Goal: Task Accomplishment & Management: Complete application form

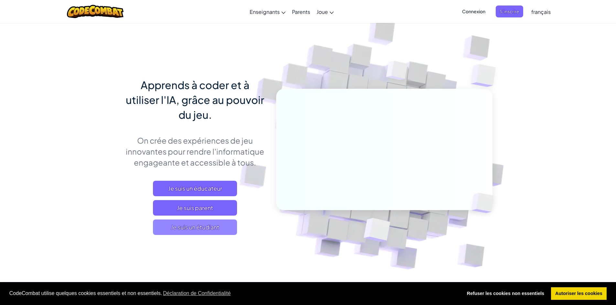
click at [213, 224] on span "Je suis un étudiant" at bounding box center [195, 228] width 84 height 16
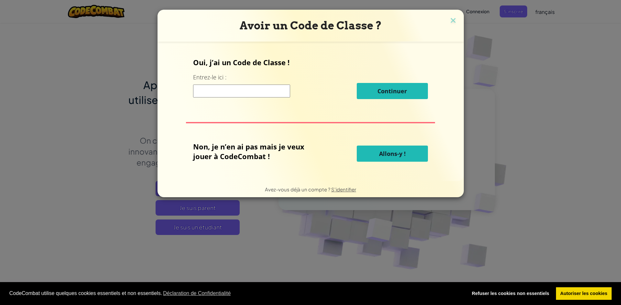
click at [230, 92] on input at bounding box center [241, 91] width 97 height 13
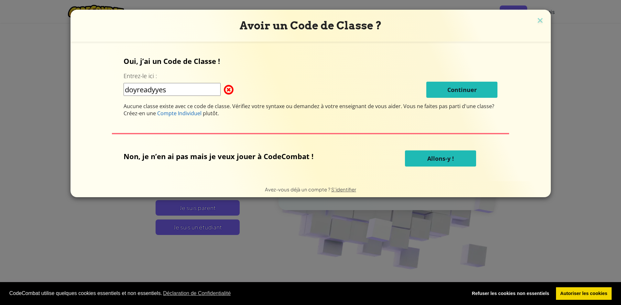
click at [191, 87] on input "doyreadyyes" at bounding box center [171, 89] width 97 height 13
click at [160, 91] on input "doyready yes" at bounding box center [171, 89] width 97 height 13
click at [135, 88] on input "doyreadyyes" at bounding box center [171, 89] width 97 height 13
type input "dayreadyyes"
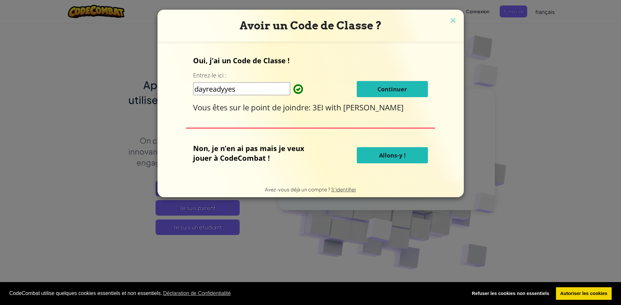
click at [385, 90] on span "Continuer" at bounding box center [391, 89] width 29 height 8
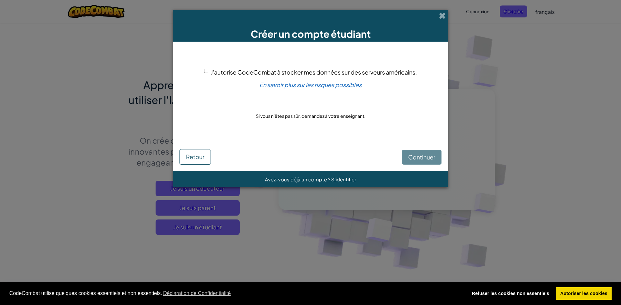
drag, startPoint x: 188, startPoint y: 64, endPoint x: 192, endPoint y: 68, distance: 5.7
click at [191, 67] on div "J'autorise CodeCombat à stocker mes données sur des serveurs américains. En sav…" at bounding box center [310, 93] width 262 height 91
click at [194, 69] on div "J'autorise CodeCombat à stocker mes données sur des serveurs américains. En sav…" at bounding box center [310, 93] width 262 height 91
drag, startPoint x: 197, startPoint y: 72, endPoint x: 202, endPoint y: 71, distance: 4.5
click at [200, 71] on div "J'autorise CodeCombat à stocker mes données sur des serveurs américains. En sav…" at bounding box center [310, 93] width 262 height 91
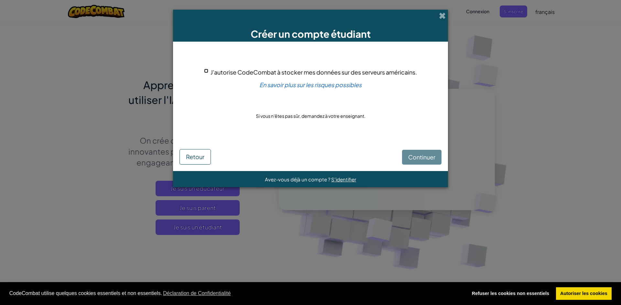
click at [205, 71] on input "J'autorise CodeCombat à stocker mes données sur des serveurs américains." at bounding box center [206, 71] width 4 height 4
checkbox input "true"
click at [408, 155] on span "Continuer" at bounding box center [421, 157] width 27 height 7
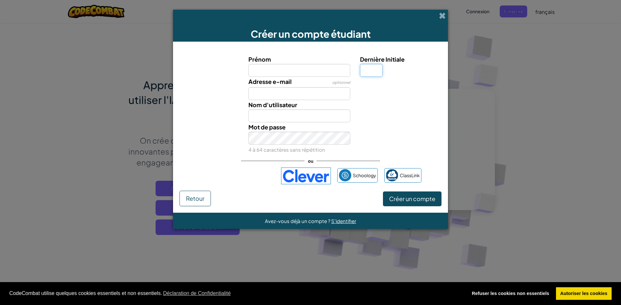
click at [372, 72] on input "Dernière Initiale" at bounding box center [371, 70] width 23 height 13
click at [330, 63] on label "Prénom" at bounding box center [299, 59] width 102 height 9
click at [330, 64] on input "Prénom" at bounding box center [299, 70] width 102 height 13
click at [330, 67] on input "Prénom" at bounding box center [299, 70] width 102 height 13
click at [361, 74] on input "Dernière Initiale" at bounding box center [371, 70] width 23 height 13
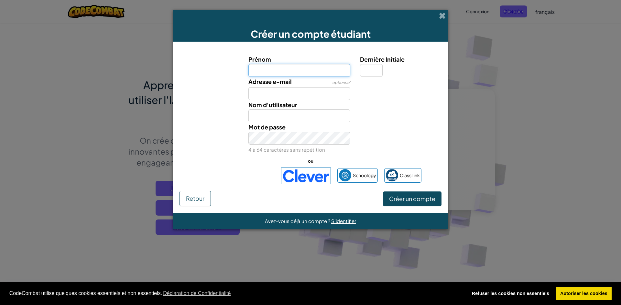
click at [324, 71] on input "Prénom" at bounding box center [299, 70] width 102 height 13
type input "lucas"
type input "Lucas"
drag, startPoint x: 319, startPoint y: 86, endPoint x: 316, endPoint y: 90, distance: 4.8
click at [319, 86] on div "Adresse e-mail optionnel" at bounding box center [299, 88] width 112 height 23
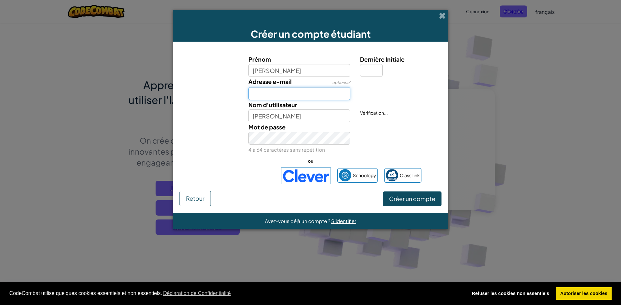
click at [315, 90] on input "Adresse e-mail" at bounding box center [299, 93] width 102 height 13
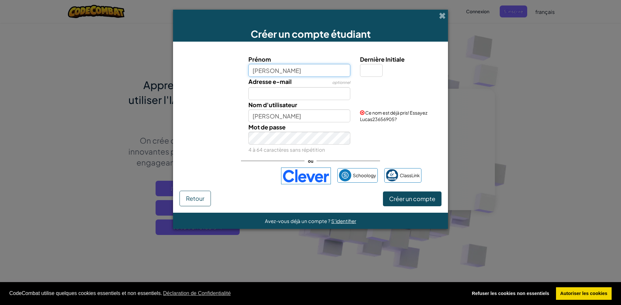
click at [309, 67] on input "lucas" at bounding box center [299, 70] width 102 height 13
type input "lucaslev"
click at [383, 192] on button "Créer un compte" at bounding box center [412, 199] width 59 height 15
type input "Lucaslev"
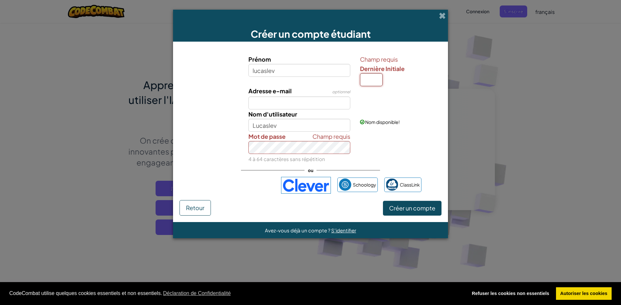
click at [366, 83] on input "Dernière Initiale" at bounding box center [371, 79] width 23 height 13
type input "l"
click at [381, 77] on input "l" at bounding box center [371, 79] width 23 height 13
click at [379, 80] on input "l" at bounding box center [371, 79] width 23 height 13
click at [317, 99] on input "Adresse e-mail" at bounding box center [299, 103] width 102 height 13
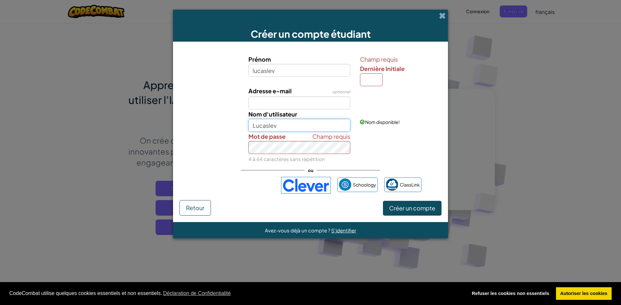
click at [312, 124] on input "Lucaslev" at bounding box center [299, 125] width 102 height 13
click at [278, 101] on input "Adresse e-mail" at bounding box center [299, 103] width 102 height 13
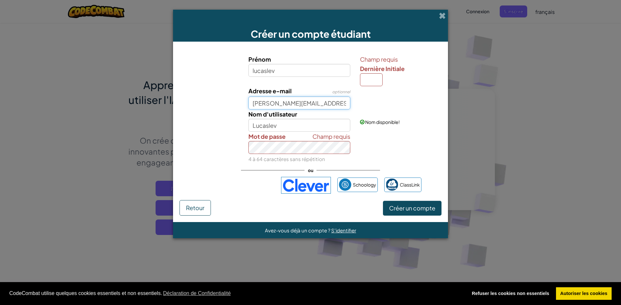
scroll to position [0, 3]
type input "lucas.levarlet@student.sec.efpl.be"
click at [417, 210] on span "Créer un compte" at bounding box center [412, 208] width 46 height 7
click at [367, 78] on input "Dernière Initiale" at bounding box center [371, 79] width 23 height 13
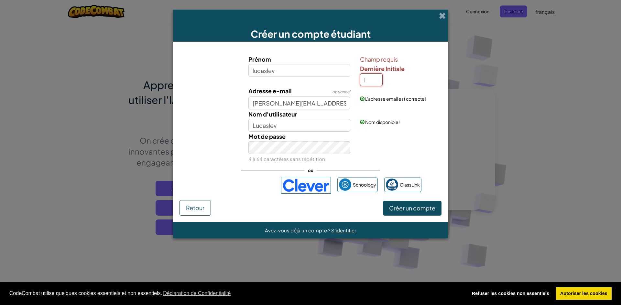
type input "l"
type input "LucaslevL"
click at [426, 210] on span "Créer un compte" at bounding box center [412, 208] width 46 height 7
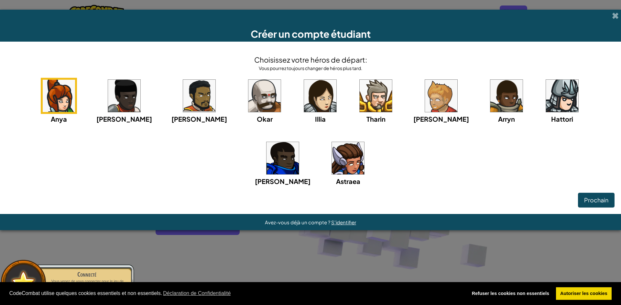
click at [546, 100] on img at bounding box center [562, 96] width 32 height 32
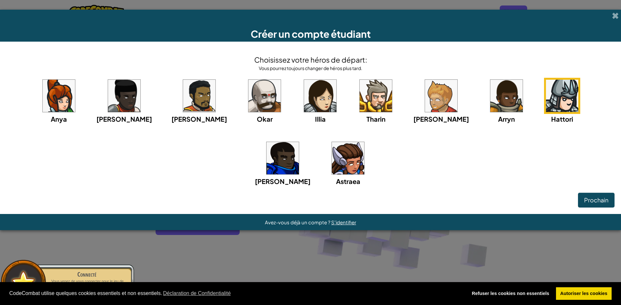
click at [248, 106] on img at bounding box center [264, 96] width 32 height 32
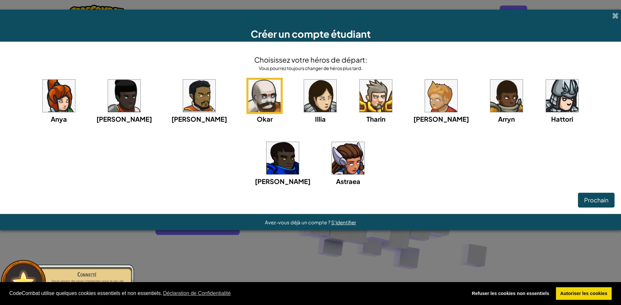
click at [109, 105] on img at bounding box center [124, 96] width 32 height 32
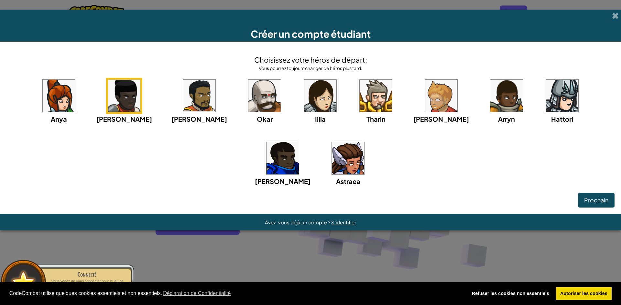
click at [546, 91] on img at bounding box center [562, 96] width 32 height 32
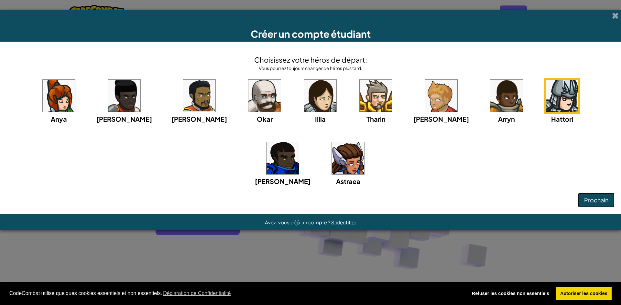
click at [599, 206] on button "Prochain" at bounding box center [596, 200] width 37 height 15
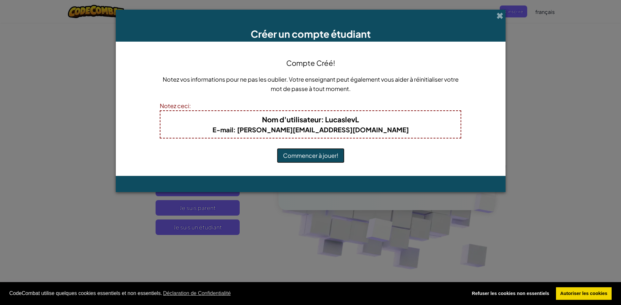
click at [308, 155] on button "Commencer à jouer!" at bounding box center [311, 155] width 68 height 15
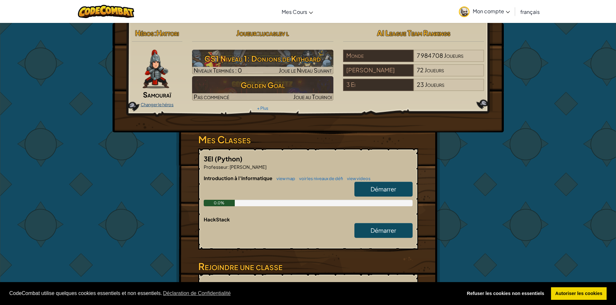
click at [159, 104] on link "Changer le héros" at bounding box center [157, 104] width 33 height 5
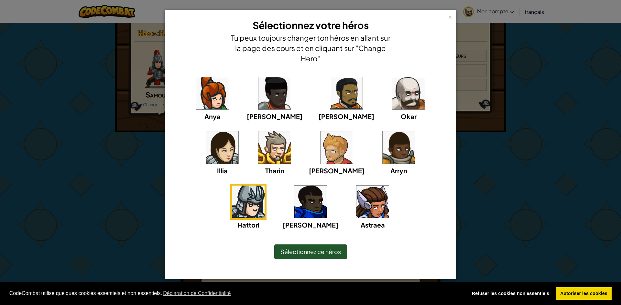
click at [377, 74] on div "Anya Ida Alejandro Okar Illia Tharin Ned Arryn Hattori Gordon Astraea" at bounding box center [310, 149] width 284 height 160
click at [392, 93] on img at bounding box center [408, 93] width 32 height 32
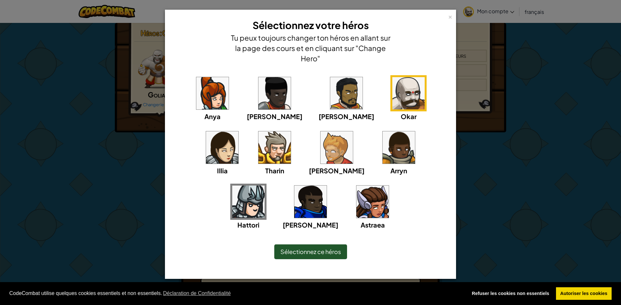
click at [308, 252] on span "Sélectionnez ce héros" at bounding box center [310, 251] width 60 height 7
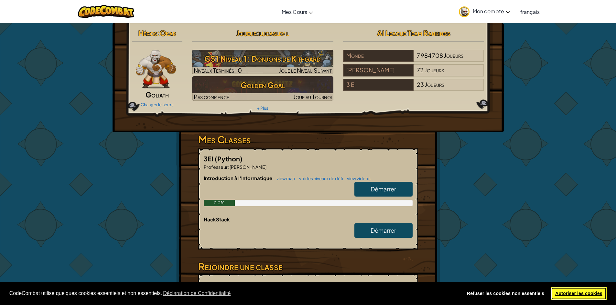
click at [586, 293] on link "Autoriser les cookies" at bounding box center [579, 294] width 56 height 13
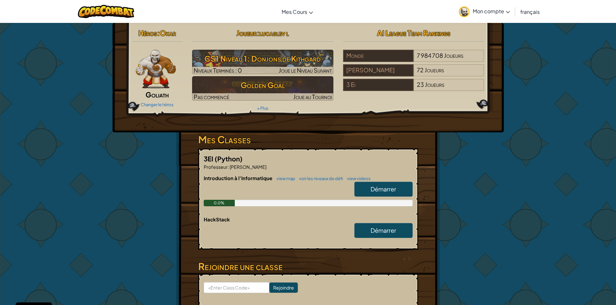
click at [391, 189] on span "Démarrer" at bounding box center [383, 189] width 26 height 7
select select "fr"
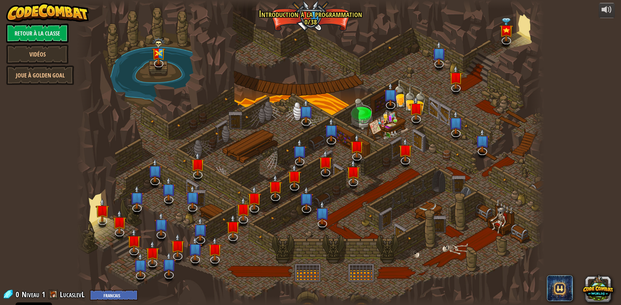
select select "fr"
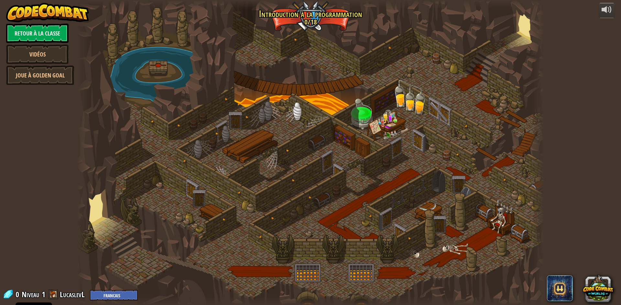
select select "fr"
drag, startPoint x: 326, startPoint y: 127, endPoint x: 326, endPoint y: 153, distance: 25.9
select select "fr"
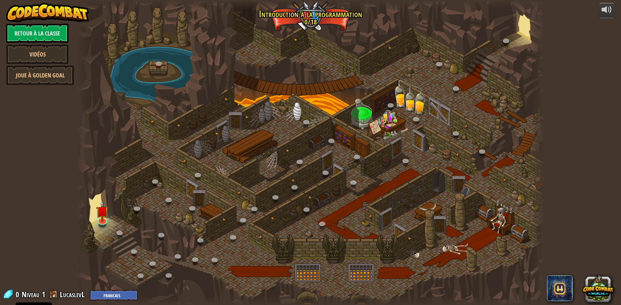
drag, startPoint x: 339, startPoint y: 159, endPoint x: 346, endPoint y: 173, distance: 14.7
drag, startPoint x: 346, startPoint y: 173, endPoint x: 564, endPoint y: 110, distance: 227.4
click at [565, 109] on div "powered by Retour à la Classe Vidéos Joue à Golden Goal 25. Portes de Kithgard …" at bounding box center [310, 152] width 621 height 305
click at [107, 221] on link at bounding box center [101, 219] width 13 height 13
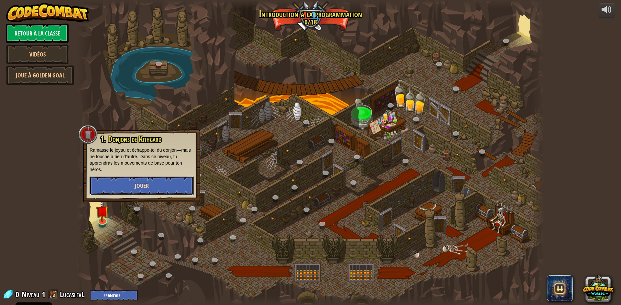
click at [112, 184] on button "Jouer" at bounding box center [142, 185] width 104 height 19
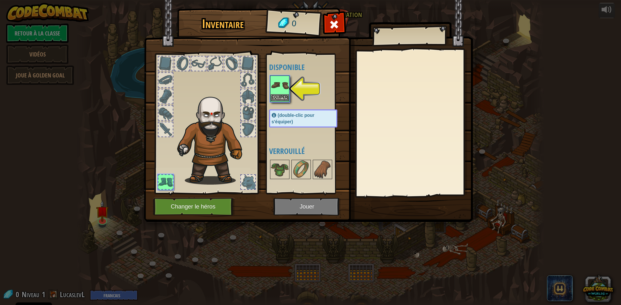
click at [274, 90] on img at bounding box center [280, 85] width 18 height 18
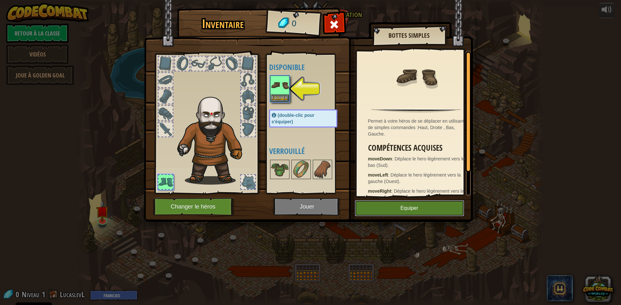
click at [392, 202] on button "Equiper" at bounding box center [409, 208] width 109 height 16
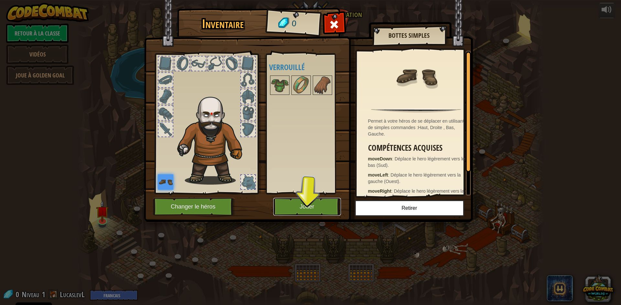
click at [299, 210] on button "Jouer" at bounding box center [307, 207] width 68 height 18
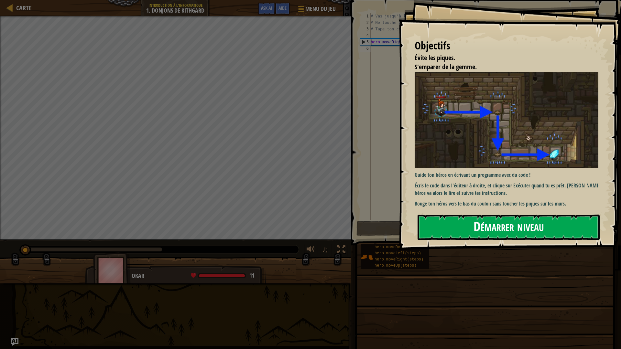
click at [494, 227] on button "Démarrer niveau" at bounding box center [508, 228] width 182 height 26
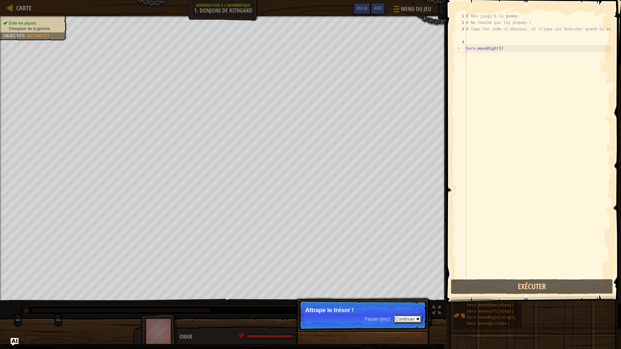
click at [408, 305] on button "Continuer" at bounding box center [407, 319] width 28 height 8
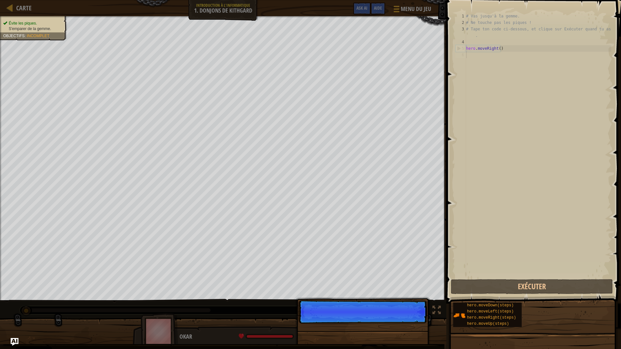
scroll to position [3, 0]
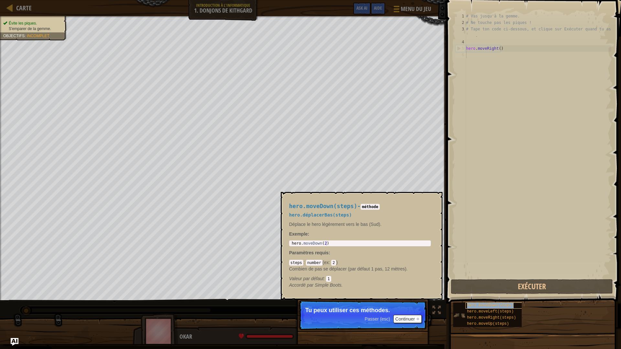
click at [481, 304] on span "hero.moveDown(steps)" at bounding box center [490, 305] width 47 height 5
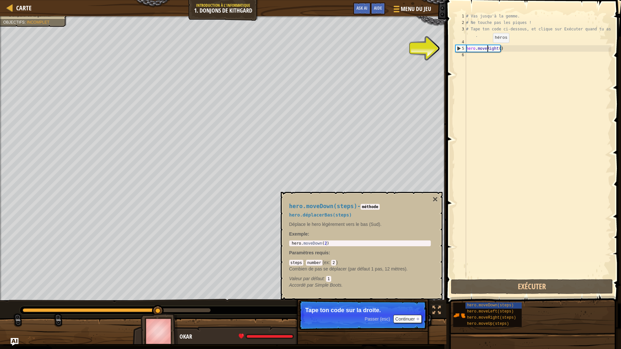
click at [487, 49] on div "# Vas jusqu'à la gemme. # Ne touche pas les piques ! # Tape ton code ci-dessous…" at bounding box center [537, 152] width 146 height 278
type textarea "hero.moveRight()"
click at [498, 76] on div "# Vas jusqu'à la gemme. # Ne touche pas les piques ! # Tape ton code ci-dessous…" at bounding box center [537, 152] width 146 height 278
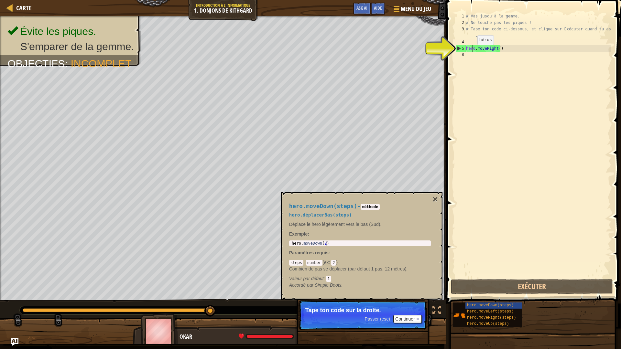
click at [472, 51] on div "# Vas jusqu'à la gemme. # Ne touche pas les piques ! # Tape ton code ci-dessous…" at bounding box center [537, 152] width 146 height 278
type textarea "hero.moveRight()"
drag, startPoint x: 492, startPoint y: 52, endPoint x: 498, endPoint y: 52, distance: 5.8
click at [492, 52] on div "# Vas jusqu'à la gemme. # Ne touche pas les piques ! # Tape ton code ci-dessous…" at bounding box center [537, 152] width 146 height 278
click at [506, 52] on div "# Vas jusqu'à la gemme. # Ne touche pas les piques ! # Tape ton code ci-dessous…" at bounding box center [537, 152] width 146 height 278
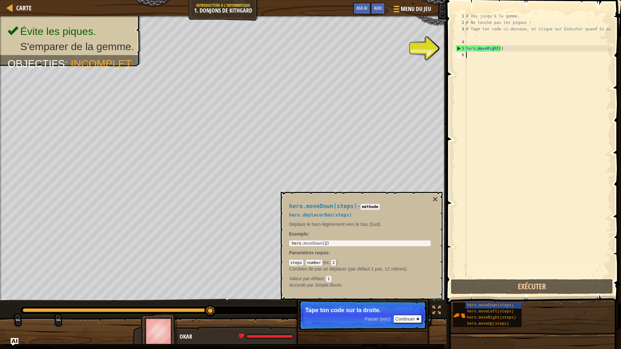
click at [505, 51] on div "# Vas jusqu'à la gemme. # Ne touche pas les piques ! # Tape ton code ci-dessous…" at bounding box center [537, 152] width 146 height 278
click at [491, 303] on span "hero.moveDown(steps)" at bounding box center [490, 305] width 47 height 5
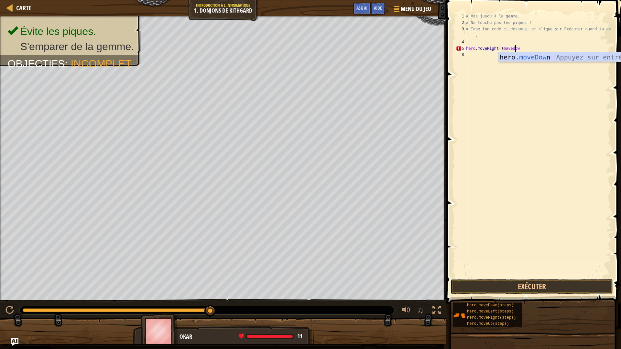
scroll to position [3, 4]
click at [536, 286] on button "Exécuter" at bounding box center [532, 286] width 162 height 15
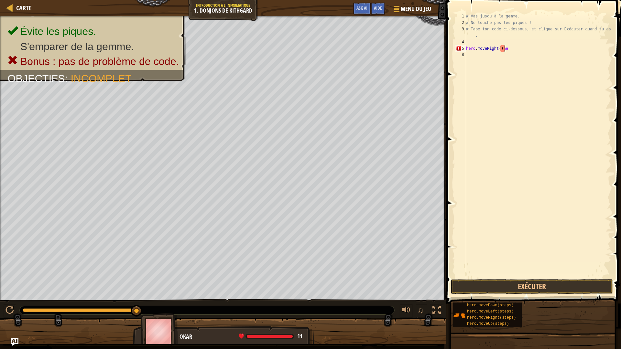
scroll to position [3, 3]
type textarea "hero.moveRight()"
click at [548, 288] on button "Exécuter" at bounding box center [532, 286] width 162 height 15
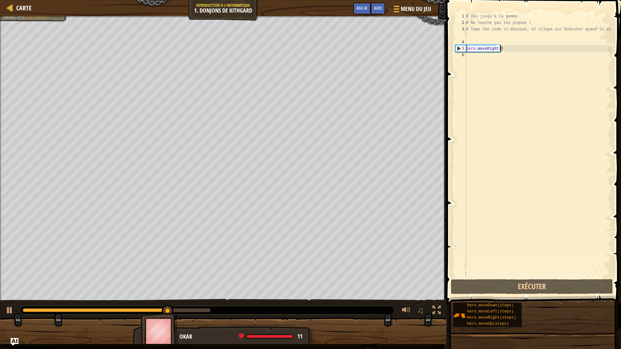
click at [537, 51] on div "# Vas jusqu'à la gemme. # Ne touche pas les piques ! # Tape ton code ci-dessous…" at bounding box center [537, 152] width 146 height 278
click at [528, 45] on div "# Vas jusqu'à la gemme. # Ne touche pas les piques ! # Tape ton code ci-dessous…" at bounding box center [537, 152] width 146 height 278
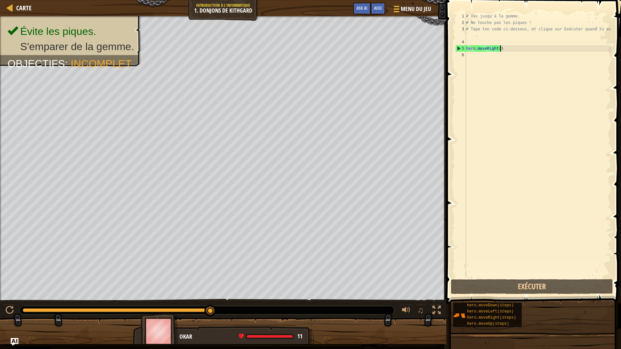
click at [515, 51] on div "# Vas jusqu'à la gemme. # Ne touche pas les piques ! # Tape ton code ci-dessous…" at bounding box center [537, 152] width 146 height 278
type textarea "hero.moveRight()"
click at [473, 64] on div "# Vas jusqu'à la gemme. # Ne touche pas les piques ! # Tape ton code ci-dessous…" at bounding box center [537, 152] width 146 height 278
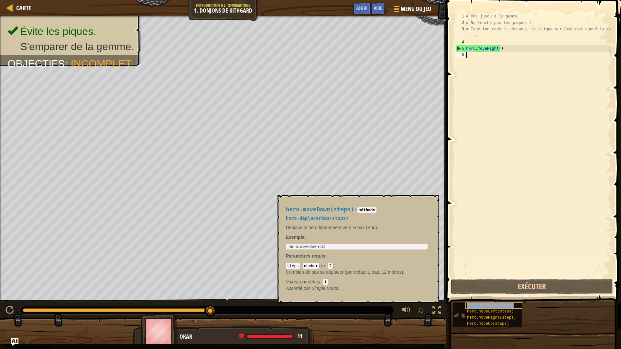
click at [488, 305] on span "hero.moveDown(steps)" at bounding box center [490, 305] width 47 height 5
type textarea "hero.moveDown(2)"
drag, startPoint x: 327, startPoint y: 246, endPoint x: 287, endPoint y: 248, distance: 40.2
click at [287, 248] on div "hero . moveDown ( 2 )" at bounding box center [356, 246] width 139 height 5
click at [344, 248] on div "hero . moveDown ( 2 )" at bounding box center [356, 246] width 139 height 5
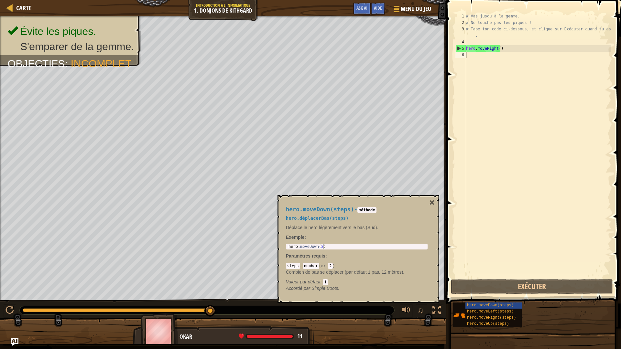
click at [476, 55] on div "# Vas jusqu'à la gemme. # Ne touche pas les piques ! # Tape ton code ci-dessous…" at bounding box center [537, 152] width 146 height 278
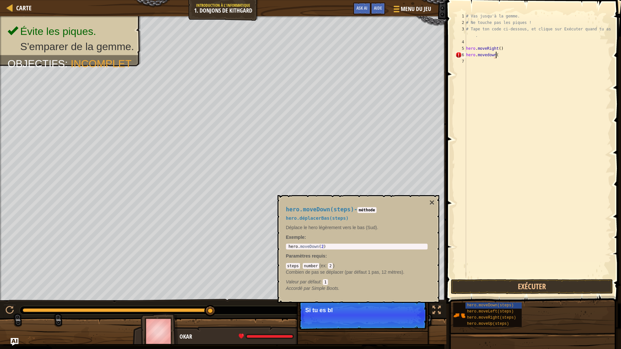
scroll to position [3, 2]
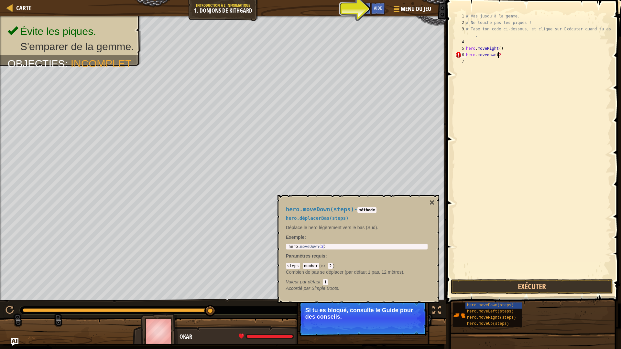
type textarea "hero.movedown(2)"
click at [506, 58] on div "# Vas jusqu'à la gemme. # Ne touche pas les piques ! # Tape ton code ci-dessous…" at bounding box center [537, 152] width 146 height 278
click at [506, 54] on div "# Vas jusqu'à la gemme. # Ne touche pas les piques ! # Tape ton code ci-dessous…" at bounding box center [537, 152] width 146 height 278
click at [545, 284] on button "Exécuter" at bounding box center [532, 286] width 162 height 15
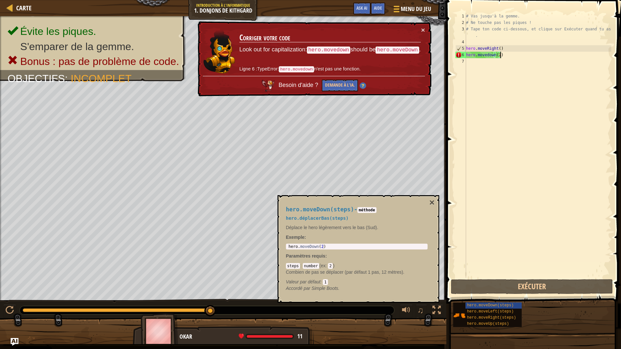
click at [523, 52] on div "# Vas jusqu'à la gemme. # Ne touche pas les piques ! # Tape ton code ci-dessous…" at bounding box center [537, 152] width 146 height 278
type textarea "hero.movedown()"
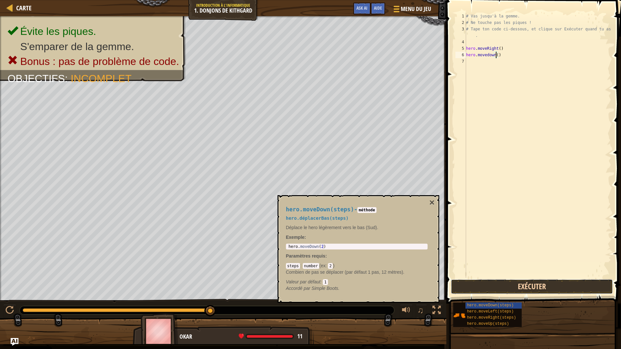
click at [532, 284] on button "Exécuter" at bounding box center [532, 286] width 162 height 15
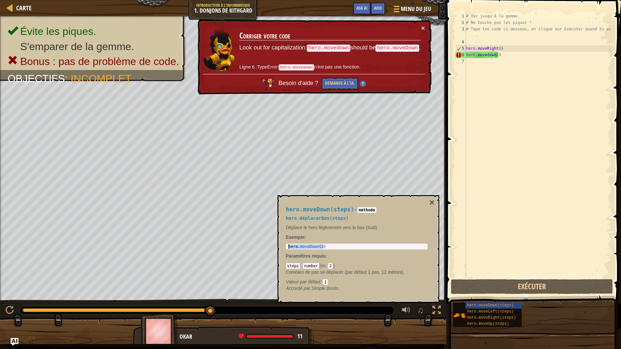
drag, startPoint x: 322, startPoint y: 246, endPoint x: 281, endPoint y: 247, distance: 41.1
click at [281, 247] on div "hero.moveDown(steps) - méthode hero.déplacerBas(steps) Déplace le hero légèreme…" at bounding box center [356, 248] width 151 height 97
drag, startPoint x: 513, startPoint y: 56, endPoint x: 454, endPoint y: 57, distance: 58.8
click at [454, 57] on div "hero.movedown() 1 2 3 4 5 6 7 # Vas jusqu'à la gemme. # Ne touche pas les pique…" at bounding box center [532, 145] width 157 height 265
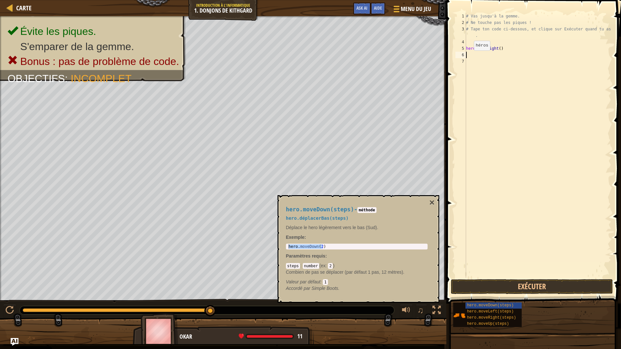
paste textarea "hero.moveDown(2)"
type textarea "hero.moveDown(2)"
click at [536, 284] on button "Exécuter" at bounding box center [532, 286] width 162 height 15
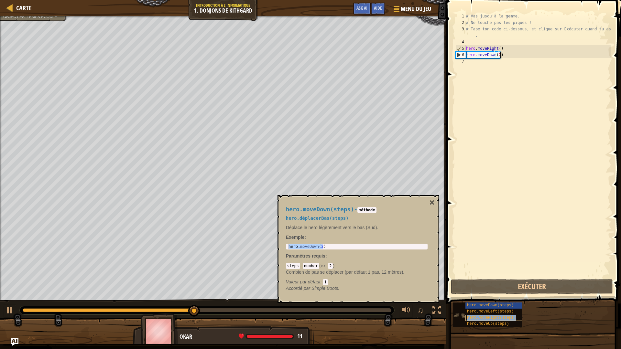
click at [486, 305] on span "hero.moveRight(steps)" at bounding box center [491, 317] width 49 height 5
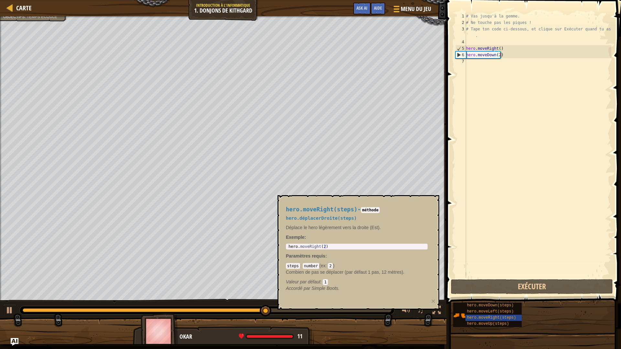
drag, startPoint x: 342, startPoint y: 243, endPoint x: 292, endPoint y: 247, distance: 50.5
click at [289, 248] on div "1 hero . moveRight ( 2 ) הההההההההההההההההההההההההההההההההההההההההההההההההההההה…" at bounding box center [357, 247] width 142 height 6
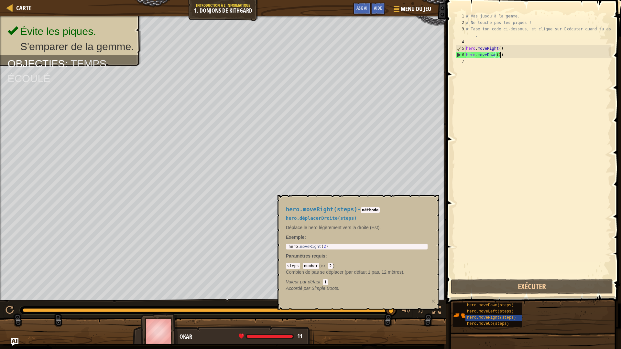
drag, startPoint x: 328, startPoint y: 243, endPoint x: 288, endPoint y: 249, distance: 40.8
click at [288, 0] on body "Cookie Policy CodeCombat utilise quelques cookies essentiels et non essentiels.…" at bounding box center [310, 0] width 621 height 0
type textarea "hero.moveRight(2)"
drag, startPoint x: 326, startPoint y: 246, endPoint x: 283, endPoint y: 246, distance: 43.3
click at [283, 246] on div "hero.moveRight(steps) - méthode hero.déplacerDroite(steps) Déplace le hero légè…" at bounding box center [356, 248] width 151 height 97
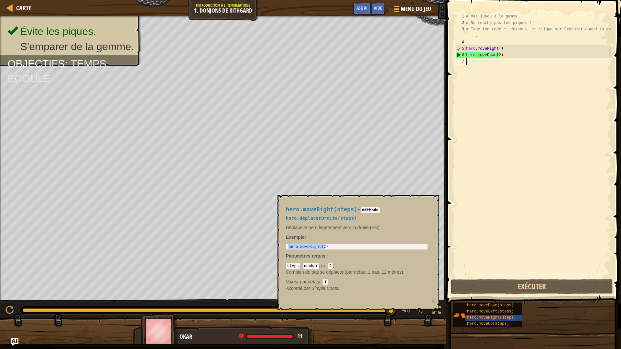
click at [525, 73] on div "# Vas jusqu'à la gemme. # Ne touche pas les piques ! # Tape ton code ci-dessous…" at bounding box center [537, 152] width 146 height 278
paste textarea "hero.moveDown(2)"
type textarea "hero.moveDown(2)"
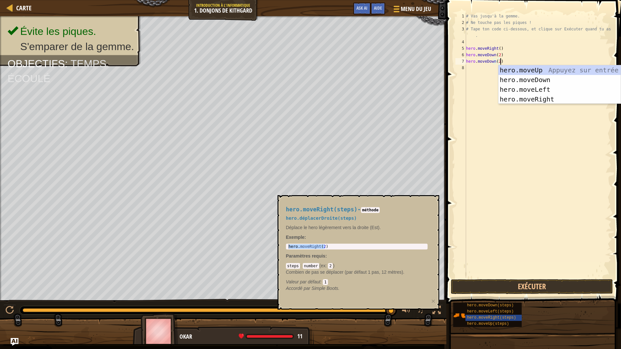
click at [483, 71] on div "# Vas jusqu'à la gemme. # Ne touche pas les piques ! # Tape ton code ci-dessous…" at bounding box center [537, 152] width 146 height 278
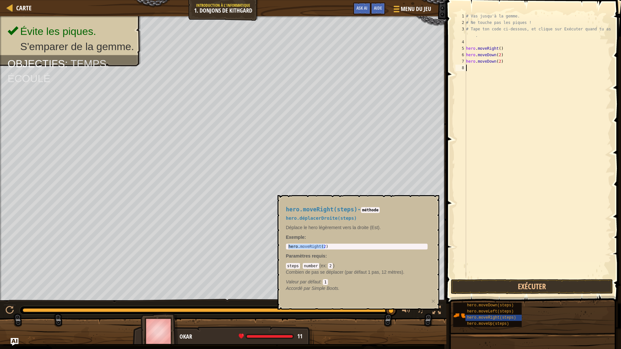
paste textarea "hero.moveDown(2)"
type textarea "h"
click at [522, 284] on button "Exécuter" at bounding box center [532, 286] width 162 height 15
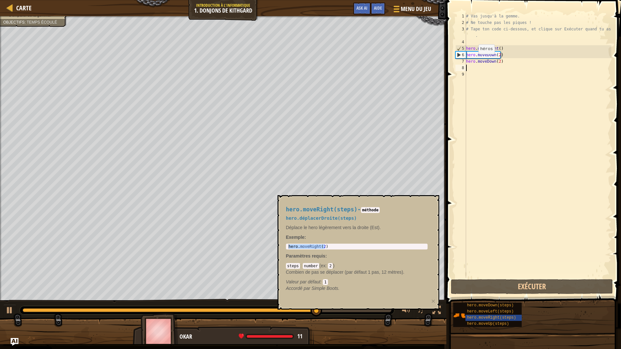
click at [473, 61] on div "# Vas jusqu'à la gemme. # Ne touche pas les piques ! # Tape ton code ci-dessous…" at bounding box center [537, 152] width 146 height 278
type textarea "hero.moveDown(2)"
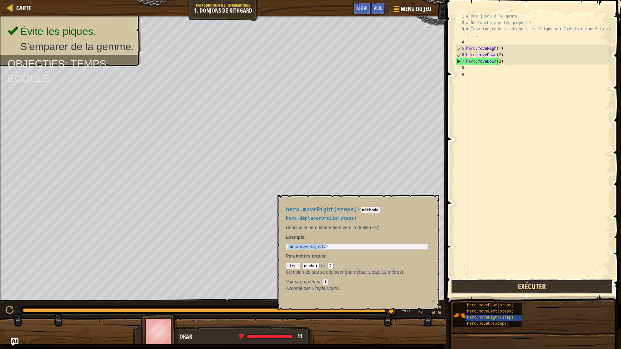
click at [536, 284] on button "Exécuter" at bounding box center [532, 286] width 162 height 15
click at [493, 281] on button "Exécuter" at bounding box center [532, 286] width 162 height 15
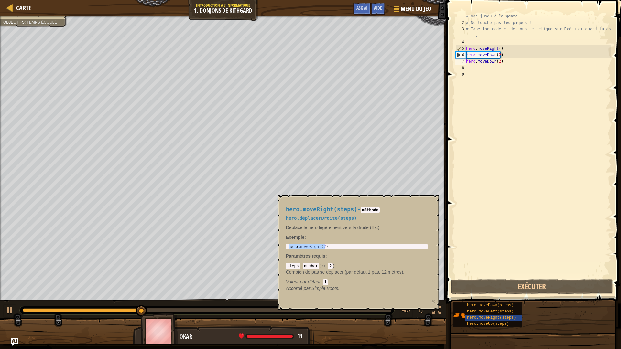
click at [254, 305] on div at bounding box center [223, 334] width 446 height 32
click at [350, 305] on div "Carte Introduction à l'Informatique 1. Donjons de Kithgard Menu du jeu Terminé …" at bounding box center [310, 174] width 621 height 349
click at [484, 305] on span "hero.moveRight(steps)" at bounding box center [491, 317] width 49 height 5
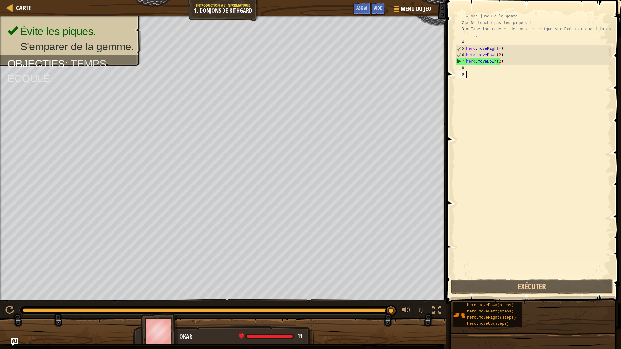
click at [489, 81] on div "# Vas jusqu'à la gemme. # Ne touche pas les piques ! # Tape ton code ci-dessous…" at bounding box center [537, 152] width 146 height 278
click at [475, 69] on div "# Vas jusqu'à la gemme. # Ne touche pas les piques ! # Tape ton code ci-dessous…" at bounding box center [537, 152] width 146 height 278
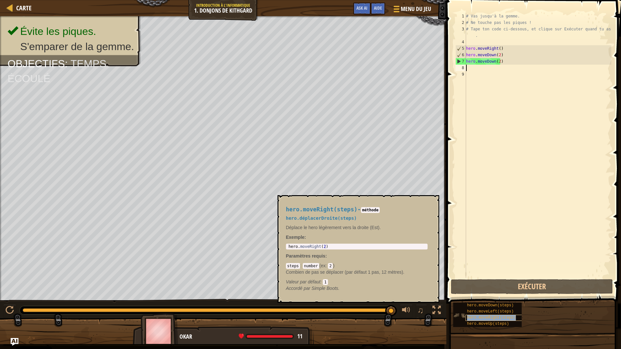
click at [501, 305] on div "hero.moveRight(steps)" at bounding box center [496, 318] width 62 height 6
type textarea "hero.moveRight(2)"
drag, startPoint x: 349, startPoint y: 244, endPoint x: 312, endPoint y: 243, distance: 37.2
click at [312, 243] on div "hero.moveRight(steps) - méthode hero.déplacerDroite(steps) Déplace le hero légè…" at bounding box center [356, 248] width 151 height 97
click at [485, 67] on div "# Vas jusqu'à la gemme. # Ne touche pas les piques ! # Tape ton code ci-dessous…" at bounding box center [537, 152] width 146 height 278
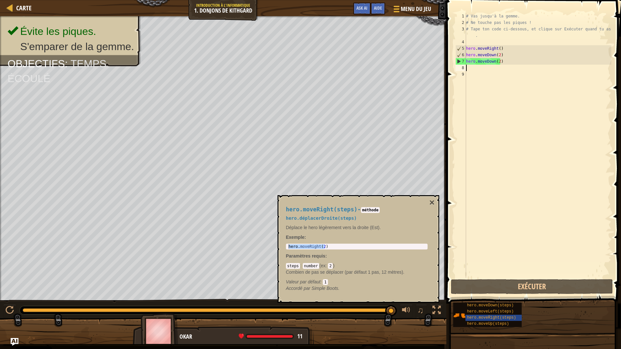
paste textarea "hero.moveRight(2)"
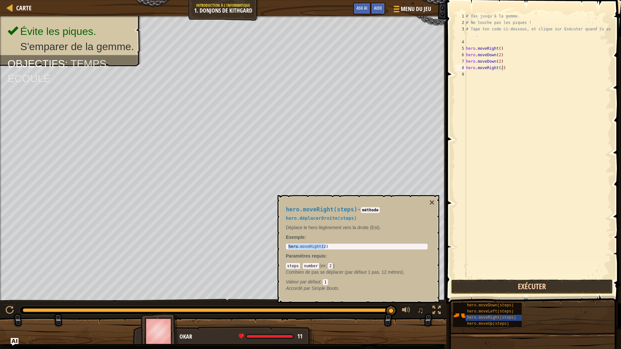
click at [534, 282] on button "Exécuter" at bounding box center [532, 286] width 162 height 15
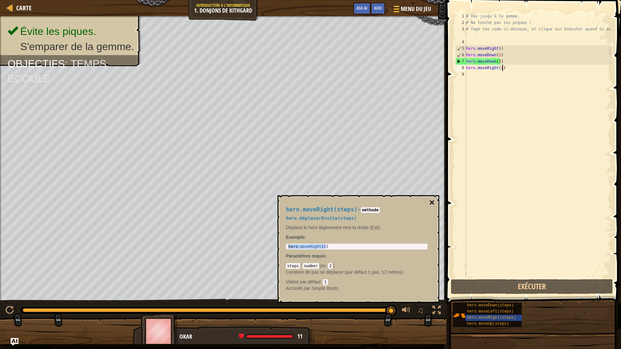
click at [430, 205] on button "×" at bounding box center [431, 202] width 5 height 9
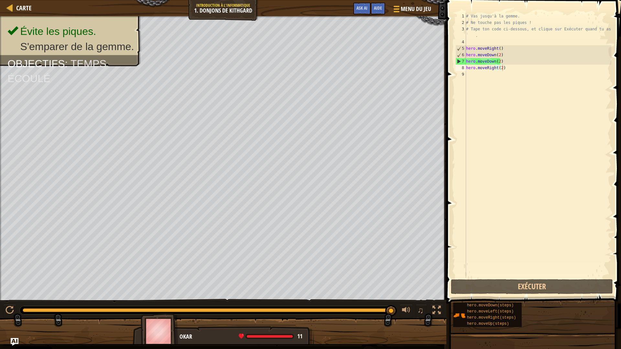
click at [529, 294] on span at bounding box center [534, 142] width 180 height 323
click at [527, 281] on button "Exécuter" at bounding box center [532, 286] width 162 height 15
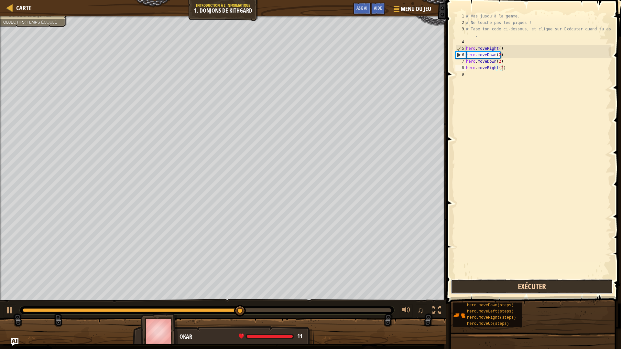
click at [527, 281] on button "Exécuter" at bounding box center [532, 286] width 162 height 15
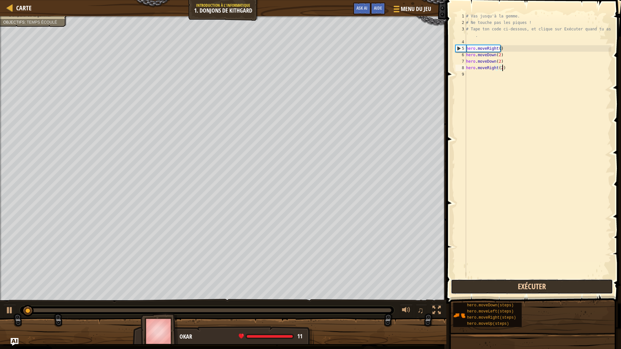
click at [527, 281] on button "Exécuter" at bounding box center [532, 286] width 162 height 15
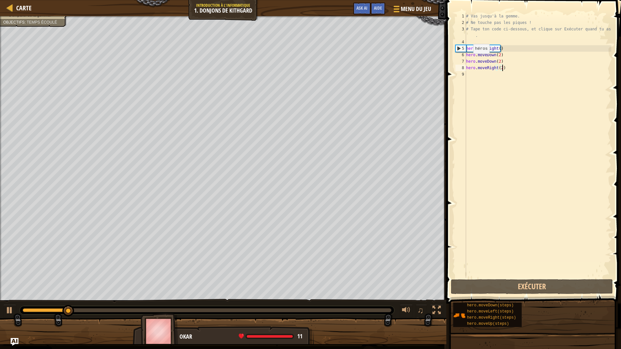
click at [467, 60] on div "# Vas jusqu'à la gemme. # Ne touche pas les piques ! # Tape ton code ci-dessous…" at bounding box center [537, 152] width 146 height 278
click at [461, 61] on div "7" at bounding box center [460, 61] width 11 height 6
click at [463, 62] on div "7" at bounding box center [460, 61] width 11 height 6
drag, startPoint x: 463, startPoint y: 62, endPoint x: 453, endPoint y: 86, distance: 25.4
click at [454, 86] on div "hero.moveDown(2) 1 2 3 4 5 6 7 8 9 # Vas jusqu'à la gemme. # Ne touche pas les …" at bounding box center [532, 145] width 157 height 265
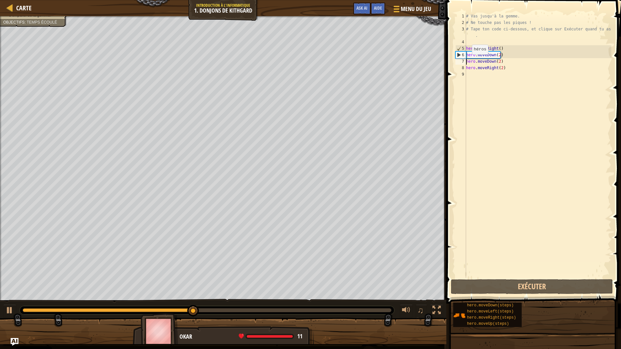
click at [463, 58] on div "7" at bounding box center [460, 61] width 11 height 6
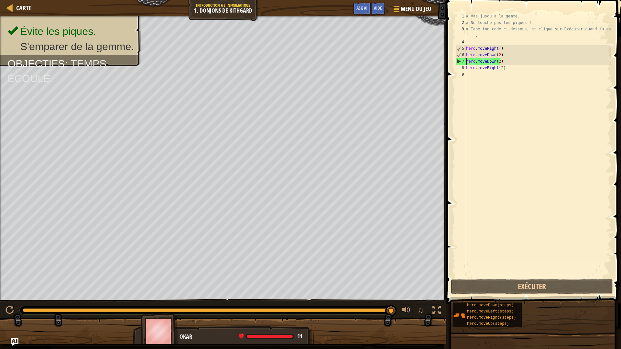
click at [460, 61] on div "7" at bounding box center [460, 61] width 10 height 6
type textarea "hero.moveRight(2)"
drag, startPoint x: 487, startPoint y: 65, endPoint x: 481, endPoint y: 100, distance: 36.1
click at [476, 112] on div "# Vas jusqu'à la gemme. # Ne touche pas les piques ! # Tape ton code ci-dessous…" at bounding box center [537, 152] width 146 height 278
click at [504, 69] on div "# Vas jusqu'à la gemme. # Ne touche pas les piques ! # Tape ton code ci-dessous…" at bounding box center [537, 152] width 146 height 278
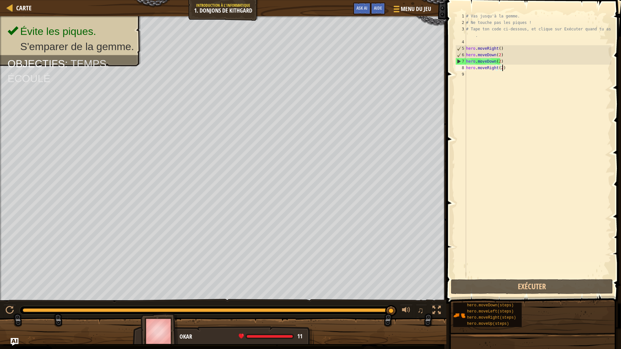
click at [501, 61] on div "# Vas jusqu'à la gemme. # Ne touche pas les piques ! # Tape ton code ci-dessous…" at bounding box center [537, 152] width 146 height 278
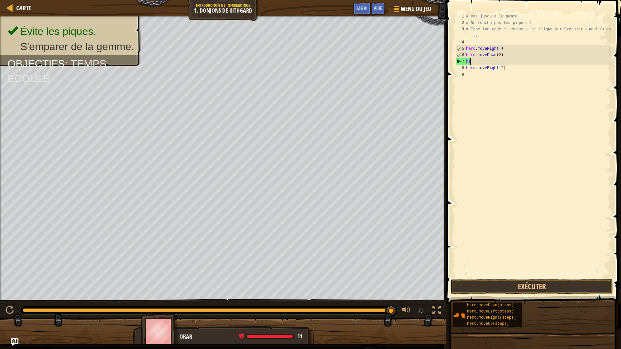
type textarea "h"
click at [505, 64] on div "# Vas jusqu'à la gemme. # Ne touche pas les piques ! # Tape ton code ci-dessous…" at bounding box center [537, 152] width 146 height 278
click at [499, 60] on div "# Vas jusqu'à la gemme. # Ne touche pas les piques ! # Tape ton code ci-dessous…" at bounding box center [537, 152] width 146 height 278
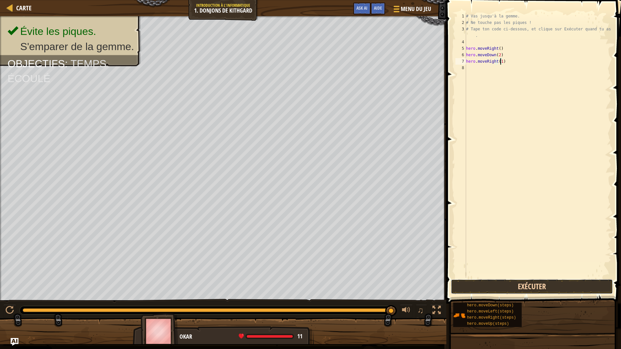
click at [474, 289] on button "Exécuter" at bounding box center [532, 286] width 162 height 15
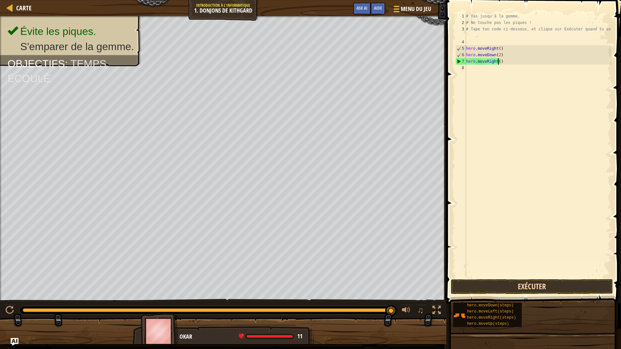
type textarea "hero.moveRight(2)"
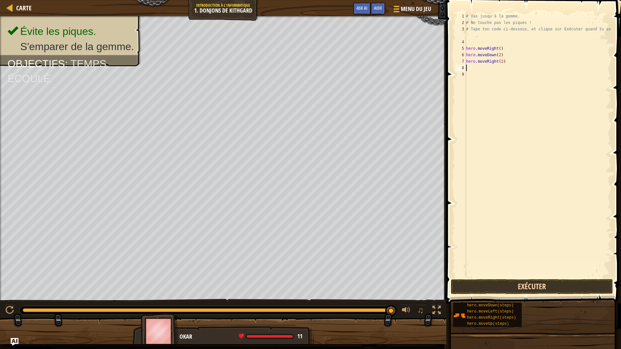
scroll to position [3, 0]
click at [478, 287] on button "Exécuter" at bounding box center [532, 286] width 162 height 15
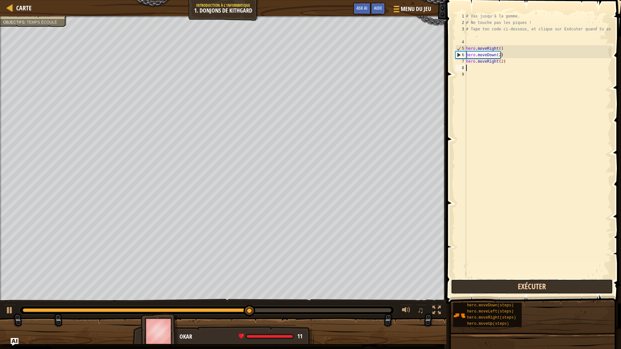
click at [478, 287] on button "Exécuter" at bounding box center [532, 286] width 162 height 15
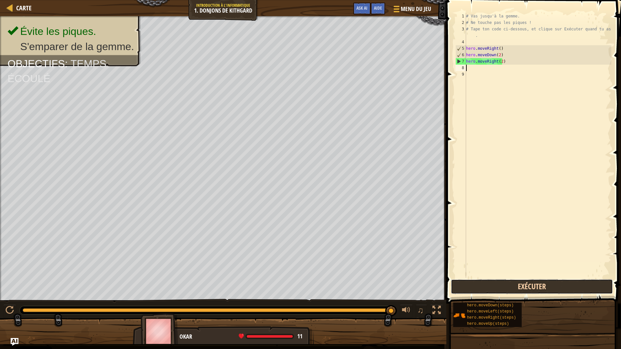
click at [510, 289] on button "Exécuter" at bounding box center [532, 286] width 162 height 15
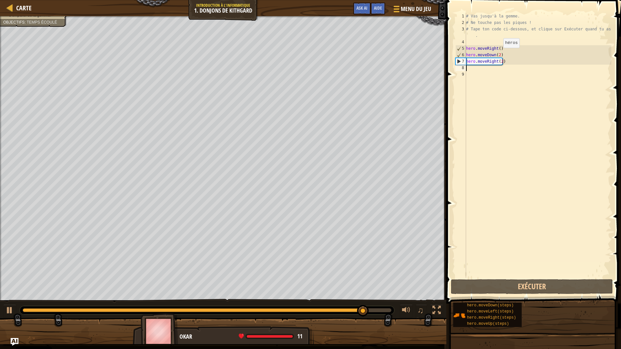
click at [497, 54] on div "# Vas jusqu'à la gemme. # Ne touche pas les piques ! # Tape ton code ci-dessous…" at bounding box center [537, 152] width 146 height 278
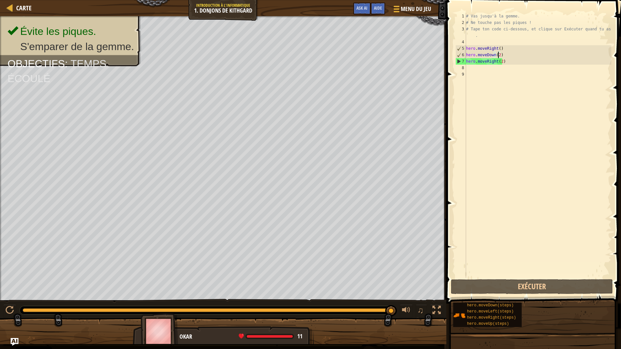
click at [499, 54] on div "# Vas jusqu'à la gemme. # Ne touche pas les piques ! # Tape ton code ci-dessous…" at bounding box center [537, 152] width 146 height 278
click at [496, 55] on div "# Vas jusqu'à la gemme. # Ne touche pas les piques ! # Tape ton code ci-dessous…" at bounding box center [537, 152] width 146 height 278
click at [497, 55] on div "# Vas jusqu'à la gemme. # Ne touche pas les piques ! # Tape ton code ci-dessous…" at bounding box center [537, 152] width 146 height 278
type textarea "hero.moveDown(1)"
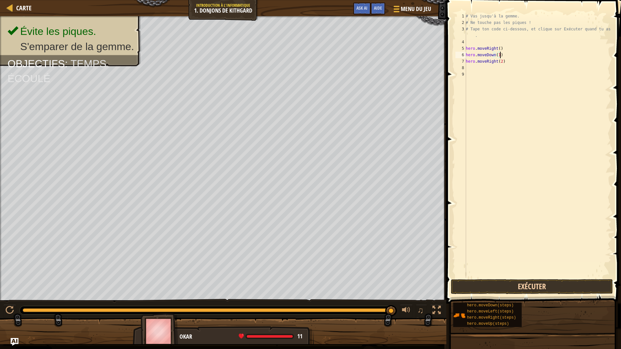
type textarea "hero.moveDown(1)"
click at [527, 290] on button "Exécuter" at bounding box center [532, 286] width 162 height 15
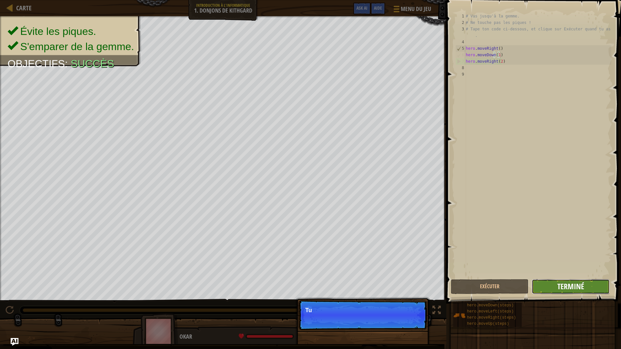
click at [560, 289] on span "Terminé" at bounding box center [570, 286] width 27 height 10
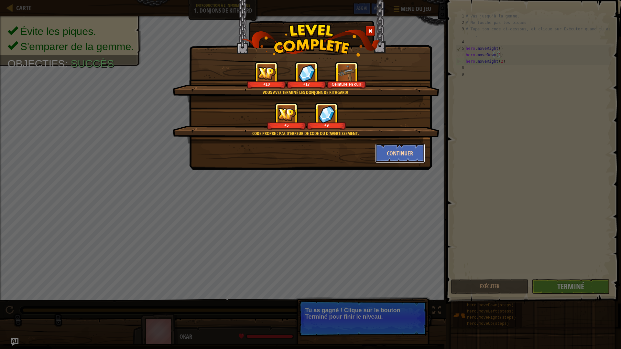
click at [385, 151] on button "Continuer" at bounding box center [400, 153] width 50 height 19
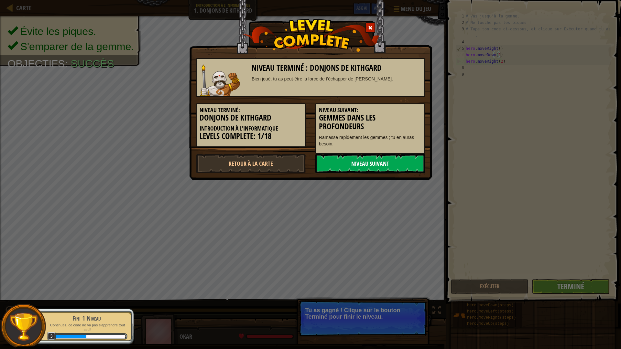
click at [376, 165] on link "Niveau Suivant" at bounding box center [370, 163] width 110 height 19
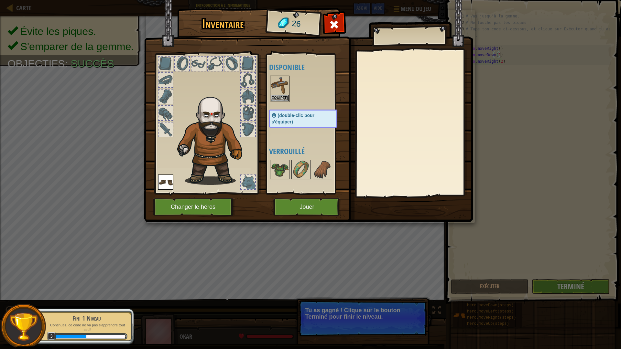
click at [265, 79] on img at bounding box center [308, 105] width 329 height 235
click at [278, 80] on img at bounding box center [280, 85] width 18 height 18
click at [282, 97] on button "Equiper" at bounding box center [280, 98] width 18 height 7
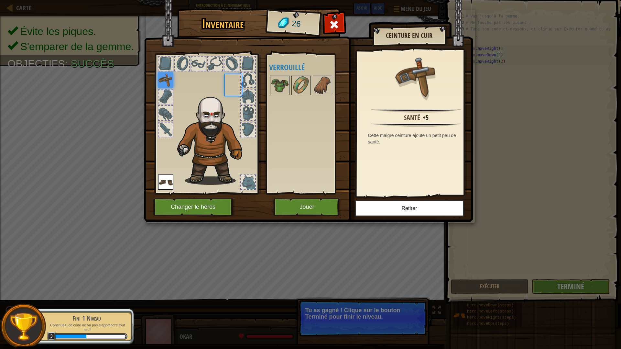
click at [280, 97] on div "Disponible Equiper Equiper (double-clic pour s'équiper) Verrouillé" at bounding box center [309, 124] width 81 height 135
click at [281, 91] on img at bounding box center [280, 85] width 18 height 18
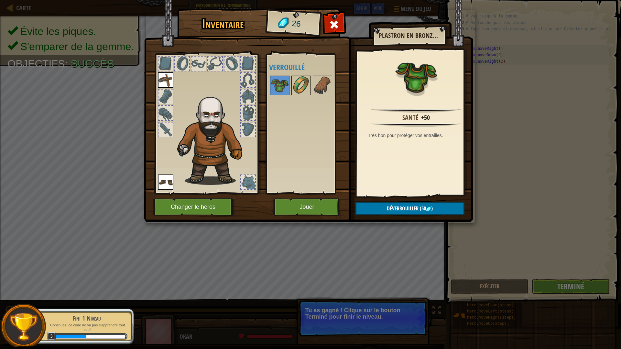
click at [298, 88] on img at bounding box center [301, 85] width 18 height 18
drag, startPoint x: 301, startPoint y: 88, endPoint x: 311, endPoint y: 85, distance: 10.6
click at [311, 85] on div "Disponible Equiper Equiper (double-clic pour s'équiper) Verrouillé" at bounding box center [309, 124] width 81 height 135
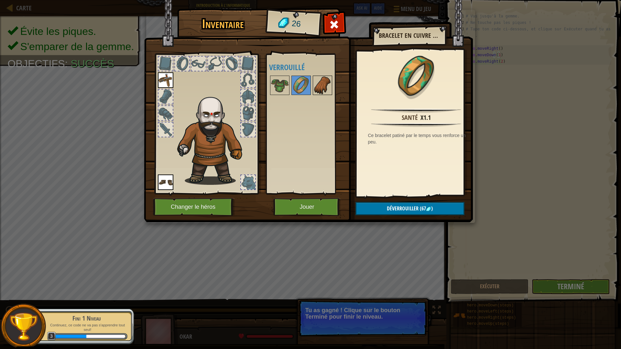
click at [316, 84] on img at bounding box center [322, 85] width 18 height 18
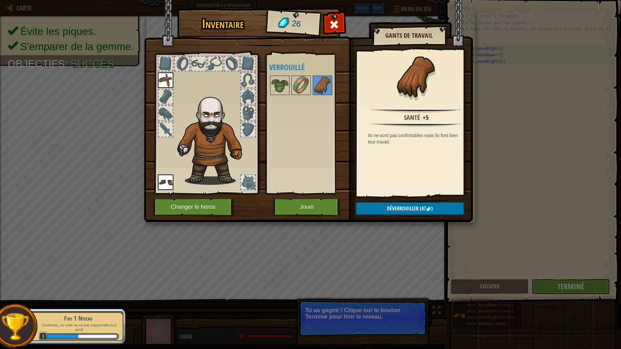
drag, startPoint x: 273, startPoint y: 62, endPoint x: 280, endPoint y: 69, distance: 9.6
click at [278, 66] on h4 "Verrouillé" at bounding box center [309, 67] width 81 height 8
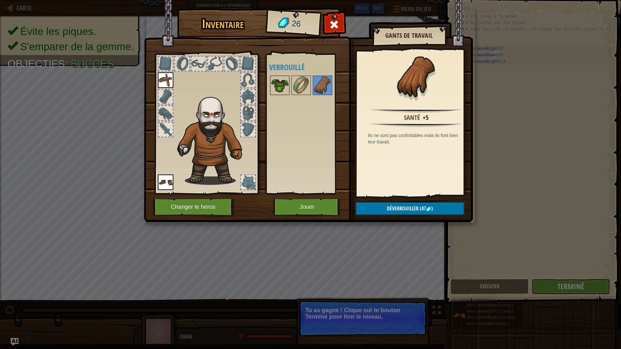
drag, startPoint x: 280, startPoint y: 71, endPoint x: 280, endPoint y: 88, distance: 16.5
click at [280, 82] on div "Disponible Equiper Equiper (double-clic pour s'équiper) Verrouillé" at bounding box center [309, 124] width 81 height 135
click at [289, 192] on div "Disponible Equiper Equiper (double-clic pour s'équiper) Verrouillé" at bounding box center [305, 124] width 79 height 141
click at [293, 200] on button "Jouer" at bounding box center [307, 207] width 68 height 18
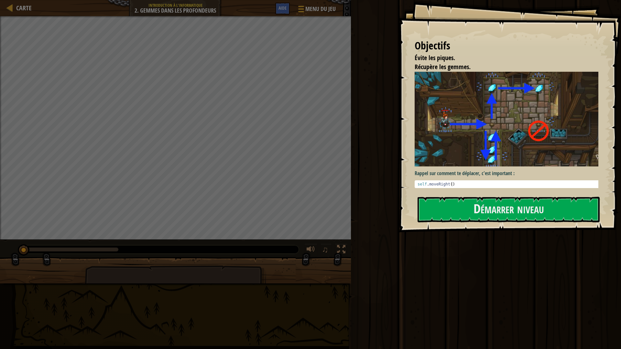
click at [480, 192] on div "Objectifs Évite les piques. Récupère les gemmes. Rappel sur comment te déplacer…" at bounding box center [509, 116] width 222 height 232
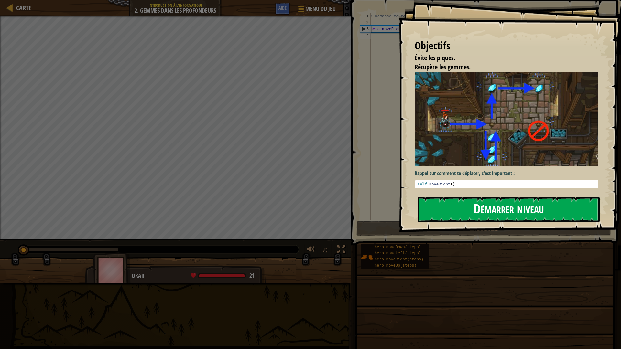
click at [478, 205] on button "Démarrer niveau" at bounding box center [508, 210] width 182 height 26
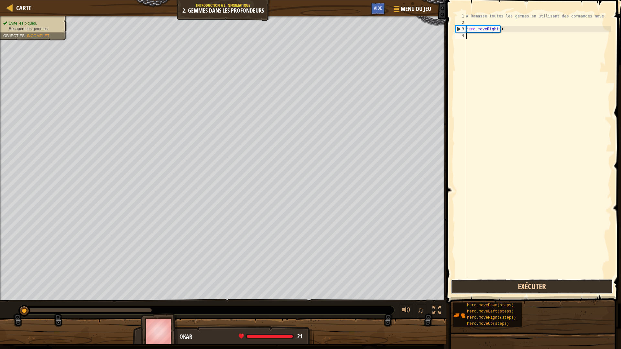
click at [506, 281] on button "Exécuter" at bounding box center [532, 286] width 162 height 15
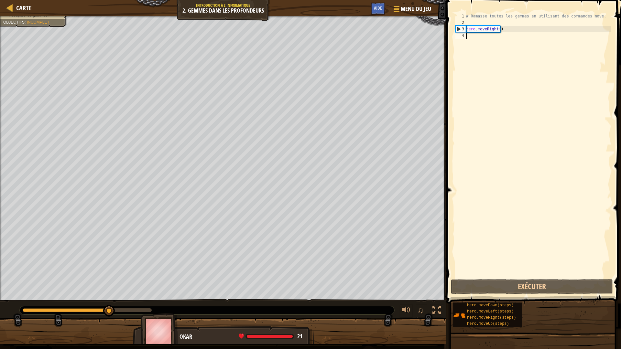
scroll to position [3, 0]
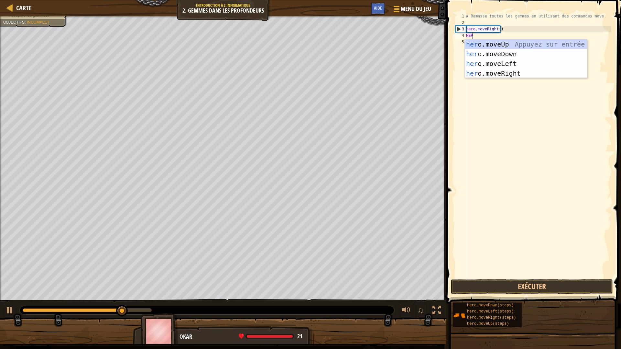
type textarea "HERO"
click at [488, 43] on div "hero .moveUp Appuyez sur entrée hero .moveDown Appuyez sur entrée hero .moveLef…" at bounding box center [525, 68] width 122 height 58
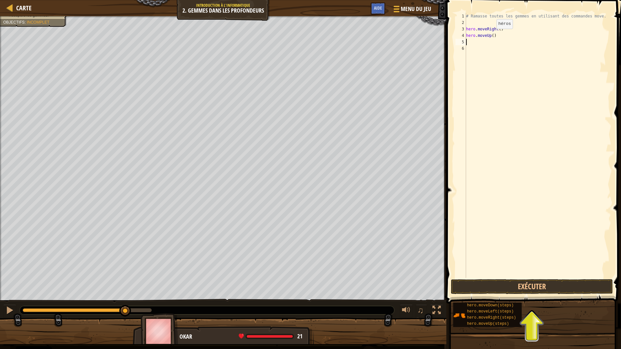
click at [491, 35] on div "# Ramasse toutes les gemmes en utilisant des commandes move. hero . moveRight (…" at bounding box center [537, 152] width 146 height 278
type textarea "hero.moveUp(2)"
click at [564, 293] on button "Exécuter" at bounding box center [532, 286] width 162 height 15
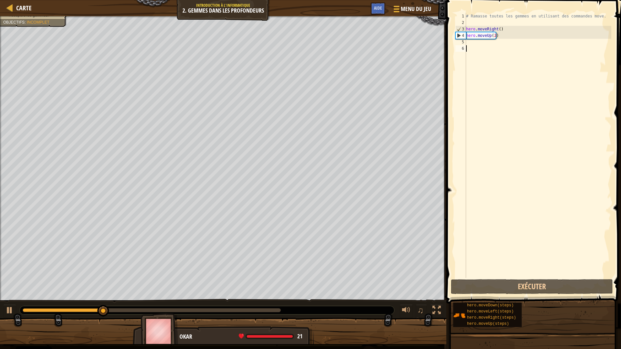
click at [483, 49] on div "# Ramasse toutes les gemmes en utilisant des commandes move. hero . moveRight (…" at bounding box center [537, 152] width 146 height 278
click at [473, 42] on div "# Ramasse toutes les gemmes en utilisant des commandes move. hero . moveRight (…" at bounding box center [537, 152] width 146 height 278
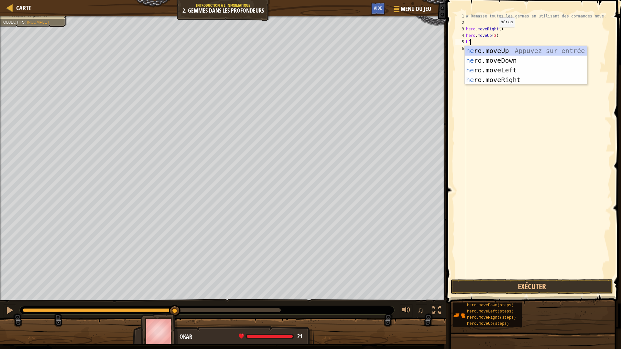
click at [493, 34] on div "# Ramasse toutes les gemmes en utilisant des commandes move. hero . moveRight (…" at bounding box center [537, 152] width 146 height 278
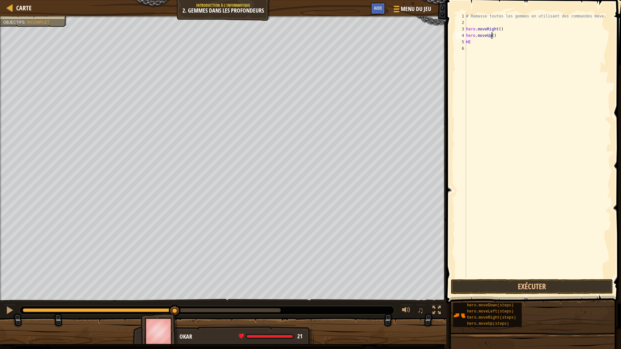
scroll to position [3, 2]
click at [516, 287] on button "Exécuter" at bounding box center [532, 286] width 162 height 15
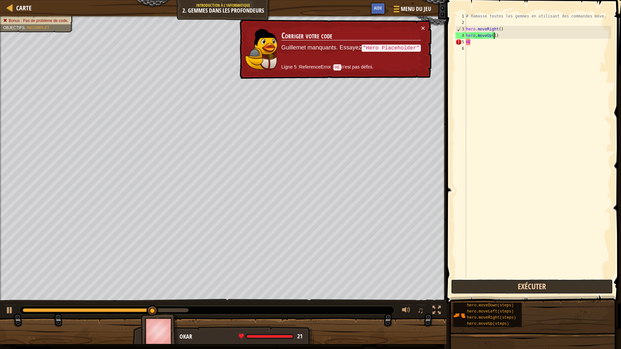
click at [517, 286] on button "Exécuter" at bounding box center [532, 286] width 162 height 15
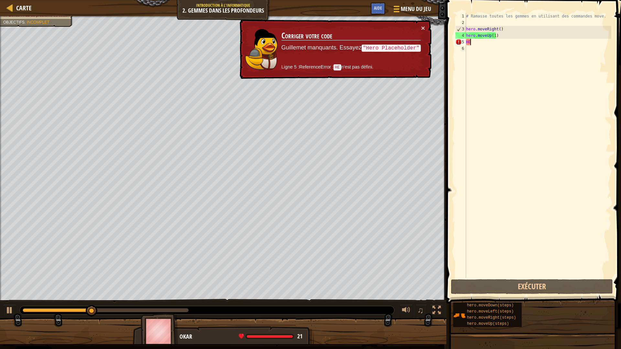
click at [474, 43] on div "# Ramasse toutes les gemmes en utilisant des commandes move. hero . moveRight (…" at bounding box center [537, 152] width 146 height 278
type textarea "H"
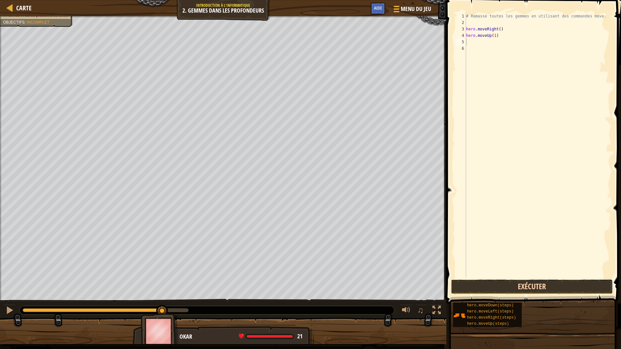
click at [507, 289] on button "Exécuter" at bounding box center [532, 286] width 162 height 15
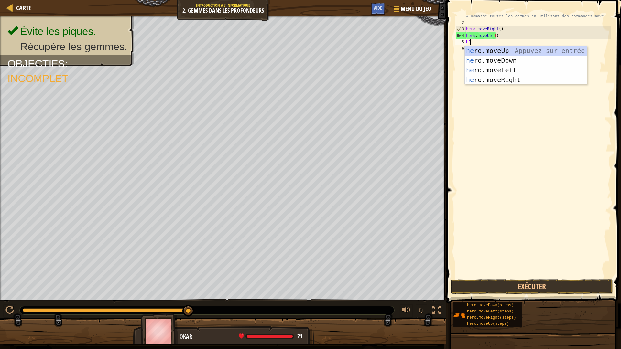
type textarea "HER"
click at [510, 81] on div "her o.moveUp Appuyez sur entrée her o.moveDown Appuyez sur entrée her o.moveLef…" at bounding box center [525, 75] width 122 height 58
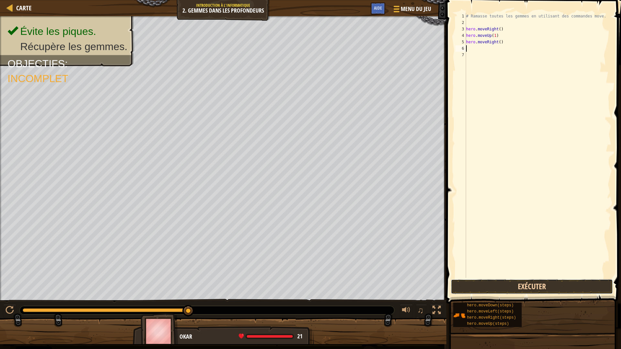
click at [510, 283] on button "Exécuter" at bounding box center [532, 286] width 162 height 15
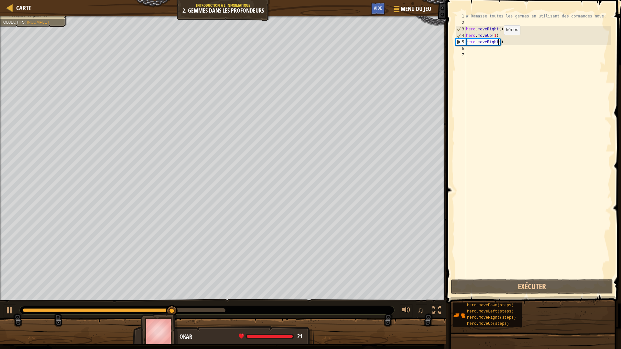
click at [498, 41] on div "# Ramasse toutes les gemmes en utilisant des commandes move. hero . moveRight (…" at bounding box center [537, 152] width 146 height 278
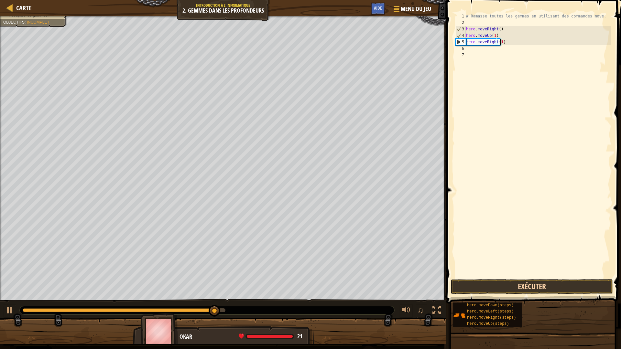
type textarea "hero.moveRight(1)"
click at [506, 283] on button "Exécuter" at bounding box center [532, 286] width 162 height 15
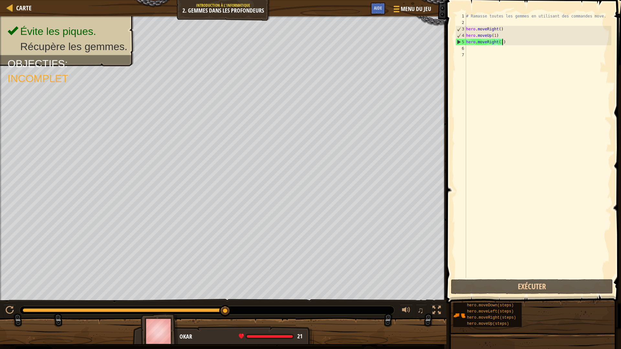
click at [512, 44] on div "# Ramasse toutes les gemmes en utilisant des commandes move. hero . moveRight (…" at bounding box center [537, 152] width 146 height 278
click at [477, 47] on div "# Ramasse toutes les gemmes en utilisant des commandes move. hero . moveRight (…" at bounding box center [537, 152] width 146 height 278
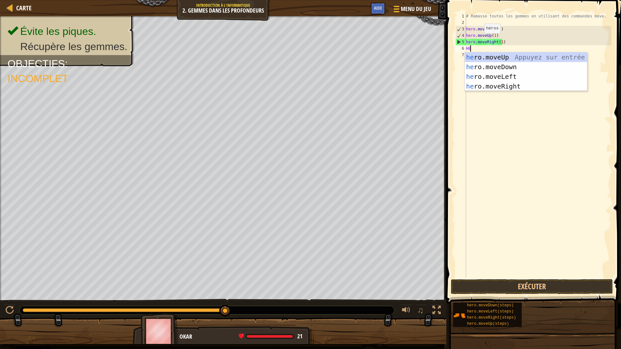
type textarea "HER"
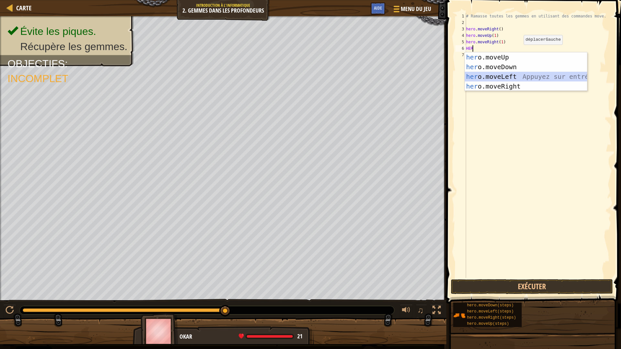
click at [511, 75] on div "her o.moveUp Appuyez sur entrée her o.moveDown Appuyez sur entrée her o.moveLef…" at bounding box center [525, 81] width 122 height 58
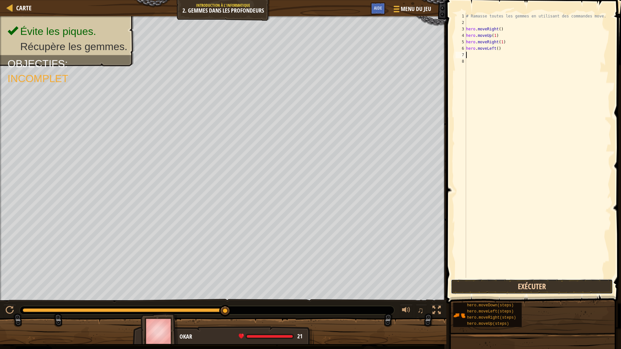
click at [516, 282] on button "Exécuter" at bounding box center [532, 286] width 162 height 15
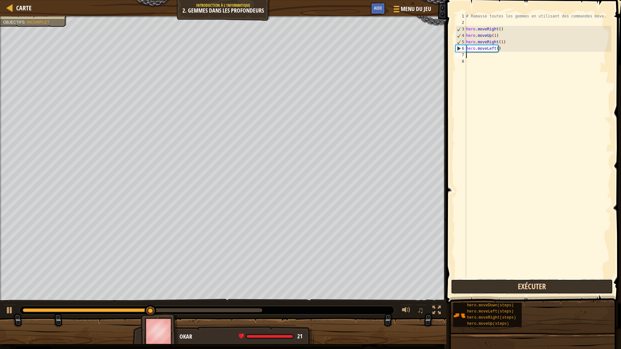
click at [515, 282] on button "Exécuter" at bounding box center [532, 286] width 162 height 15
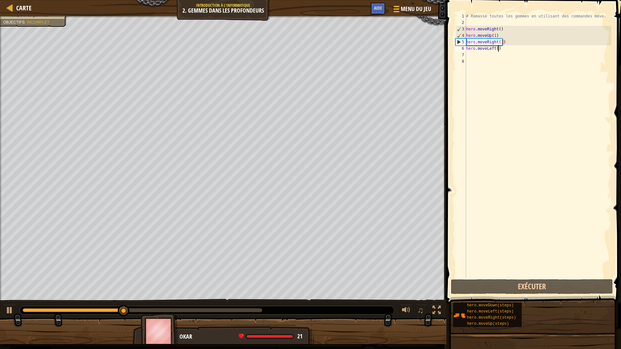
click at [506, 48] on div "# Ramasse toutes les gemmes en utilisant des commandes move. hero . moveRight (…" at bounding box center [537, 152] width 146 height 278
click at [488, 47] on div "# Ramasse toutes les gemmes en utilisant des commandes move. hero . moveRight (…" at bounding box center [537, 152] width 146 height 278
click at [503, 48] on div "# Ramasse toutes les gemmes en utilisant des commandes move. hero . moveRight (…" at bounding box center [537, 152] width 146 height 278
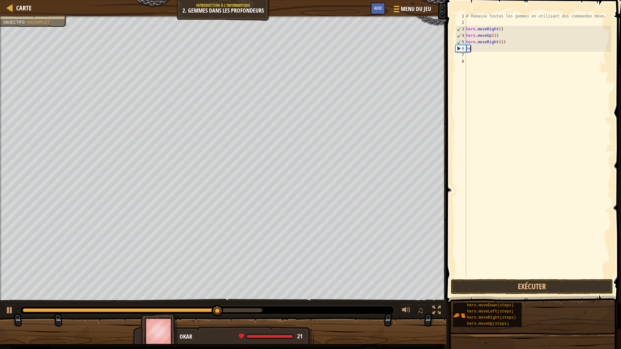
type textarea "h"
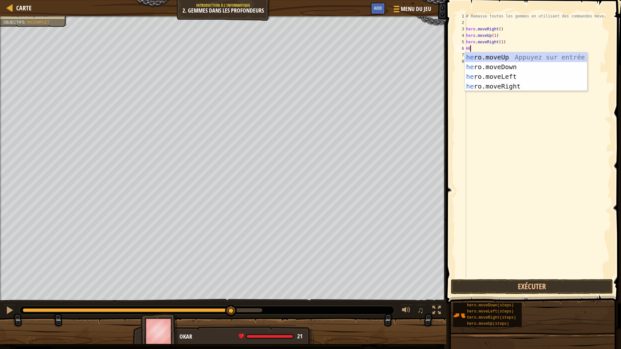
type textarea "HER"
click at [522, 64] on div "her o.moveUp Appuyez sur entrée her o.moveDown Appuyez sur entrée her o.moveLef…" at bounding box center [525, 81] width 122 height 58
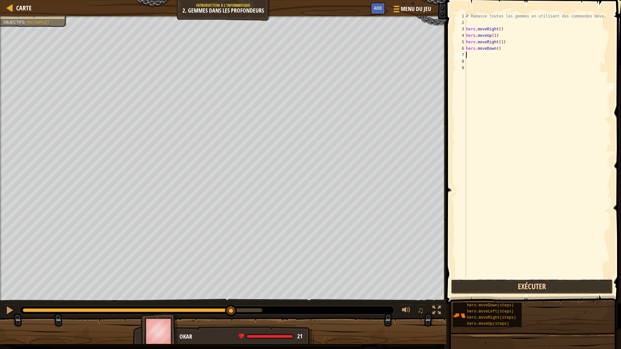
click at [478, 289] on button "Exécuter" at bounding box center [532, 286] width 162 height 15
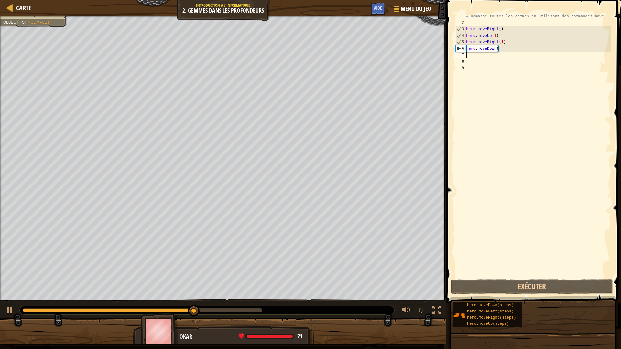
click at [473, 57] on div "# Ramasse toutes les gemmes en utilisant des commandes move. hero . moveRight (…" at bounding box center [537, 152] width 146 height 278
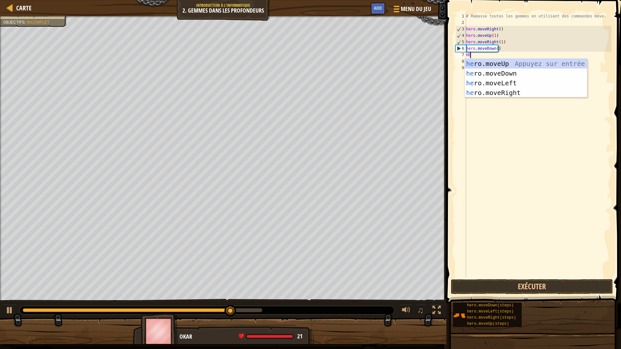
type textarea "HER"
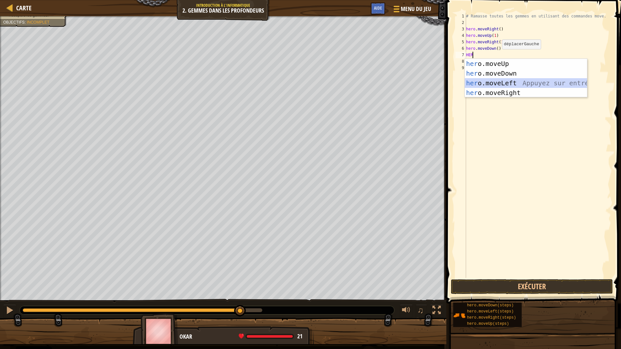
click at [511, 81] on div "her o.moveUp Appuyez sur entrée her o.moveDown Appuyez sur entrée her o.moveLef…" at bounding box center [525, 88] width 122 height 58
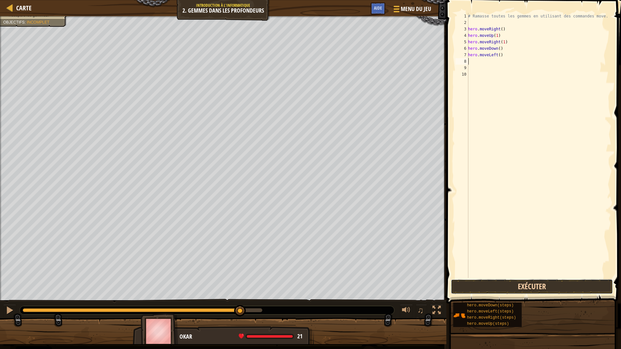
click at [515, 282] on button "Exécuter" at bounding box center [532, 286] width 162 height 15
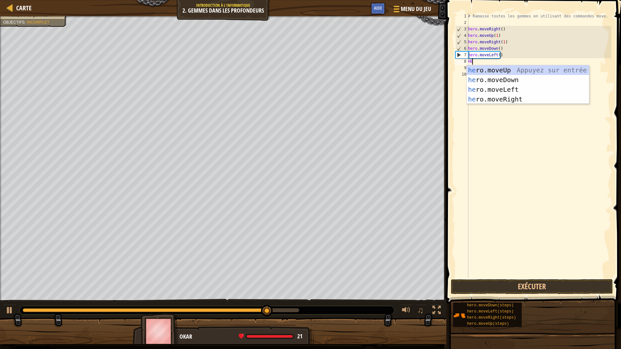
type textarea "HER"
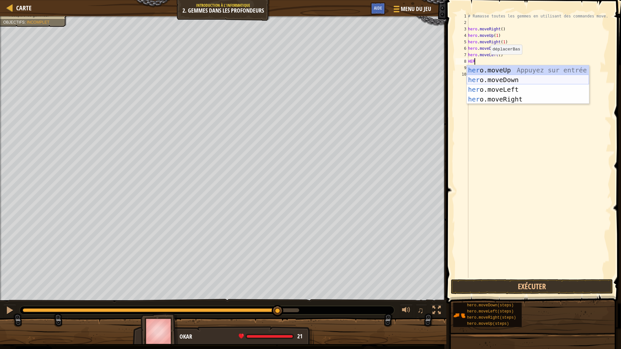
click at [517, 83] on div "her o.moveUp Appuyez sur entrée her o.moveDown Appuyez sur entrée her o.moveLef…" at bounding box center [527, 94] width 122 height 58
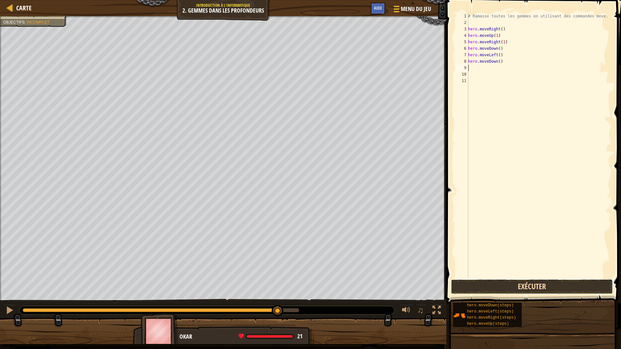
click at [560, 283] on button "Exécuter" at bounding box center [532, 286] width 162 height 15
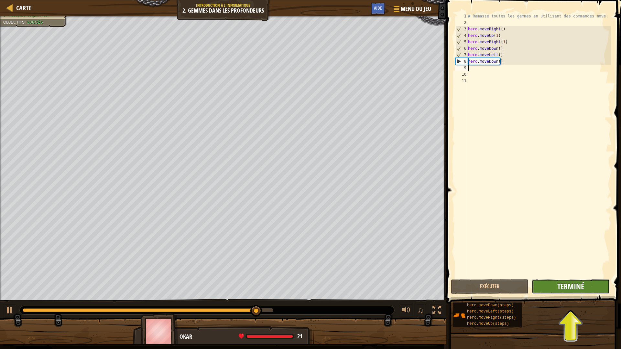
click at [583, 283] on span "Terminé" at bounding box center [570, 286] width 27 height 10
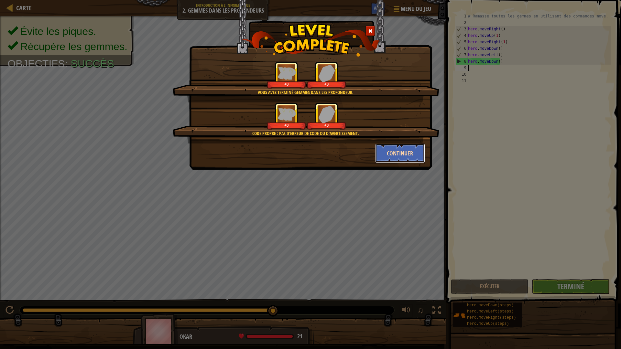
click at [388, 151] on button "Continuer" at bounding box center [400, 153] width 50 height 19
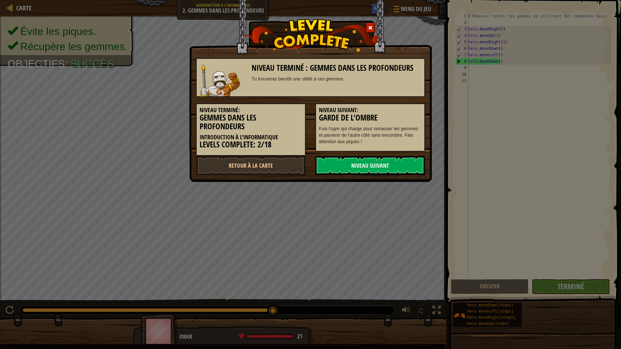
click at [401, 166] on link "Niveau Suivant" at bounding box center [370, 165] width 110 height 19
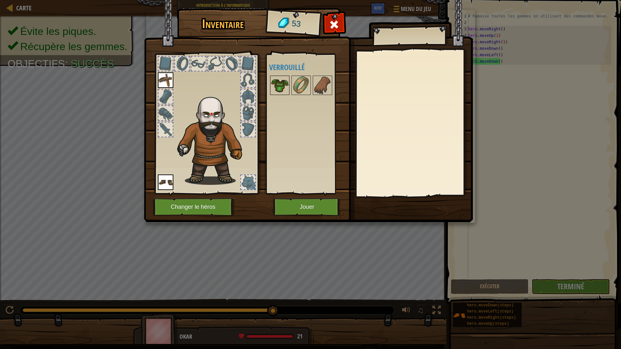
click at [284, 88] on img at bounding box center [280, 85] width 18 height 18
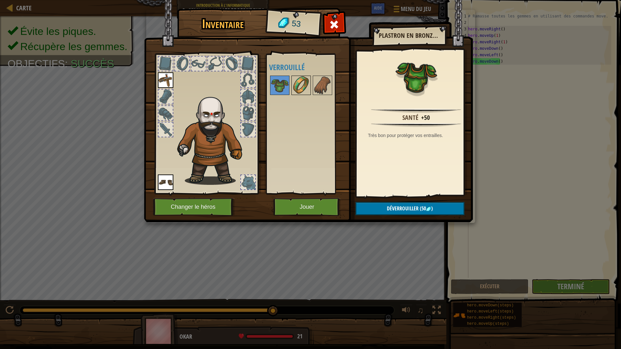
click at [300, 91] on img at bounding box center [301, 85] width 18 height 18
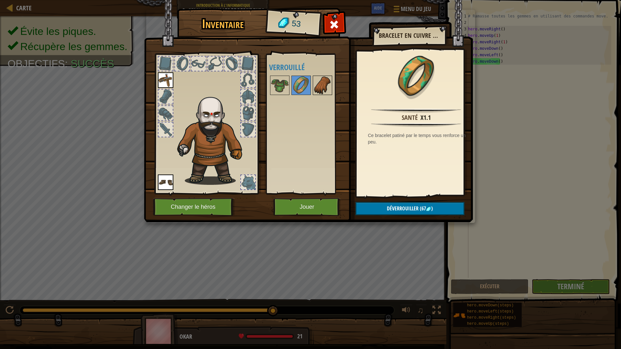
drag, startPoint x: 327, startPoint y: 93, endPoint x: 324, endPoint y: 93, distance: 3.6
click at [326, 93] on img at bounding box center [322, 85] width 18 height 18
drag, startPoint x: 310, startPoint y: 85, endPoint x: 304, endPoint y: 87, distance: 6.1
click at [305, 86] on div at bounding box center [300, 85] width 19 height 19
click at [285, 87] on img at bounding box center [280, 85] width 18 height 18
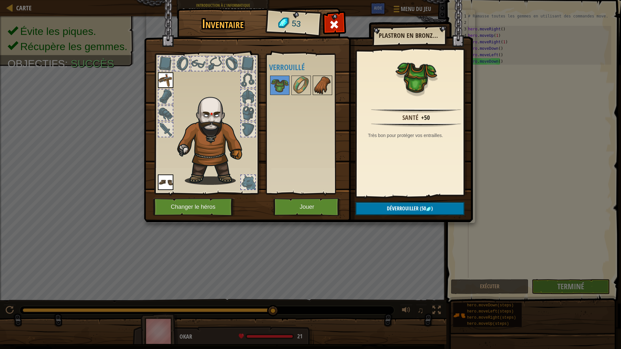
click at [321, 86] on img at bounding box center [322, 85] width 18 height 18
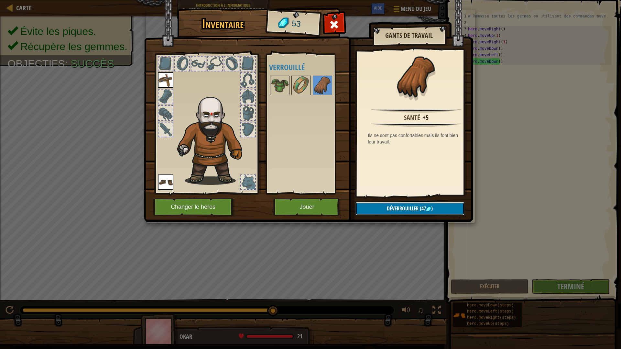
click at [409, 202] on button "Déverrouiller (47 )" at bounding box center [409, 208] width 109 height 13
click at [390, 209] on button "Confirmer" at bounding box center [409, 208] width 109 height 13
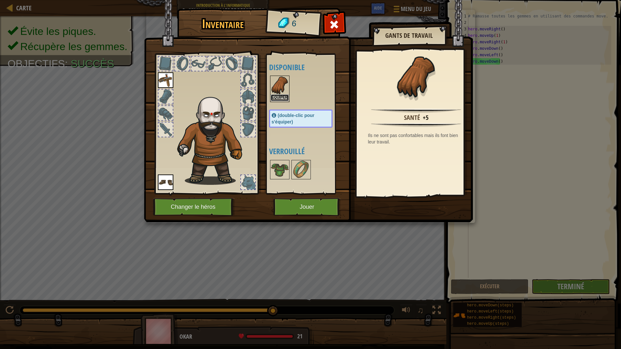
click at [285, 95] on button "Equiper" at bounding box center [280, 97] width 18 height 7
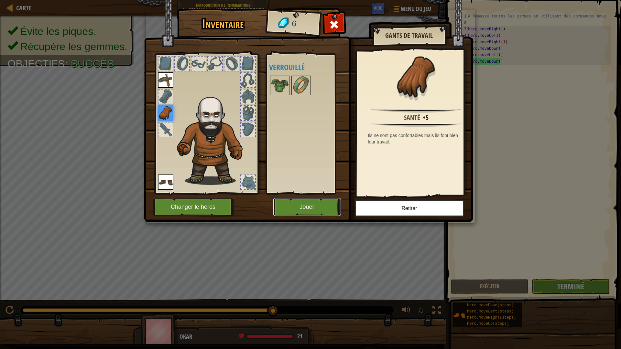
click at [308, 203] on button "Jouer" at bounding box center [307, 207] width 68 height 18
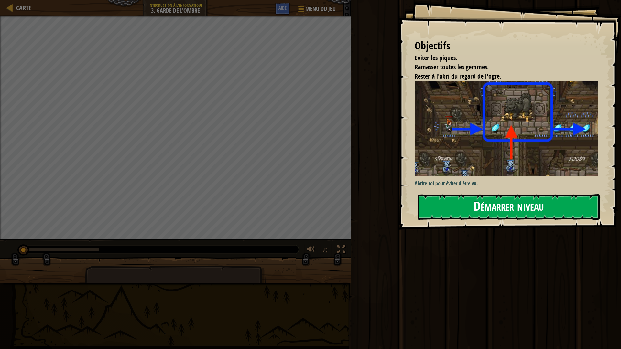
click at [479, 200] on button "Démarrer niveau" at bounding box center [508, 207] width 182 height 26
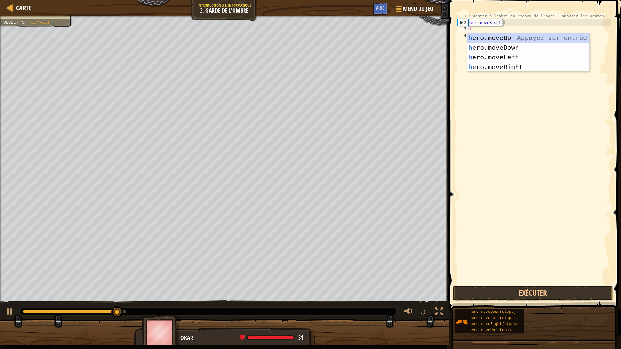
scroll to position [3, 0]
type textarea "HER"
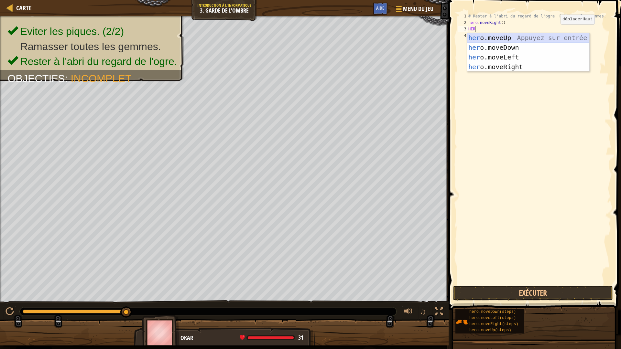
click at [507, 37] on div "her o.moveUp Appuyez sur entrée her o.moveDown Appuyez sur entrée her o.moveLef…" at bounding box center [528, 62] width 122 height 58
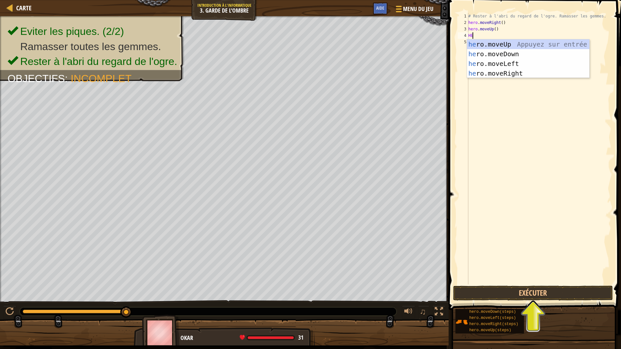
type textarea "HER"
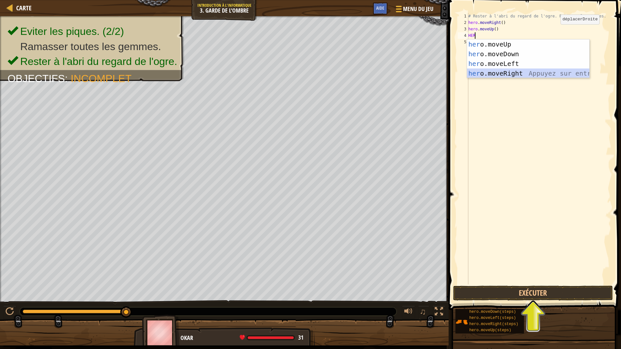
click at [505, 75] on div "her o.moveUp Appuyez sur entrée her o.moveDown Appuyez sur entrée her o.moveLef…" at bounding box center [528, 68] width 122 height 58
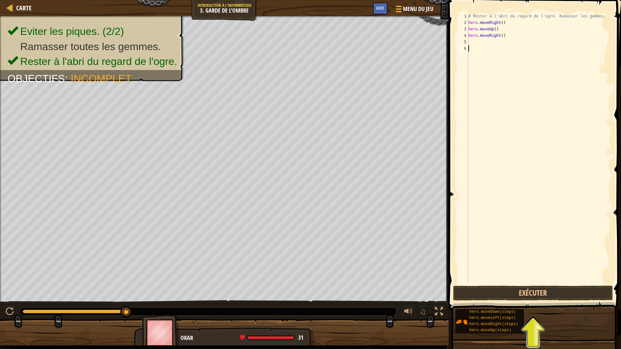
click at [477, 45] on div "# Rester à l'abri du regard de l'ogre. Ramasser les gemmes. hero . moveRight ( …" at bounding box center [539, 155] width 144 height 284
click at [472, 42] on div "# Rester à l'abri du regard de l'ogre. Ramasser les gemmes. hero . moveRight ( …" at bounding box center [539, 155] width 144 height 284
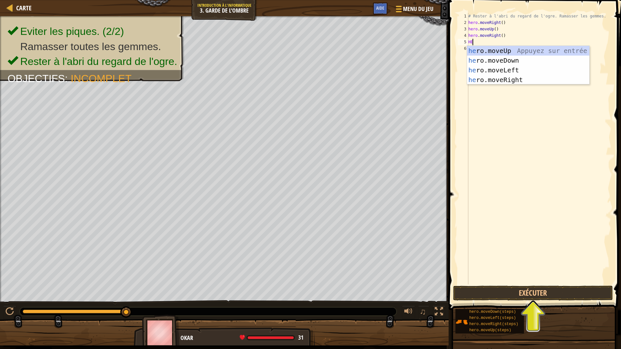
type textarea "HER"
click at [506, 66] on div "her o.moveUp Appuyez sur entrée her o.moveDown Appuyez sur entrée her o.moveLef…" at bounding box center [528, 75] width 122 height 58
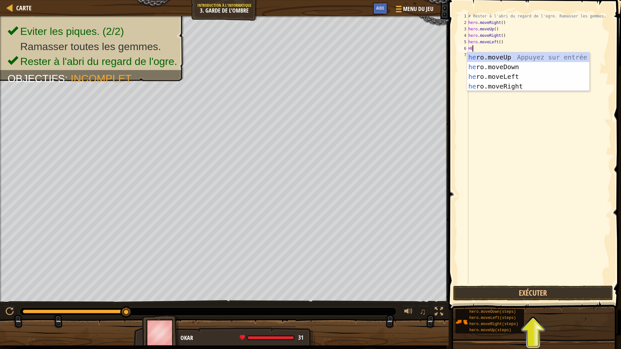
type textarea "HER"
click at [518, 88] on div "her o.moveUp Appuyez sur entrée her o.moveDown Appuyez sur entrée her o.moveLef…" at bounding box center [528, 81] width 122 height 58
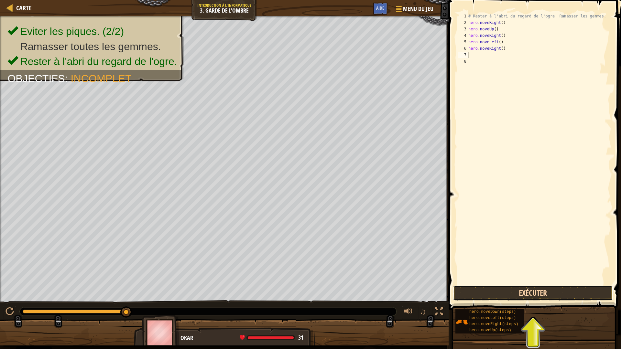
click at [536, 290] on button "Exécuter" at bounding box center [533, 293] width 160 height 15
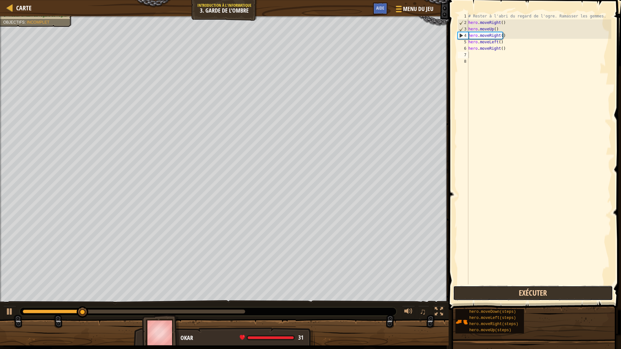
click at [536, 290] on button "Exécuter" at bounding box center [533, 293] width 160 height 15
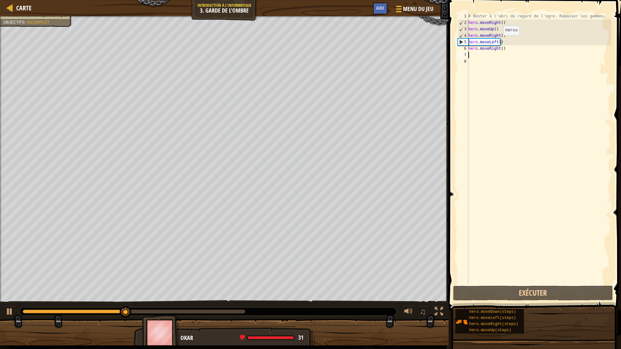
click at [497, 42] on div "# Rester à l'abri du regard de l'ogre. Ramasser les gemmes. hero . moveRight ( …" at bounding box center [539, 155] width 144 height 284
click at [501, 41] on div "# Rester à l'abri du regard de l'ogre. Ramasser les gemmes. hero . moveRight ( …" at bounding box center [539, 155] width 144 height 284
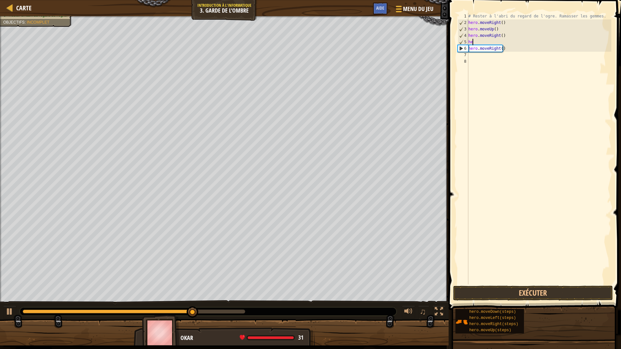
type textarea "h"
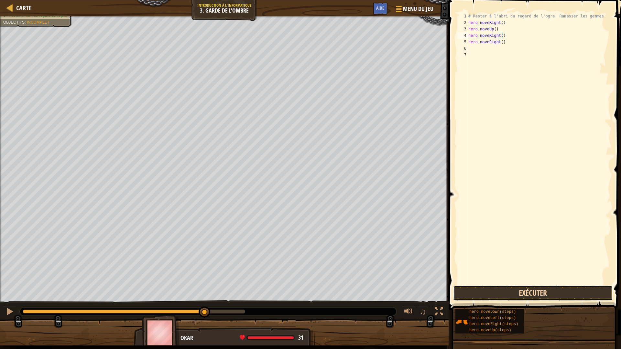
click at [513, 293] on button "Exécuter" at bounding box center [533, 293] width 160 height 15
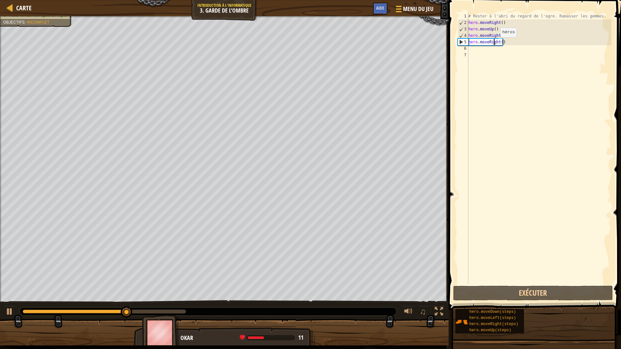
click at [495, 44] on div "# Rester à l'abri du regard de l'ogre. Ramasser les gemmes. hero . moveRight ( …" at bounding box center [539, 155] width 144 height 284
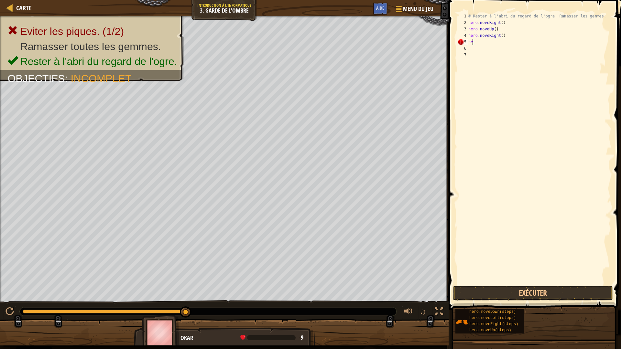
type textarea "h"
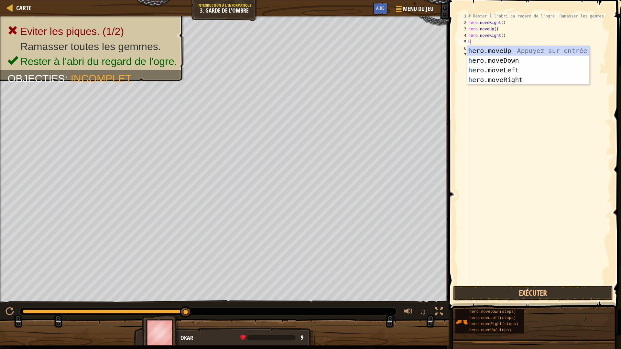
type textarea "HER"
click at [496, 56] on div "her o.moveUp Appuyez sur entrée her o.moveDown Appuyez sur entrée her o.moveLef…" at bounding box center [528, 75] width 122 height 58
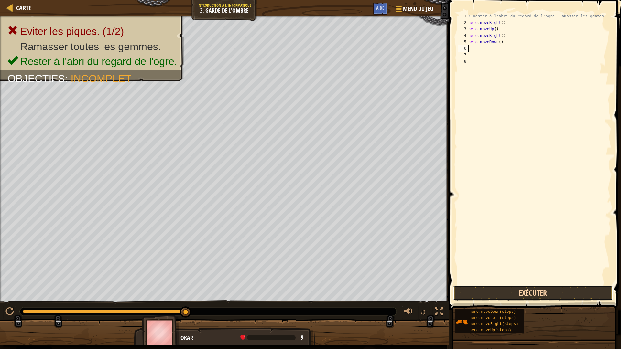
click at [581, 293] on button "Exécuter" at bounding box center [533, 293] width 160 height 15
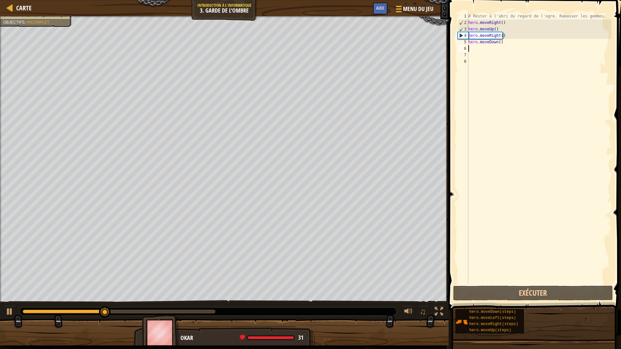
click at [486, 50] on div "# Rester à l'abri du regard de l'ogre. Ramasser les gemmes. hero . moveRight ( …" at bounding box center [539, 155] width 144 height 284
type textarea "G"
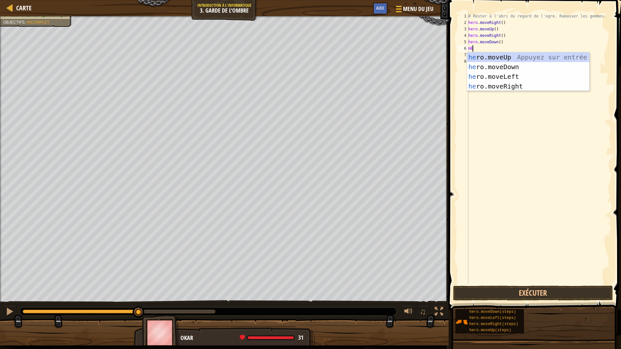
type textarea "HER"
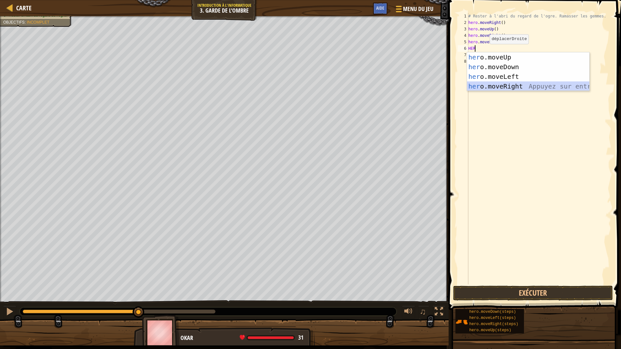
click at [489, 89] on div "her o.moveUp Appuyez sur entrée her o.moveDown Appuyez sur entrée her o.moveLef…" at bounding box center [528, 81] width 122 height 58
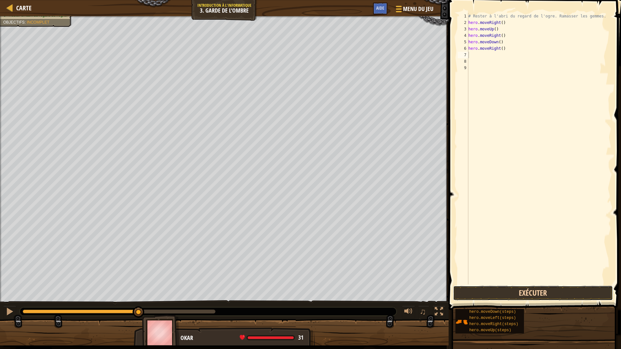
click at [535, 298] on button "Exécuter" at bounding box center [533, 293] width 160 height 15
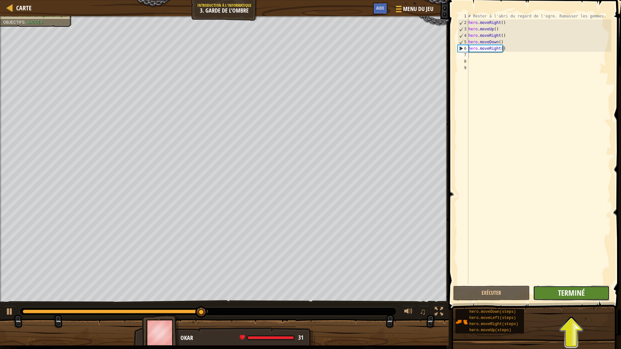
click at [573, 294] on span "Terminé" at bounding box center [571, 293] width 27 height 10
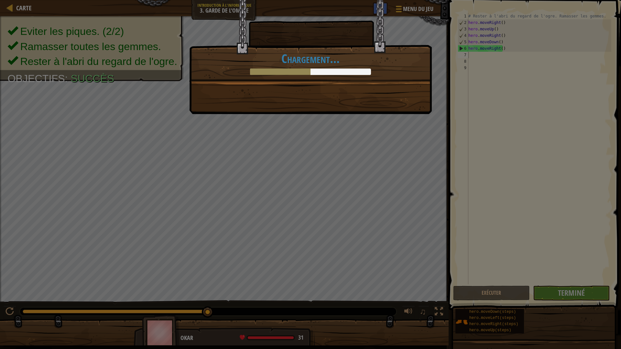
drag, startPoint x: 333, startPoint y: 79, endPoint x: 349, endPoint y: 110, distance: 34.4
click at [349, 110] on div "Vous avez découvert les avantages de l'invisibilité. +11 +19 Nouvel item Code p…" at bounding box center [310, 57] width 242 height 114
click at [559, 289] on div "Vous avez découvert les avantages de l'invisibilité. +11 +19 Nouvel item Code p…" at bounding box center [310, 174] width 621 height 349
click at [560, 289] on div "Vous avez découvert les avantages de l'invisibilité. +11 +19 Nouvel item Code p…" at bounding box center [310, 174] width 621 height 349
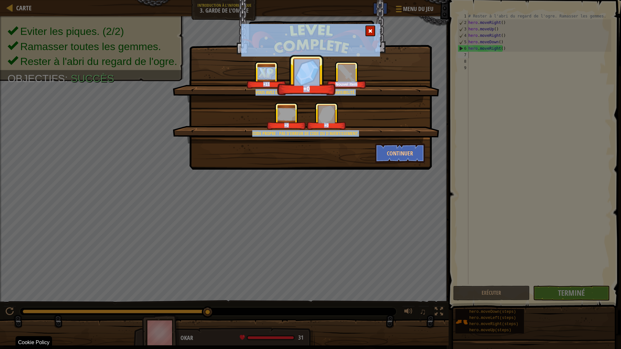
click at [237, 218] on div "Vous avez découvert les avantages de l'invisibilité. +11 +0 Nouvel item Code pr…" at bounding box center [310, 174] width 621 height 349
click at [305, 42] on img at bounding box center [310, 40] width 139 height 33
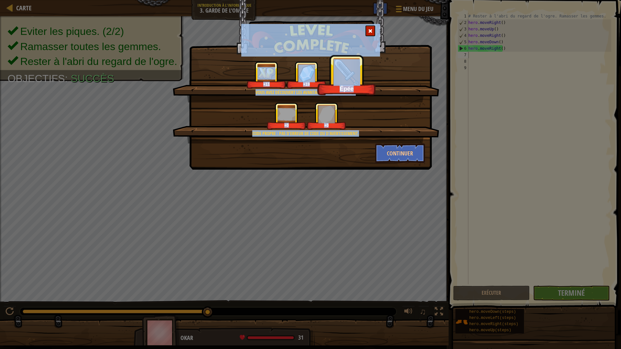
click at [363, 94] on div "Vous avez découvert les avantages de l'invisibilité." at bounding box center [305, 92] width 204 height 6
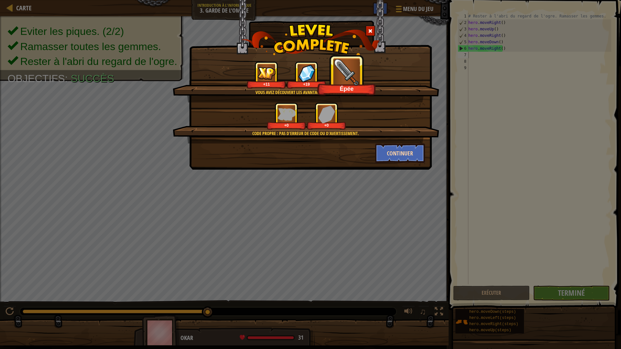
drag, startPoint x: 384, startPoint y: 136, endPoint x: 393, endPoint y: 153, distance: 18.4
click at [384, 138] on div "Code propre : Pas d'erreur de code ou d'avertissement. +0 +0" at bounding box center [306, 122] width 266 height 41
click at [395, 154] on button "Continuer" at bounding box center [400, 153] width 50 height 19
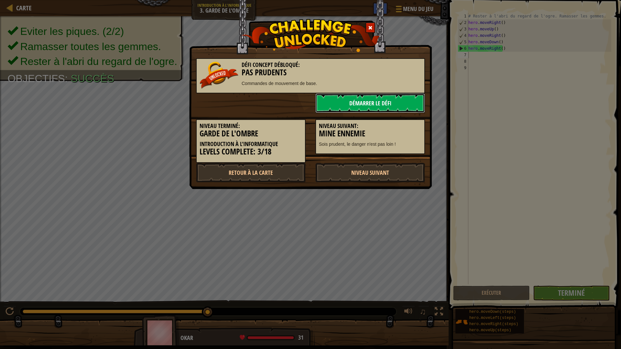
click at [339, 96] on link "Démarrer le Défi" at bounding box center [370, 102] width 110 height 19
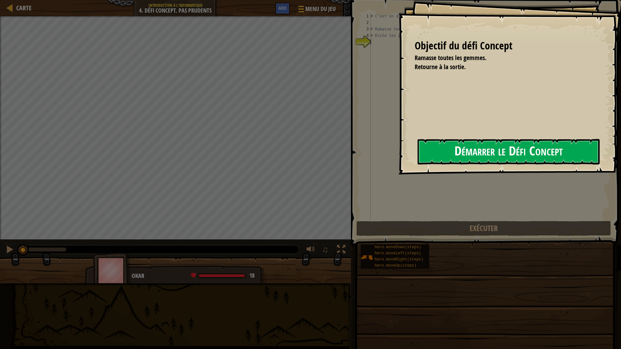
click at [451, 149] on button "Démarrer le Défi Concept" at bounding box center [508, 152] width 182 height 26
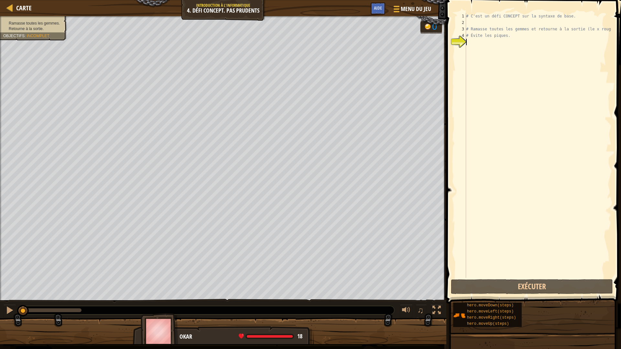
scroll to position [3, 0]
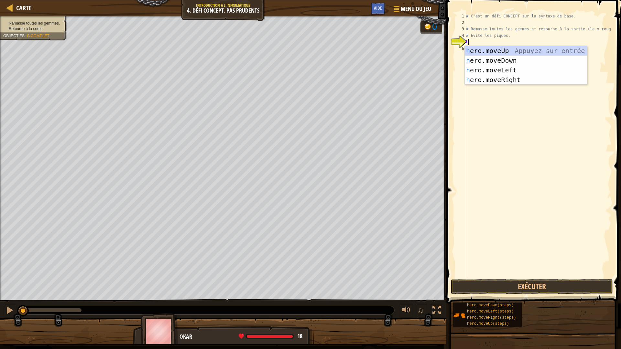
type textarea "HER"
click at [491, 50] on div "her o.moveUp Appuyez sur entrée her o.moveDown Appuyez sur entrée her o.moveLef…" at bounding box center [525, 75] width 122 height 58
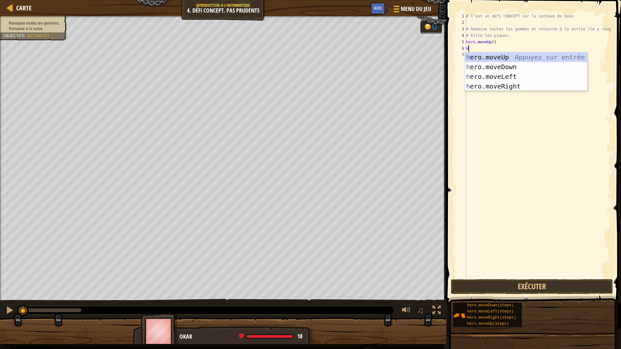
type textarea "HER"
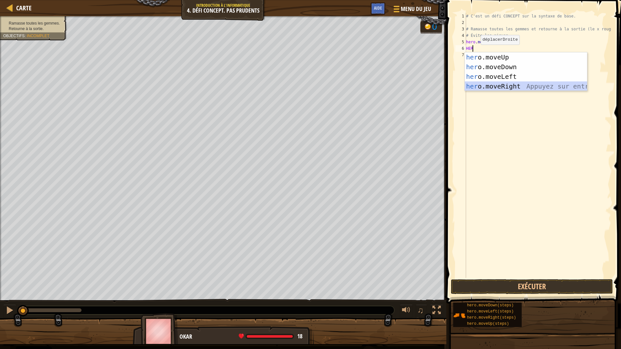
click at [499, 85] on div "her o.moveUp Appuyez sur entrée her o.moveDown Appuyez sur entrée her o.moveLef…" at bounding box center [525, 81] width 122 height 58
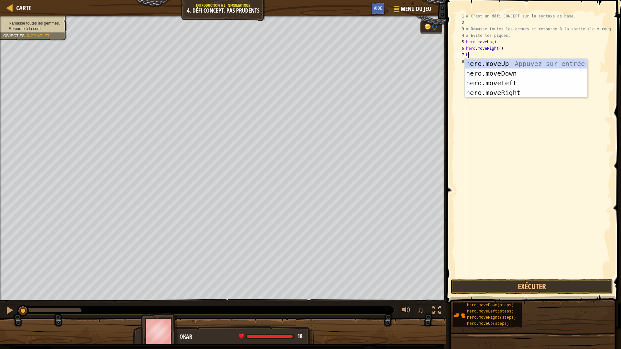
type textarea "HER"
click at [504, 74] on div "her o.moveUp Appuyez sur entrée her o.moveDown Appuyez sur entrée her o.moveLef…" at bounding box center [525, 88] width 122 height 58
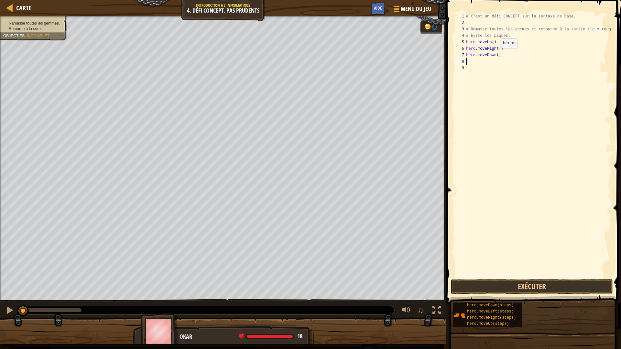
click at [495, 55] on div "# C'est un défi CONCEPT sur la syntaxe de base. # Ramasse toutes les gemmes et …" at bounding box center [537, 152] width 146 height 278
type textarea "hero.moveDown(3)"
click at [492, 63] on div "# C'est un défi CONCEPT sur la syntaxe de base. # Ramasse toutes les gemmes et …" at bounding box center [537, 152] width 146 height 278
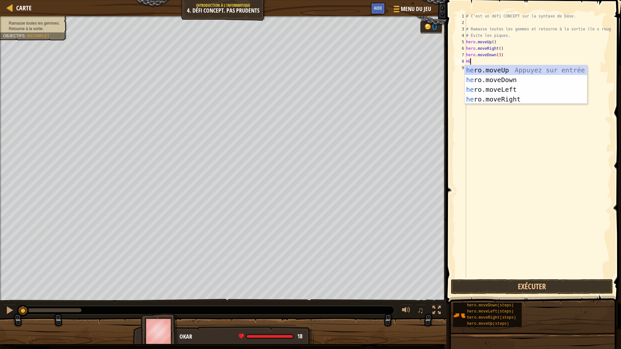
type textarea "HER"
click at [492, 71] on div "her o.moveUp Appuyez sur entrée her o.moveDown Appuyez sur entrée her o.moveLef…" at bounding box center [525, 94] width 122 height 58
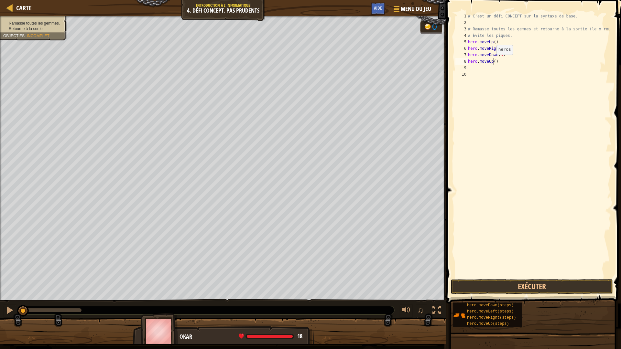
click at [493, 61] on div "# C'est un défi CONCEPT sur la syntaxe de base. # Ramasse toutes les gemmes et …" at bounding box center [538, 152] width 144 height 278
type textarea "hero.moveUp(2)"
click at [472, 68] on div "# C'est un défi CONCEPT sur la syntaxe de base. # Ramasse toutes les gemmes et …" at bounding box center [538, 152] width 144 height 278
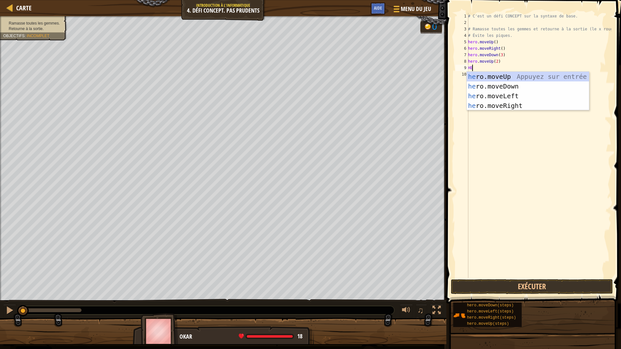
type textarea "HER"
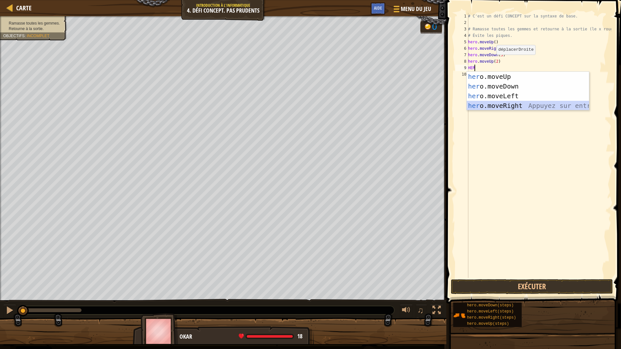
click at [503, 107] on div "her o.moveUp Appuyez sur entrée her o.moveDown Appuyez sur entrée her o.moveLef…" at bounding box center [527, 101] width 122 height 58
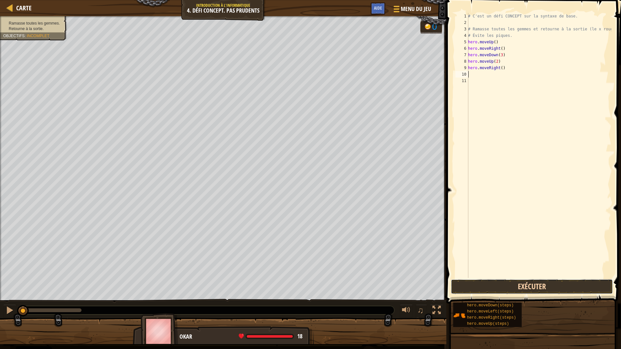
click at [519, 288] on button "Exécuter" at bounding box center [532, 286] width 162 height 15
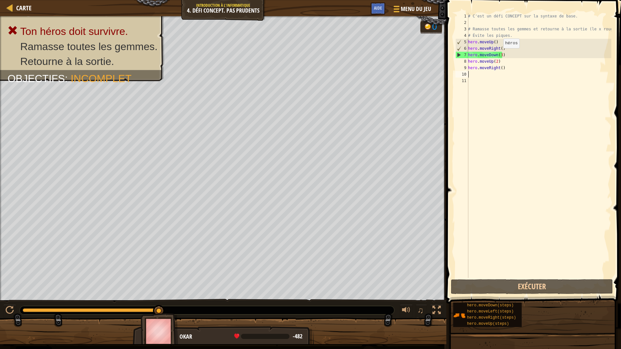
click at [500, 55] on div "# C'est un défi CONCEPT sur la syntaxe de base. # Ramasse toutes les gemmes et …" at bounding box center [538, 152] width 144 height 278
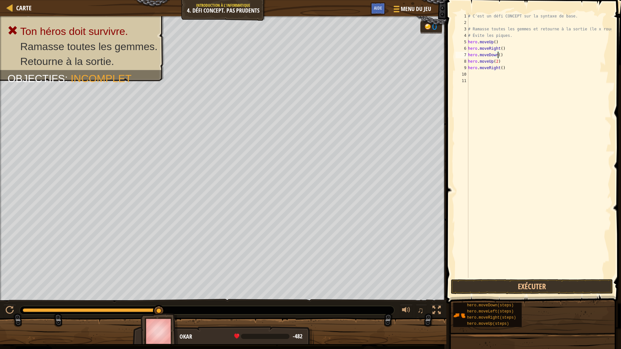
scroll to position [3, 2]
click at [495, 63] on div "# C'est un défi CONCEPT sur la syntaxe de base. # Ramasse toutes les gemmes et …" at bounding box center [538, 152] width 144 height 278
type textarea "hero.moveUp(1)"
click at [489, 289] on button "Exécuter" at bounding box center [532, 286] width 162 height 15
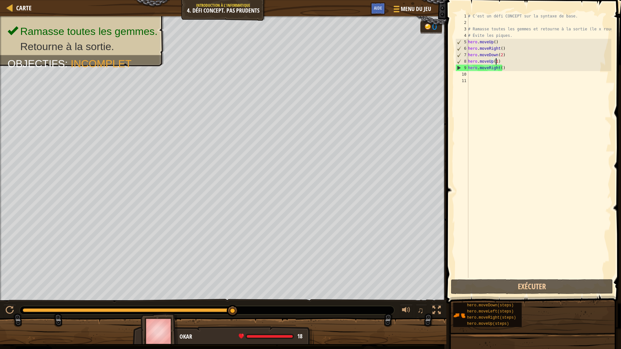
click at [483, 73] on div "# C'est un défi CONCEPT sur la syntaxe de base. # Ramasse toutes les gemmes et …" at bounding box center [538, 152] width 144 height 278
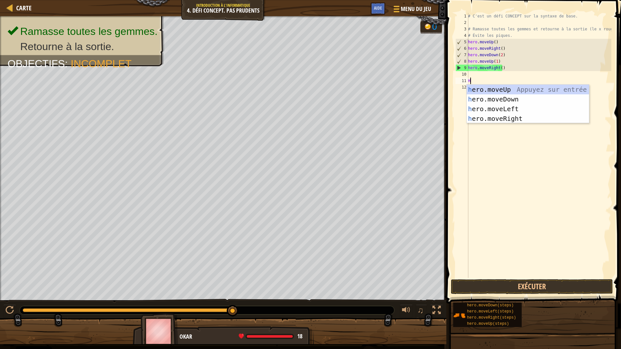
type textarea "HER"
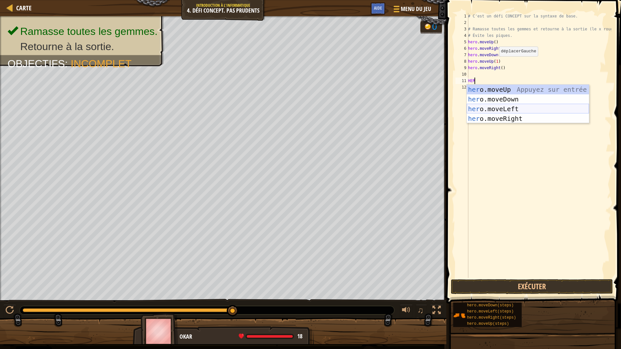
click at [512, 110] on div "her o.moveUp Appuyez sur entrée her o.moveDown Appuyez sur entrée her o.moveLef…" at bounding box center [527, 114] width 122 height 58
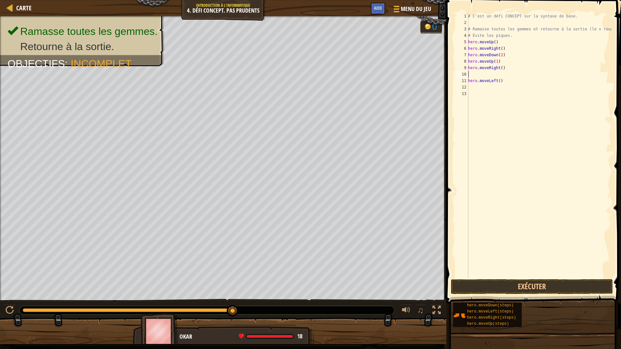
click at [478, 74] on div "# C'est un défi CONCEPT sur la syntaxe de base. # Ramasse toutes les gemmes et …" at bounding box center [538, 152] width 144 height 278
type textarea "hero.moveRight()"
click at [472, 82] on div "# C'est un défi CONCEPT sur la syntaxe de base. # Ramasse toutes les gemmes et …" at bounding box center [538, 152] width 144 height 278
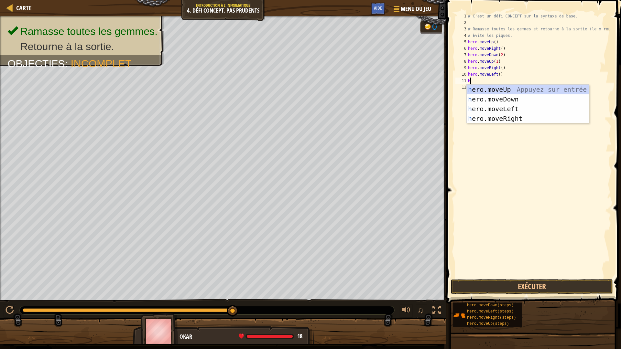
type textarea "HER"
click at [497, 90] on div "her o.moveUp Appuyez sur entrée her o.moveDown Appuyez sur entrée her o.moveLef…" at bounding box center [527, 114] width 122 height 58
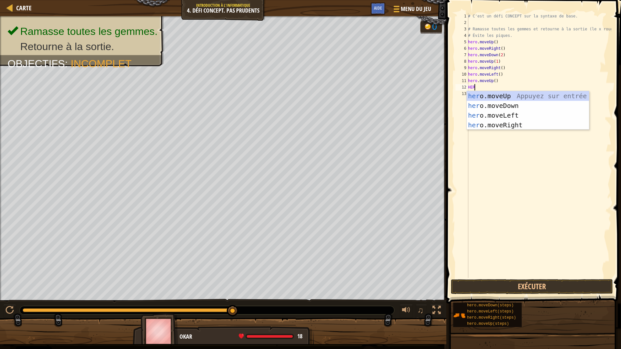
type textarea "HER"
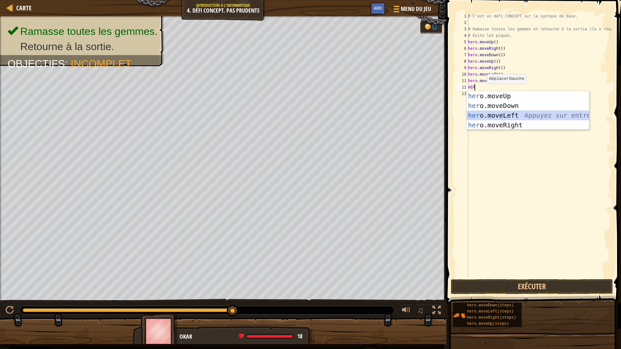
click at [494, 112] on div "her o.moveUp Appuyez sur entrée her o.moveDown Appuyez sur entrée her o.moveLef…" at bounding box center [527, 120] width 122 height 58
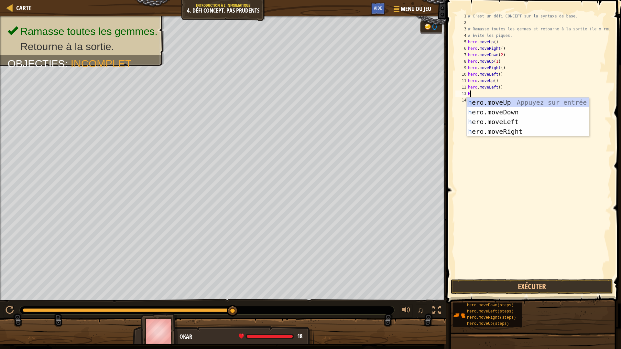
type textarea "HER"
click at [501, 110] on div "her o.moveUp Appuyez sur entrée her o.moveDown Appuyez sur entrée her o.moveLef…" at bounding box center [527, 127] width 122 height 58
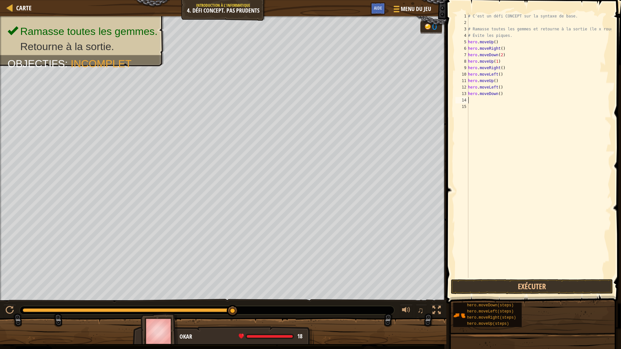
click at [482, 102] on div "# C'est un défi CONCEPT sur la syntaxe de base. # Ramasse toutes les gemmes et …" at bounding box center [538, 152] width 144 height 278
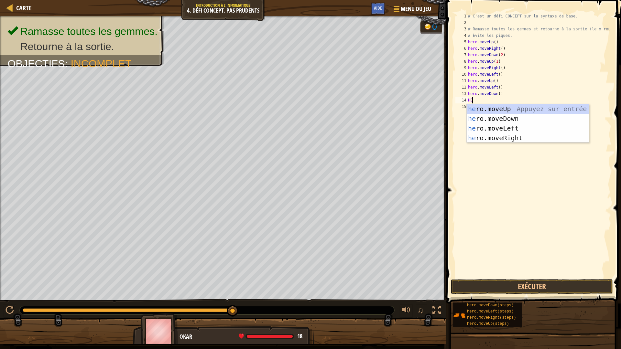
type textarea "HER"
drag, startPoint x: 502, startPoint y: 115, endPoint x: 499, endPoint y: 135, distance: 19.5
click at [501, 115] on div "her o.moveUp Appuyez sur entrée her o.moveDown Appuyez sur entrée her o.moveLef…" at bounding box center [527, 133] width 122 height 58
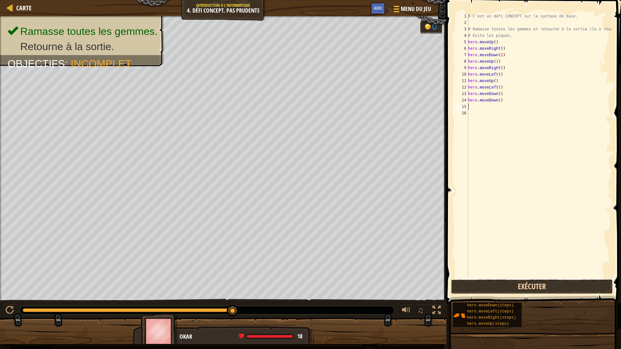
click at [562, 280] on button "Exécuter" at bounding box center [532, 286] width 162 height 15
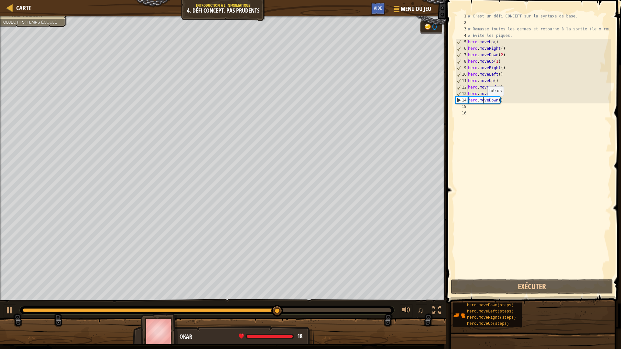
click at [484, 102] on div "# C'est un défi CONCEPT sur la syntaxe de base. # Ramasse toutes les gemmes et …" at bounding box center [538, 152] width 144 height 278
click at [500, 101] on div "# C'est un défi CONCEPT sur la syntaxe de base. # Ramasse toutes les gemmes et …" at bounding box center [538, 152] width 144 height 278
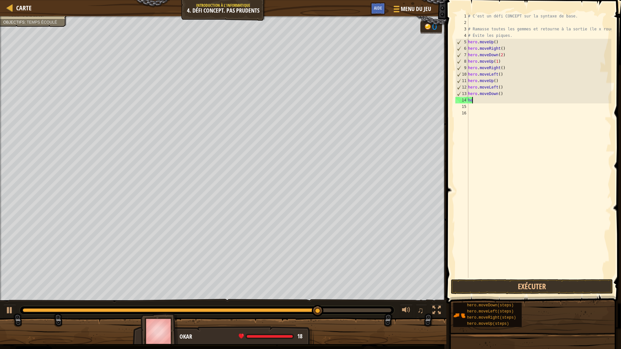
type textarea "h"
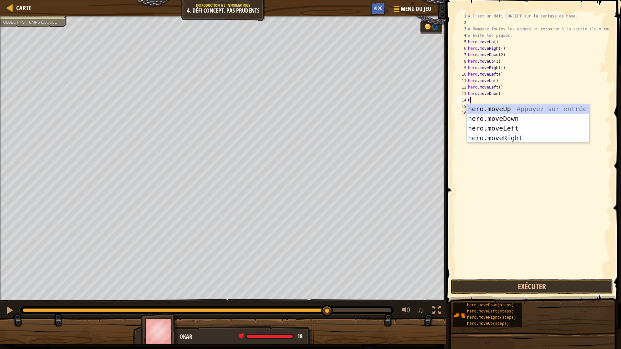
type textarea "HER"
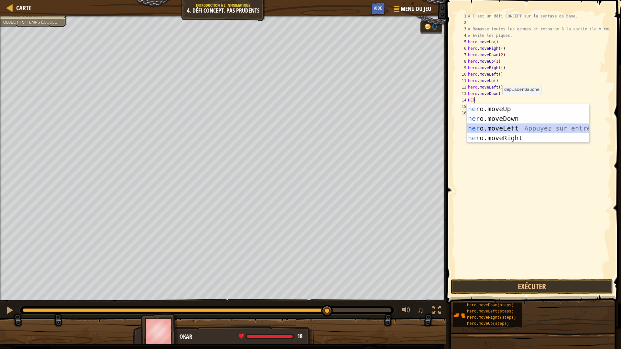
drag, startPoint x: 502, startPoint y: 127, endPoint x: 502, endPoint y: 159, distance: 32.6
click at [502, 127] on div "her o.moveUp Appuyez sur entrée her o.moveDown Appuyez sur entrée her o.moveLef…" at bounding box center [527, 133] width 122 height 58
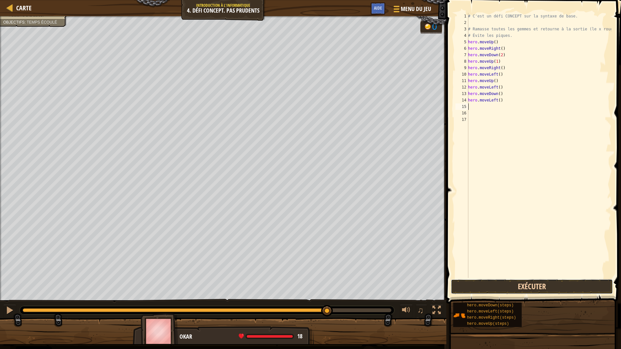
click at [508, 281] on button "Exécuter" at bounding box center [532, 286] width 162 height 15
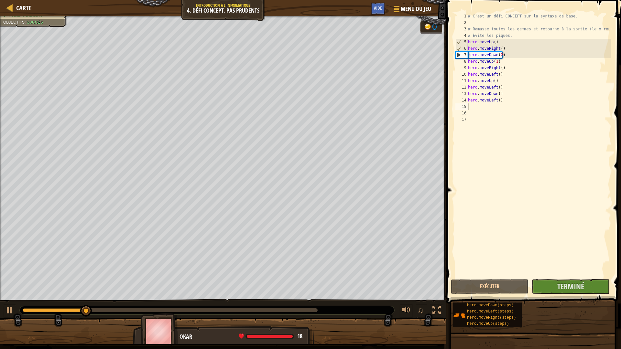
click at [295, 305] on div "♫" at bounding box center [223, 308] width 446 height 19
click at [294, 305] on div at bounding box center [207, 310] width 374 height 8
drag, startPoint x: 291, startPoint y: 310, endPoint x: 247, endPoint y: 310, distance: 44.3
click at [291, 305] on div at bounding box center [170, 310] width 295 height 4
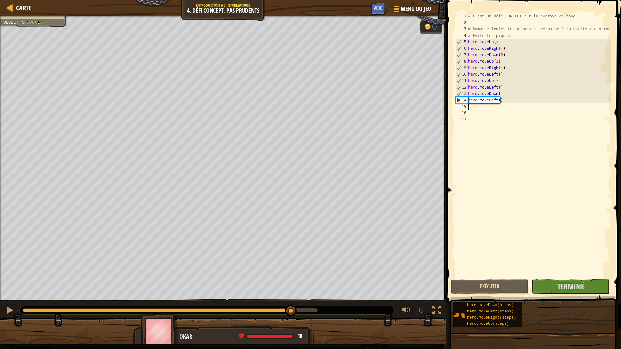
click at [269, 305] on div at bounding box center [207, 310] width 374 height 8
click at [581, 284] on span "Terminé" at bounding box center [570, 286] width 27 height 10
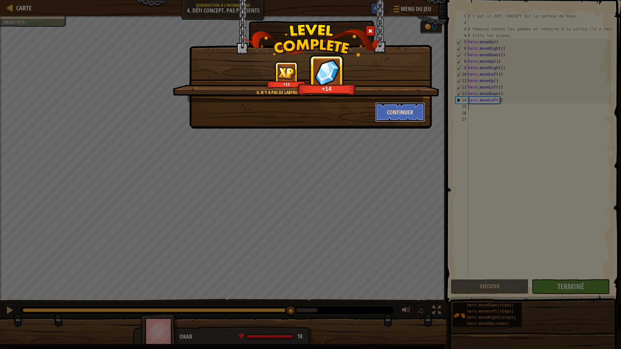
click at [413, 115] on button "Continuer" at bounding box center [400, 111] width 50 height 19
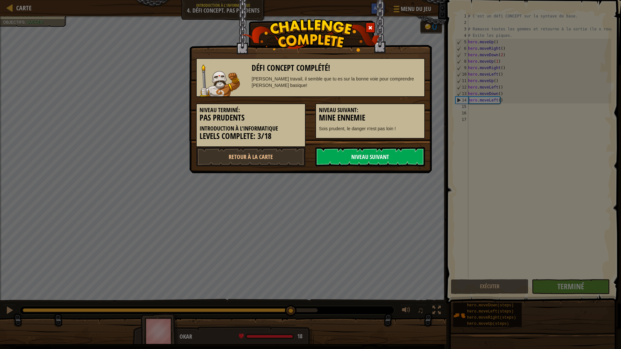
click at [361, 152] on link "Niveau Suivant" at bounding box center [370, 156] width 110 height 19
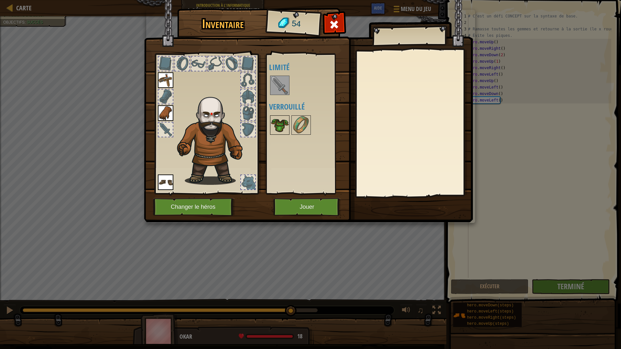
click at [281, 119] on img at bounding box center [280, 125] width 18 height 18
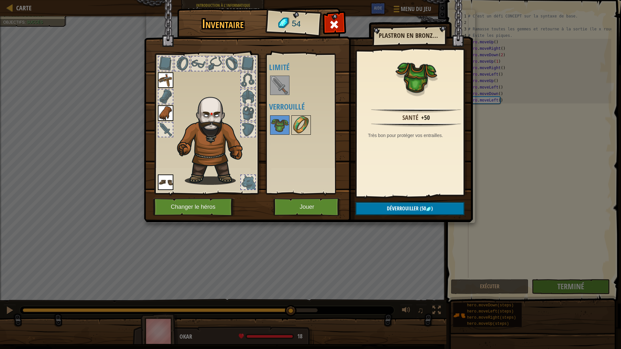
click at [297, 126] on img at bounding box center [301, 125] width 18 height 18
click at [281, 127] on img at bounding box center [280, 125] width 18 height 18
click at [385, 212] on button "Déverrouiller (50 )" at bounding box center [409, 208] width 109 height 13
click at [404, 206] on button "Confirmer" at bounding box center [409, 208] width 109 height 13
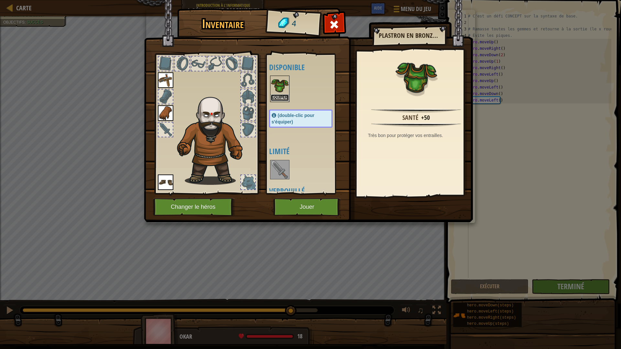
click at [279, 97] on button "Equiper" at bounding box center [280, 97] width 18 height 7
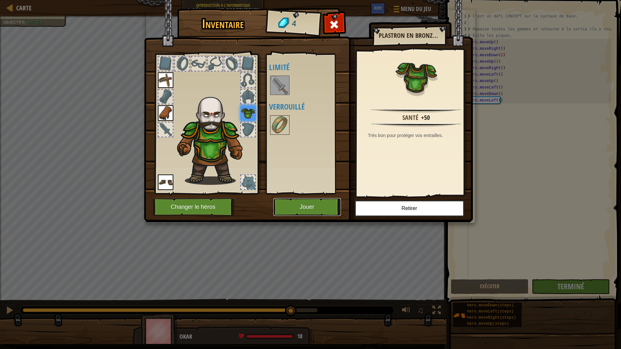
click at [312, 211] on button "Jouer" at bounding box center [307, 207] width 68 height 18
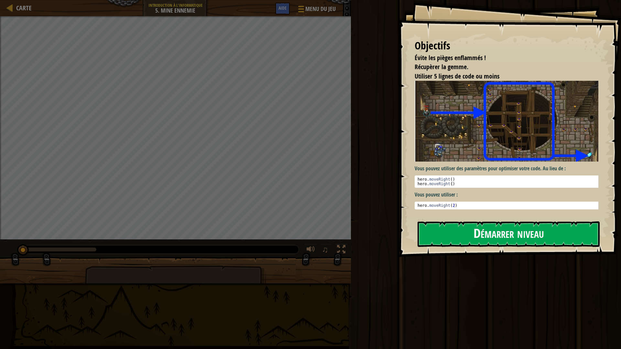
click at [447, 230] on button "Démarrer niveau" at bounding box center [508, 234] width 182 height 26
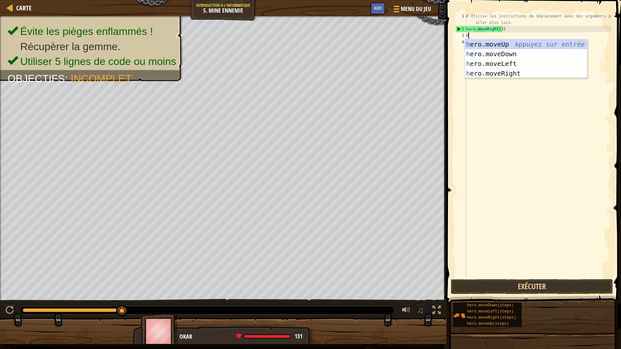
scroll to position [3, 0]
type textarea "HER"
click at [499, 77] on div "her o.moveUp Appuyez sur entrée her o.moveDown Appuyez sur entrée her o.moveLef…" at bounding box center [525, 68] width 122 height 58
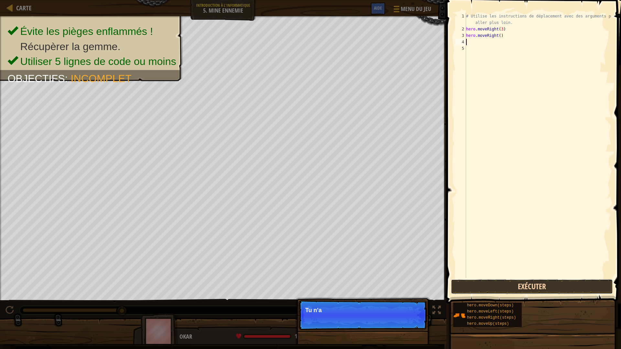
click at [543, 285] on button "Exécuter" at bounding box center [532, 286] width 162 height 15
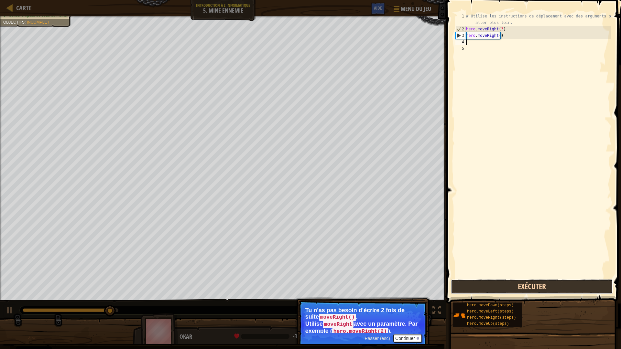
click at [543, 285] on button "Exécuter" at bounding box center [532, 286] width 162 height 15
click at [545, 285] on button "Exécuter" at bounding box center [532, 286] width 162 height 15
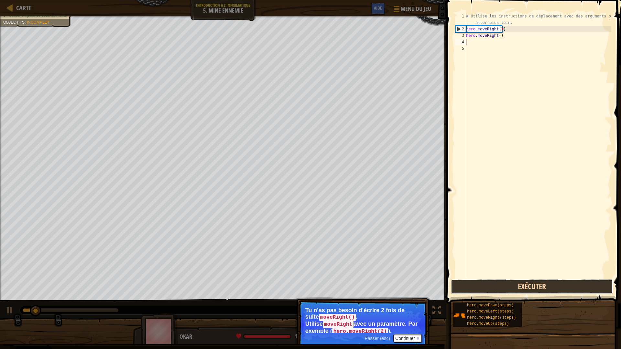
click at [545, 285] on button "Exécuter" at bounding box center [532, 286] width 162 height 15
click at [545, 285] on button "En cours d'exécution" at bounding box center [532, 286] width 162 height 15
click at [545, 285] on button "Exécuter" at bounding box center [532, 286] width 162 height 15
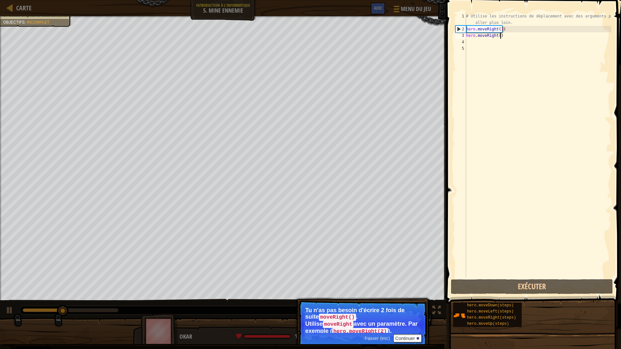
click at [500, 38] on div "# Utilise les instructions de déplacement avec des arguments pour aller plus lo…" at bounding box center [537, 155] width 146 height 284
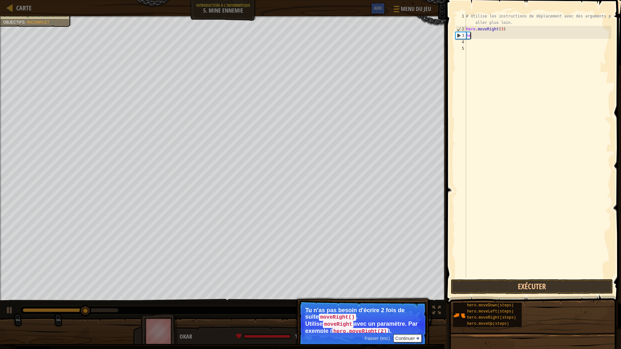
type textarea "h"
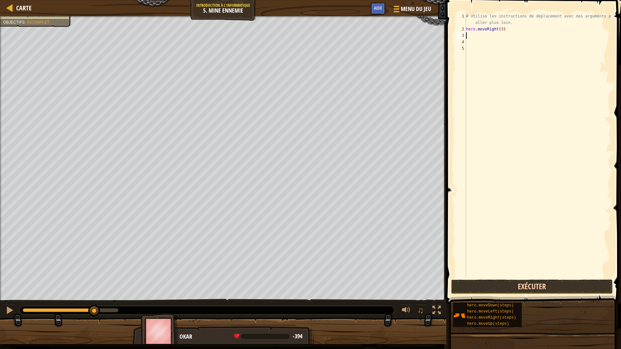
click at [541, 286] on button "Exécuter" at bounding box center [532, 286] width 162 height 15
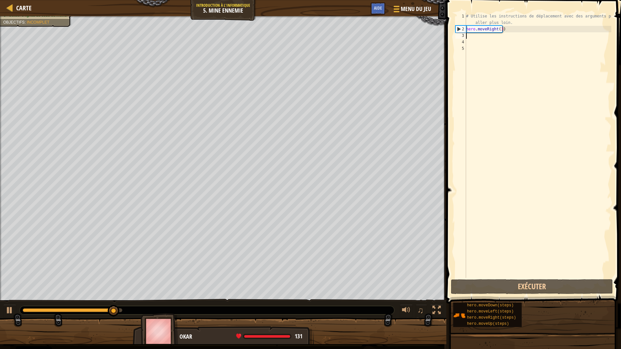
click at [496, 38] on div "# Utilise les instructions de déplacement avec des arguments pour aller plus lo…" at bounding box center [537, 155] width 146 height 284
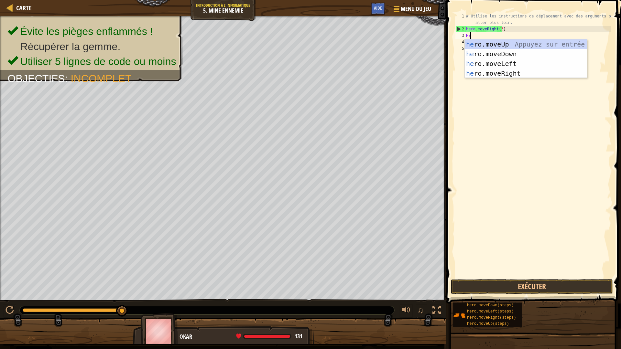
type textarea "HER"
click at [489, 43] on div "her o.moveUp Appuyez sur entrée her o.moveDown Appuyez sur entrée her o.moveLef…" at bounding box center [525, 68] width 122 height 58
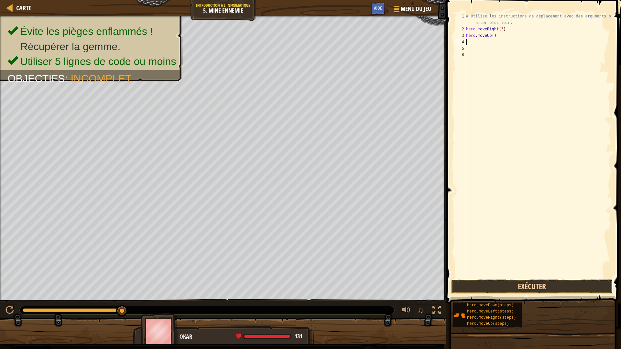
click at [540, 282] on button "Exécuter" at bounding box center [532, 286] width 162 height 15
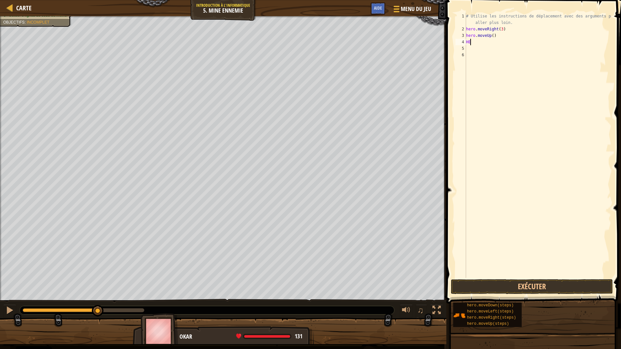
type textarea "H"
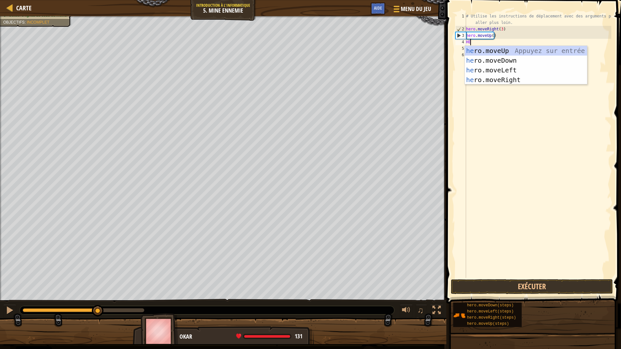
type textarea "HER"
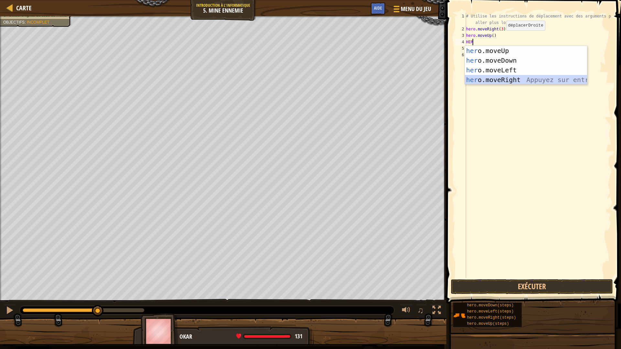
click at [511, 76] on div "her o.moveUp Appuyez sur entrée her o.moveDown Appuyez sur entrée her o.moveLef…" at bounding box center [525, 75] width 122 height 58
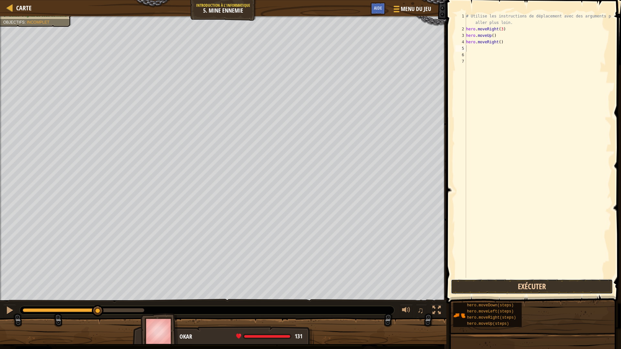
click at [501, 286] on button "Exécuter" at bounding box center [532, 286] width 162 height 15
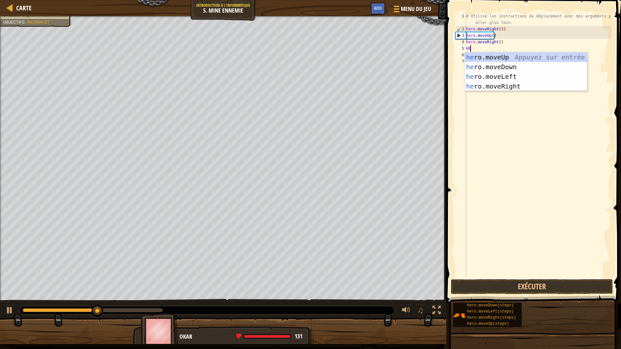
type textarea "HER"
click at [501, 65] on div "her o.moveUp Appuyez sur entrée her o.moveDown Appuyez sur entrée her o.moveLef…" at bounding box center [525, 81] width 122 height 58
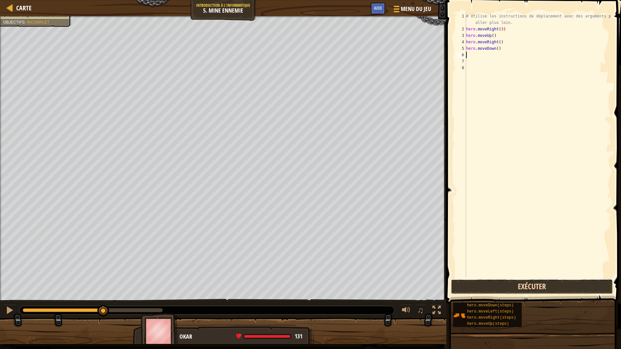
click at [528, 283] on button "Exécuter" at bounding box center [532, 286] width 162 height 15
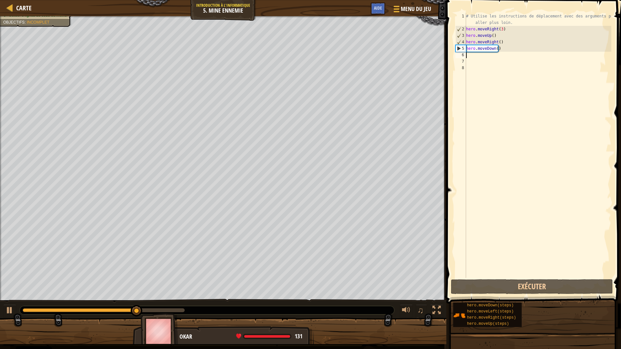
click at [472, 56] on div "# Utilise les instructions de déplacement avec des arguments pour aller plus lo…" at bounding box center [537, 155] width 146 height 284
type textarea "H"
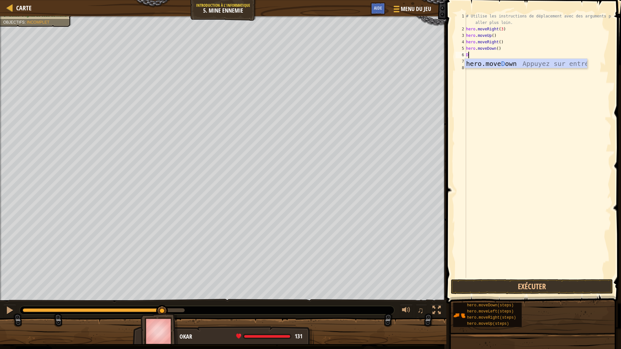
type textarea "DO"
click at [505, 63] on div "hero.move Do wn Appuyez sur entrée" at bounding box center [525, 73] width 122 height 29
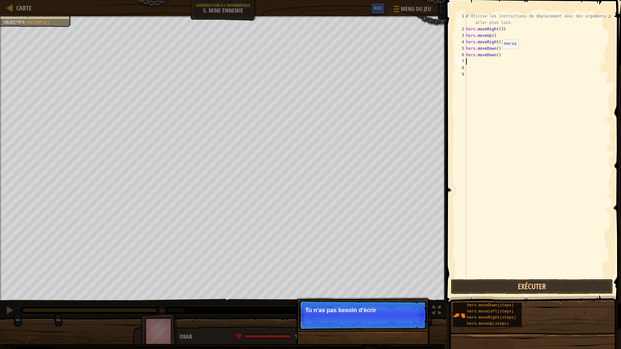
click at [496, 55] on div "# Utilise les instructions de déplacement avec des arguments pour aller plus lo…" at bounding box center [537, 155] width 146 height 284
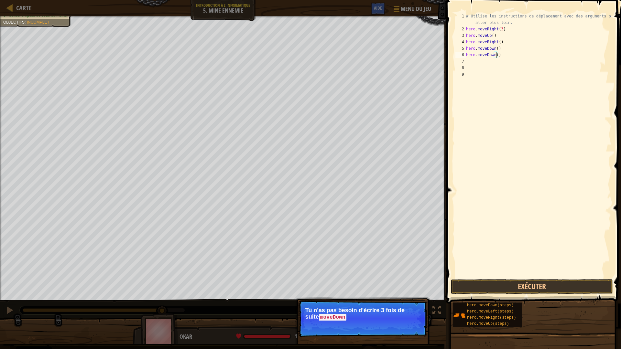
scroll to position [3, 2]
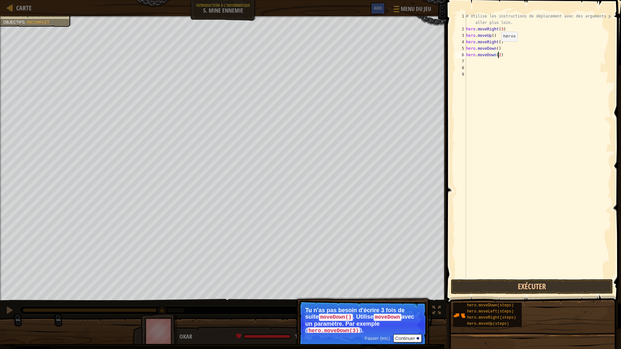
click at [496, 48] on div "# Utilise les instructions de déplacement avec des arguments pour aller plus lo…" at bounding box center [537, 155] width 146 height 284
type textarea "hero.moveDown(3)"
click at [534, 61] on div "# Utilise les instructions de déplacement avec des arguments pour aller plus lo…" at bounding box center [537, 155] width 146 height 284
click at [516, 57] on div "# Utilise les instructions de déplacement avec des arguments pour aller plus lo…" at bounding box center [537, 155] width 146 height 284
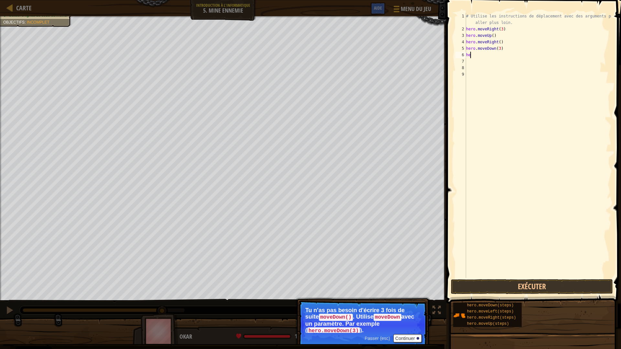
type textarea "h"
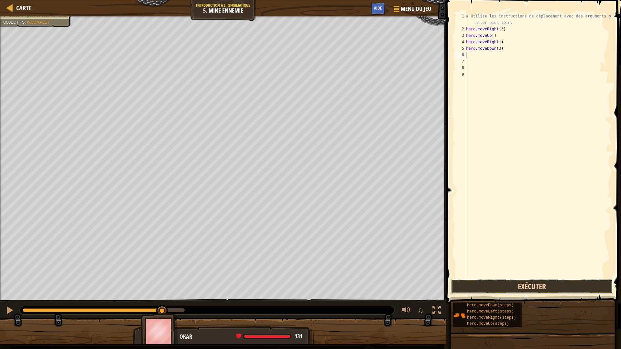
click at [504, 286] on button "Exécuter" at bounding box center [532, 286] width 162 height 15
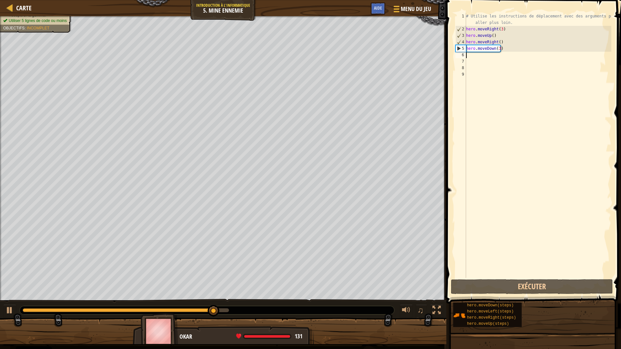
click at [486, 57] on div "# Utilise les instructions de déplacement avec des arguments pour aller plus lo…" at bounding box center [537, 155] width 146 height 284
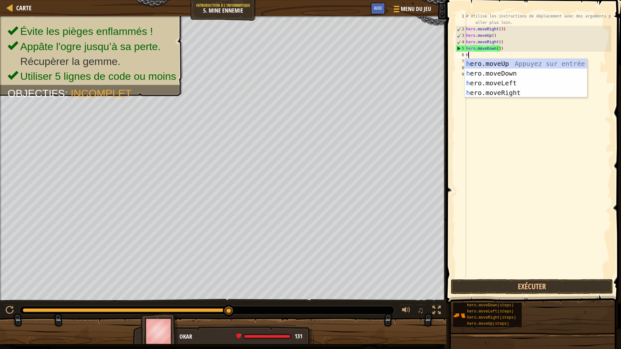
type textarea "HER"
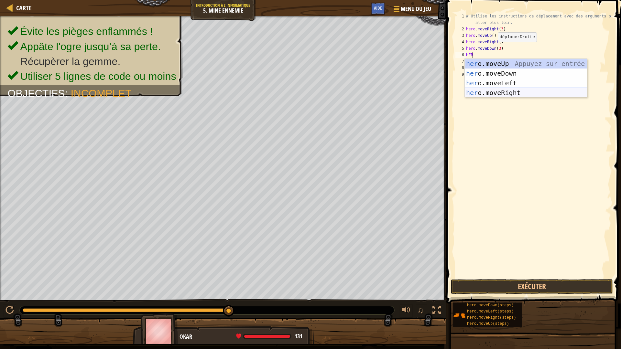
click at [513, 93] on div "her o.moveUp Appuyez sur entrée her o.moveDown Appuyez sur entrée her o.moveLef…" at bounding box center [525, 88] width 122 height 58
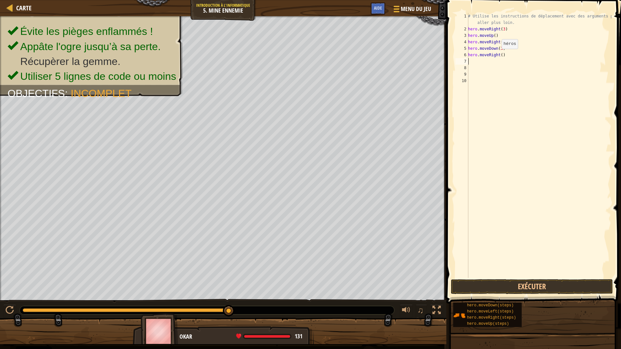
click at [498, 55] on div "# Utilise les instructions de déplacement avec des arguments pour aller plus lo…" at bounding box center [538, 155] width 144 height 284
click at [499, 54] on div "# Utilise les instructions de déplacement avec des arguments pour aller plus lo…" at bounding box center [538, 155] width 144 height 284
type textarea "hero.moveRight(2)"
click at [502, 283] on button "Exécuter" at bounding box center [532, 286] width 162 height 15
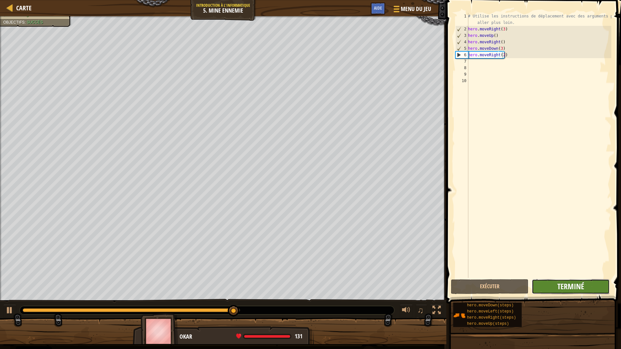
click at [564, 285] on span "Terminé" at bounding box center [570, 286] width 27 height 10
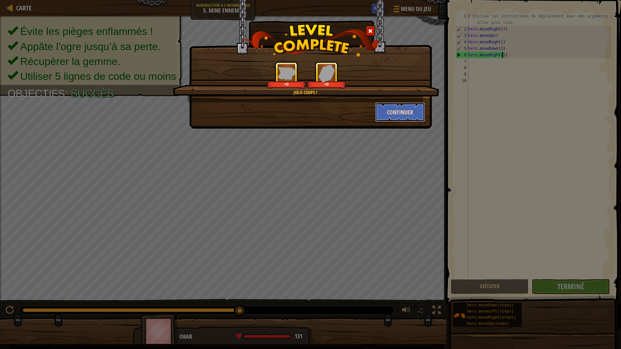
click at [401, 111] on button "Continuer" at bounding box center [400, 111] width 50 height 19
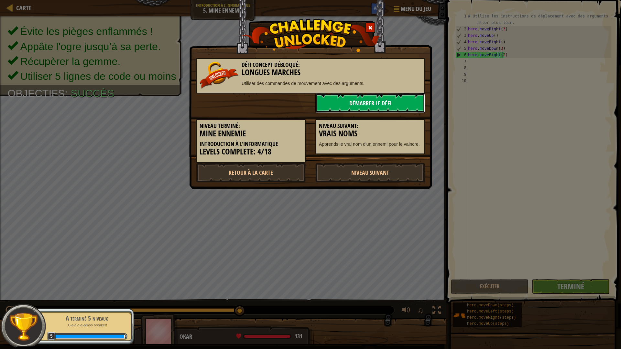
click at [367, 102] on link "Démarrer le Défi" at bounding box center [370, 102] width 110 height 19
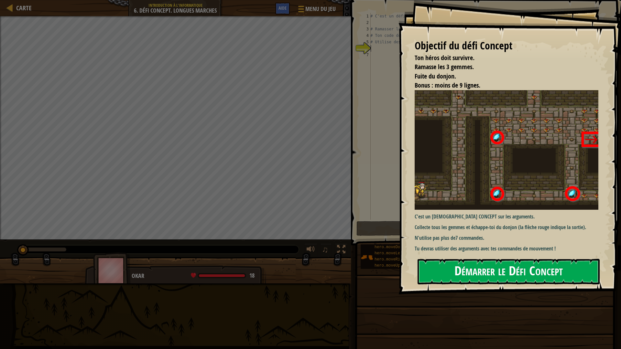
click at [461, 269] on button "Démarrer le Défi Concept" at bounding box center [508, 272] width 182 height 26
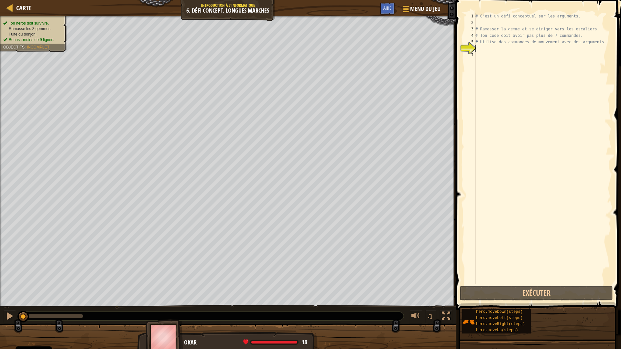
type textarea "G"
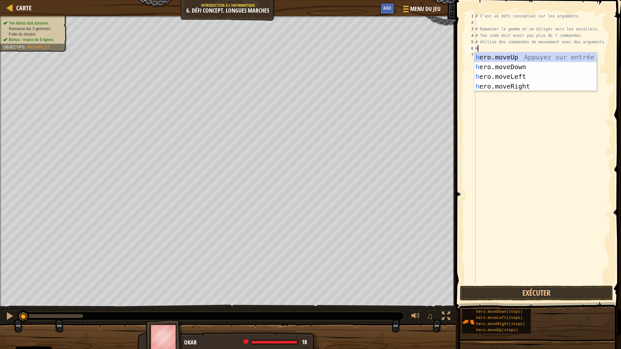
type textarea "HER"
click at [492, 84] on div "her o.moveUp Appuyez sur entrée her o.moveDown Appuyez sur entrée her o.moveLef…" at bounding box center [535, 81] width 122 height 58
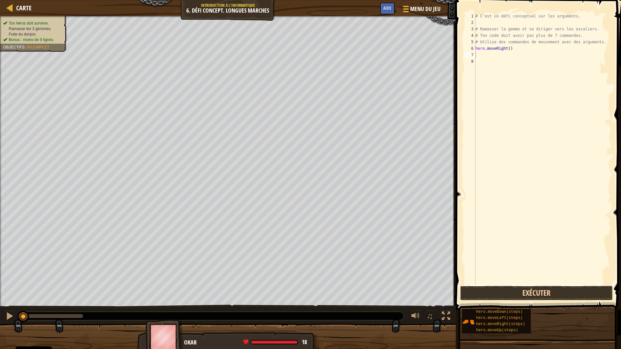
click at [566, 293] on button "Exécuter" at bounding box center [536, 293] width 153 height 15
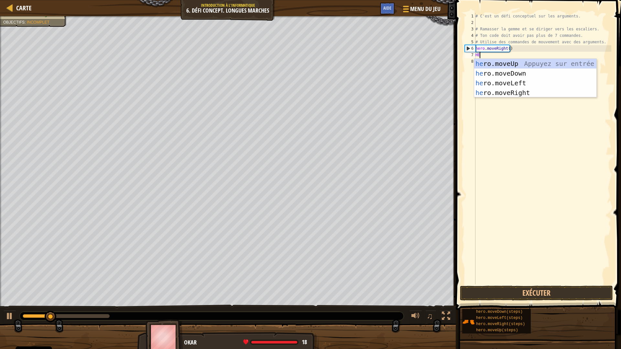
type textarea "HER"
click at [505, 64] on div "her o.moveUp Appuyez sur entrée her o.moveDown Appuyez sur entrée her o.moveLef…" at bounding box center [535, 88] width 122 height 58
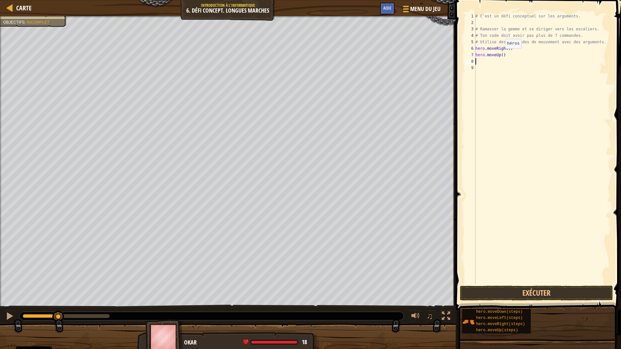
click at [500, 55] on div "# C'est un défi conceptuel sur les arguments. # Ramasser la gemme et se diriger…" at bounding box center [542, 155] width 137 height 284
click at [500, 54] on div "# C'est un défi conceptuel sur les arguments. # Ramasser la gemme et se diriger…" at bounding box center [542, 149] width 137 height 272
type textarea "hero.moveUp(3)"
click at [526, 293] on button "Exécuter" at bounding box center [536, 293] width 153 height 15
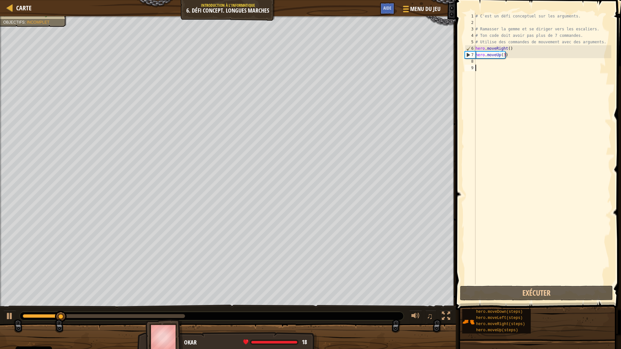
click at [498, 65] on div "# C'est un défi conceptuel sur les arguments. # Ramasser la gemme et se diriger…" at bounding box center [542, 155] width 137 height 284
click at [488, 62] on div "# C'est un défi conceptuel sur les arguments. # Ramasser la gemme et se diriger…" at bounding box center [542, 155] width 137 height 284
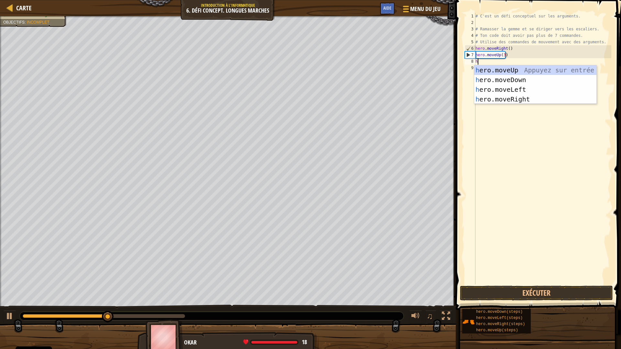
type textarea "he"
click at [522, 100] on div "he ro.moveUp Appuyez sur entrée he ro.moveDown Appuyez sur entrée he ro.moveLef…" at bounding box center [535, 94] width 122 height 58
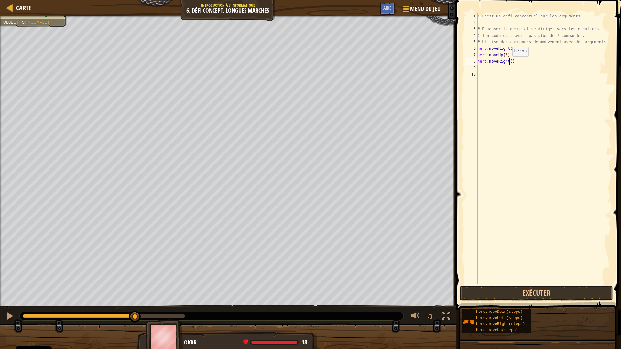
click at [508, 63] on div "# C'est un défi conceptuel sur les arguments. # Ramasser la gemme et se diriger…" at bounding box center [543, 155] width 135 height 284
type textarea "hero.moveRight(é)"
click at [498, 65] on div "# C'est un défi conceptuel sur les arguments. # Ramasser la gemme et se diriger…" at bounding box center [543, 155] width 135 height 284
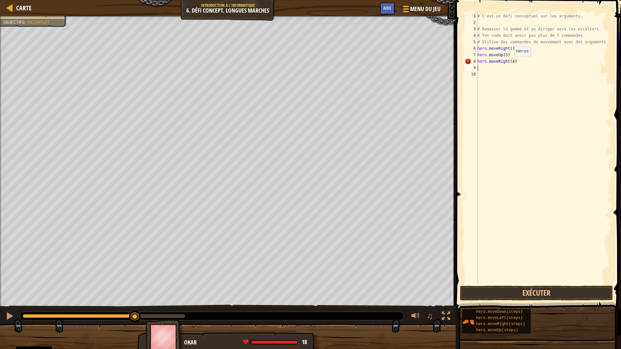
click at [510, 63] on div "# C'est un défi conceptuel sur les arguments. # Ramasser la gemme et se diriger…" at bounding box center [543, 155] width 135 height 284
type textarea "hero.moveRight(2)"
click at [498, 70] on div "# C'est un défi conceptuel sur les arguments. # Ramasser la gemme et se diriger…" at bounding box center [543, 155] width 135 height 284
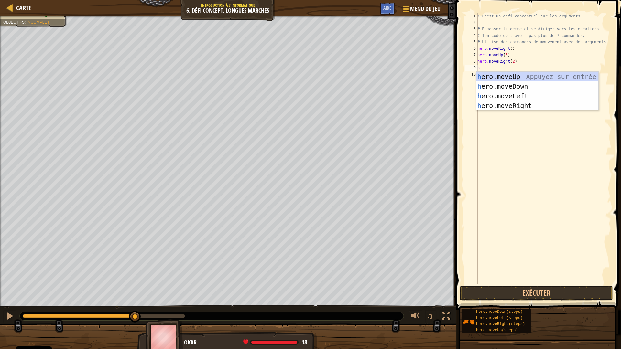
type textarea "her"
click at [518, 87] on div "her o.moveUp Appuyez sur entrée her o.moveDown Appuyez sur entrée her o.moveLef…" at bounding box center [537, 101] width 122 height 58
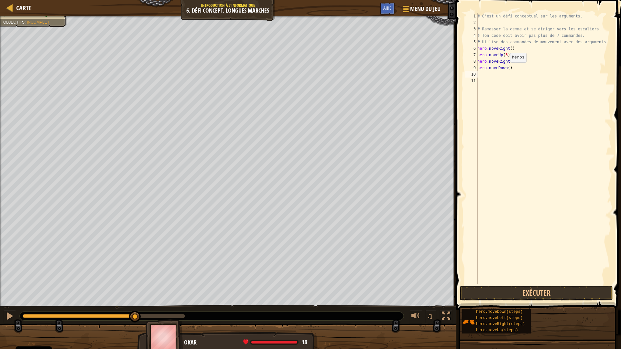
click at [506, 69] on div "# C'est un défi conceptuel sur les arguments. # Ramasser la gemme et se diriger…" at bounding box center [543, 155] width 135 height 284
click at [516, 292] on button "Exécuter" at bounding box center [536, 293] width 153 height 15
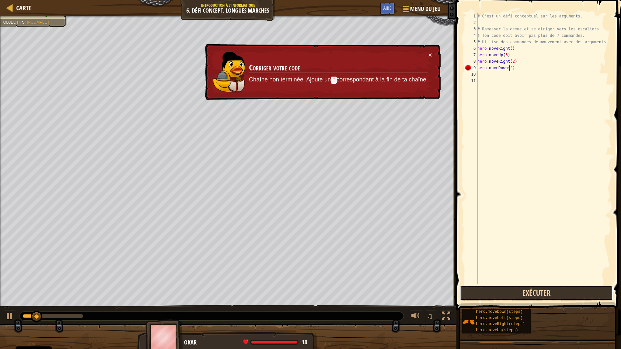
click at [512, 292] on button "Exécuter" at bounding box center [536, 293] width 153 height 15
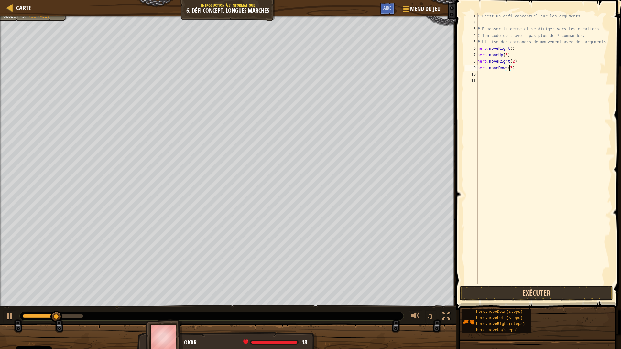
type textarea "hero.moveDown(3)"
click at [521, 293] on button "Exécuter" at bounding box center [536, 293] width 153 height 15
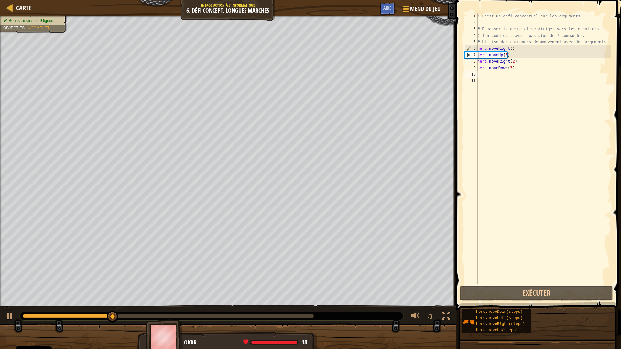
click at [485, 75] on div "# C'est un défi conceptuel sur les arguments. # Ramasser la gemme et se diriger…" at bounding box center [543, 155] width 135 height 284
type textarea "g"
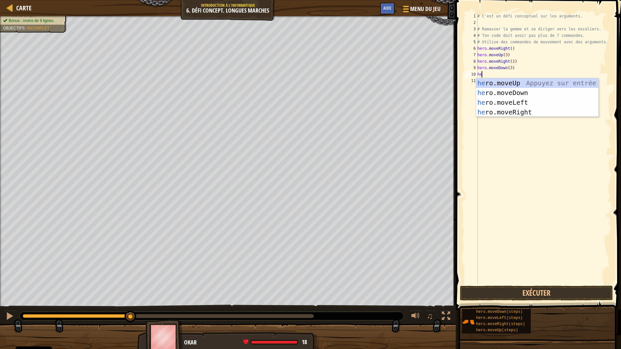
type textarea "her"
click at [517, 104] on div "her o.moveUp Appuyez sur entrée her o.moveDown Appuyez sur entrée her o.moveLef…" at bounding box center [537, 107] width 122 height 58
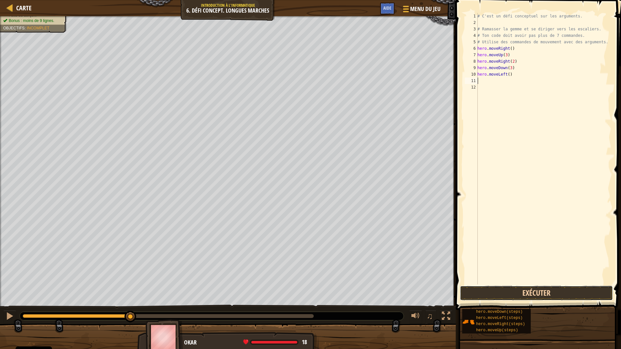
click at [554, 296] on button "Exécuter" at bounding box center [536, 293] width 153 height 15
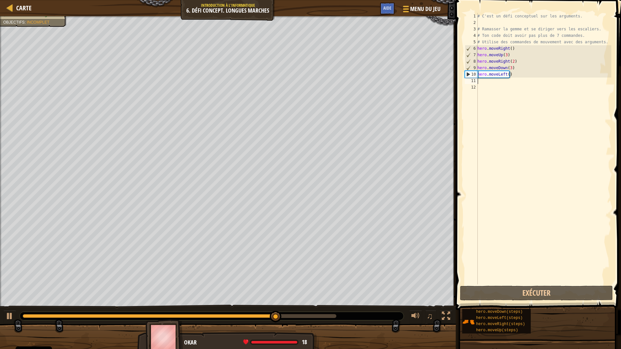
click at [494, 80] on div "# C'est un défi conceptuel sur les arguments. # Ramasser la gemme et se diriger…" at bounding box center [543, 155] width 135 height 284
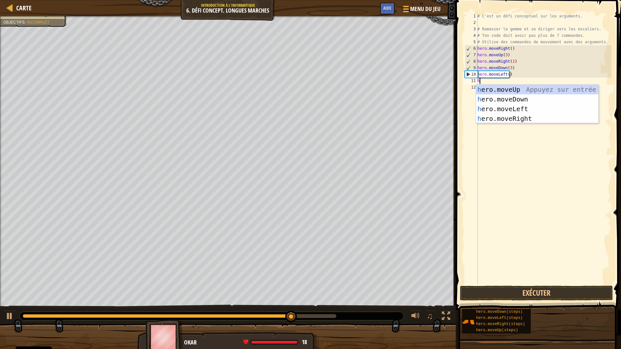
type textarea "her"
click at [506, 90] on div "her o.moveUp Appuyez sur entrée her o.moveDown Appuyez sur entrée her o.moveLef…" at bounding box center [537, 114] width 122 height 58
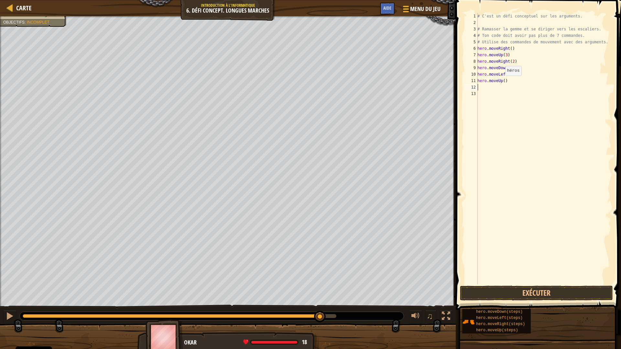
click at [501, 82] on div "# C'est un défi conceptuel sur les arguments. # Ramasser la gemme et se diriger…" at bounding box center [543, 155] width 135 height 284
type textarea "hero.moveUp(2)"
click at [529, 295] on button "Exécuter" at bounding box center [536, 293] width 153 height 15
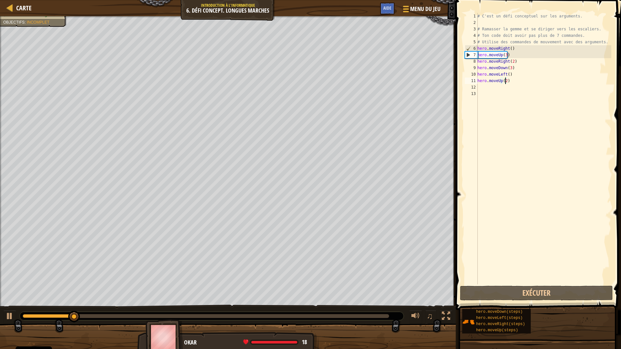
click at [366, 305] on div "0:27.2 Maintenant : 0:04.0 Max : 0:29.0" at bounding box center [206, 316] width 366 height 4
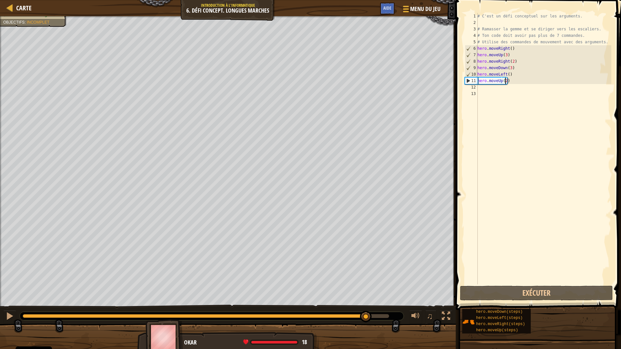
click at [496, 88] on div "# C'est un défi conceptuel sur les arguments. # Ramasser la gemme et se diriger…" at bounding box center [543, 155] width 135 height 284
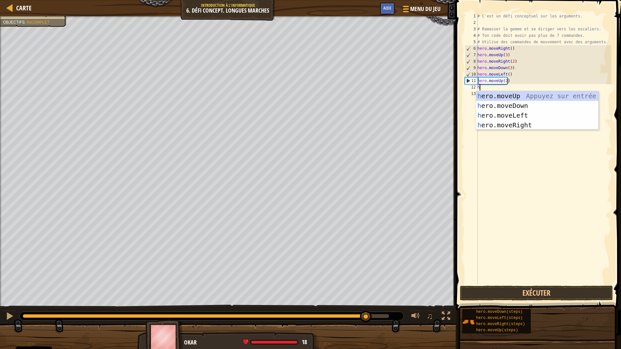
type textarea "hr"
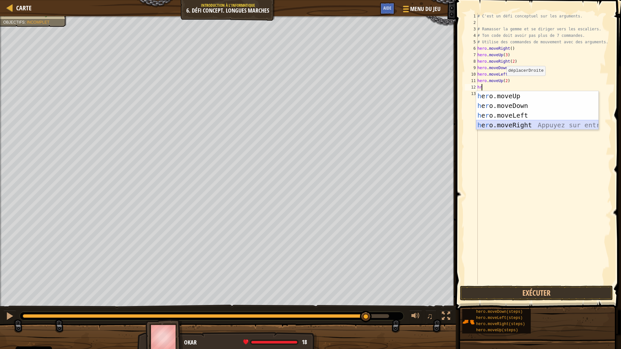
click at [517, 125] on div "h e r o.moveUp Appuyez sur entrée h e r o.moveDown Appuyez sur entrée h e r o.m…" at bounding box center [537, 120] width 122 height 58
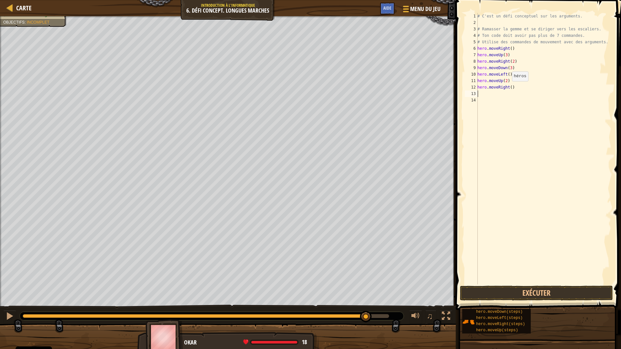
click at [507, 88] on div "# C'est un défi conceptuel sur les arguments. # Ramasser la gemme et se diriger…" at bounding box center [543, 155] width 135 height 284
click at [577, 294] on button "Exécuter" at bounding box center [536, 293] width 153 height 15
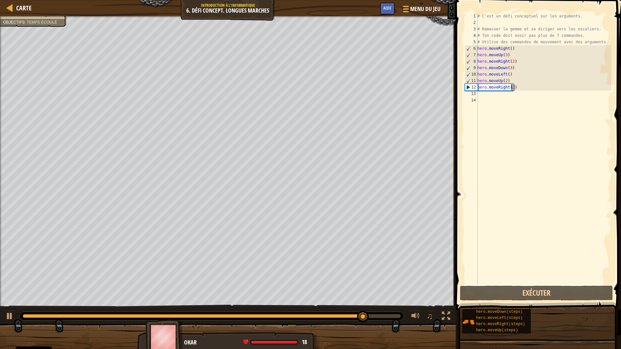
click at [389, 305] on div at bounding box center [212, 316] width 378 height 4
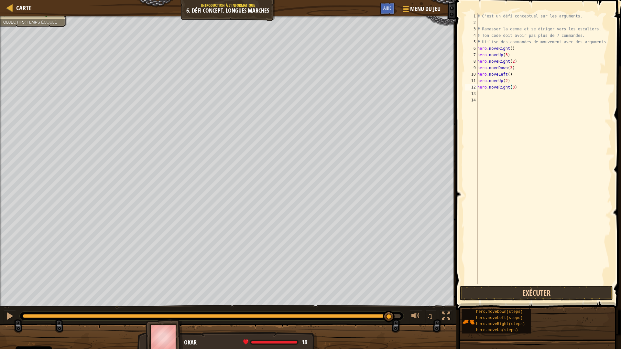
type textarea "hero.moveRight(3)"
click at [536, 287] on button "Exécuter" at bounding box center [536, 293] width 153 height 15
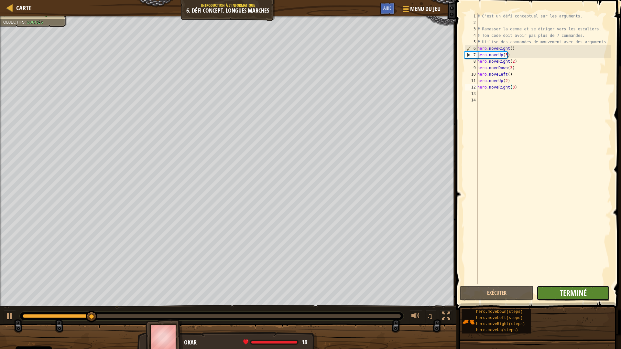
click at [573, 292] on span "Terminé" at bounding box center [573, 293] width 27 height 10
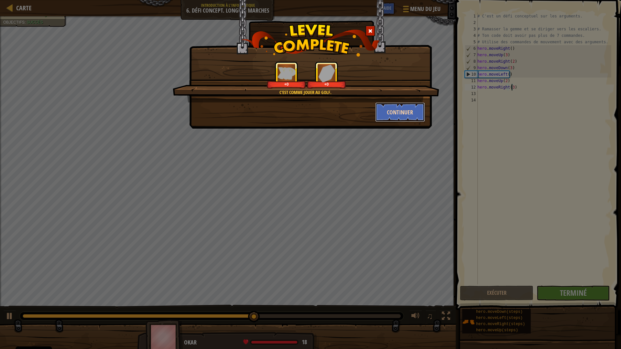
click at [411, 113] on button "Continuer" at bounding box center [400, 111] width 50 height 19
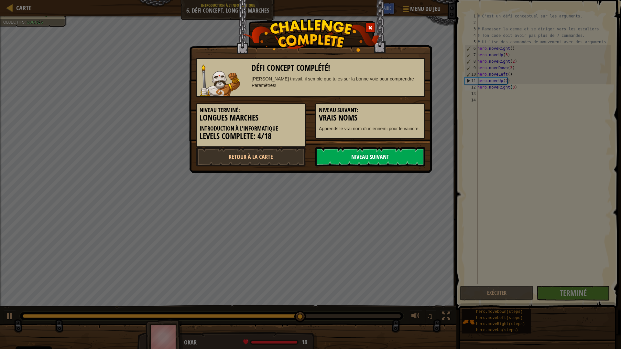
click at [373, 154] on link "Niveau Suivant" at bounding box center [370, 156] width 110 height 19
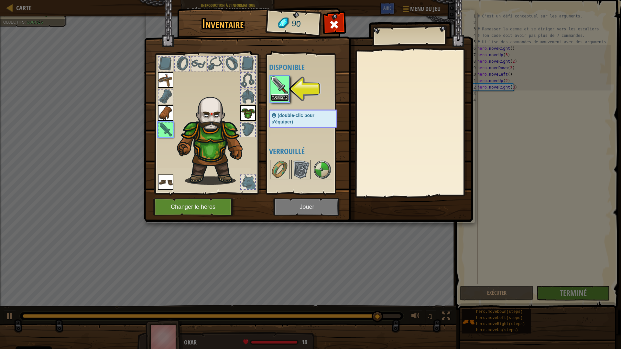
click at [285, 95] on button "Equiper" at bounding box center [280, 97] width 18 height 7
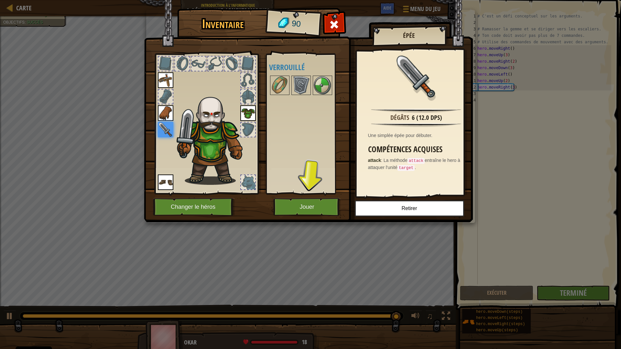
click at [282, 198] on img at bounding box center [308, 105] width 329 height 235
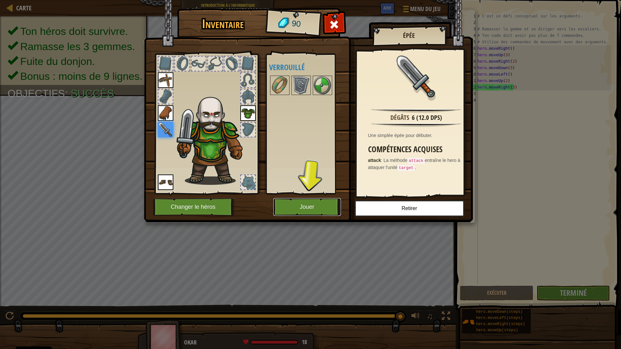
click at [302, 211] on button "Jouer" at bounding box center [307, 207] width 68 height 18
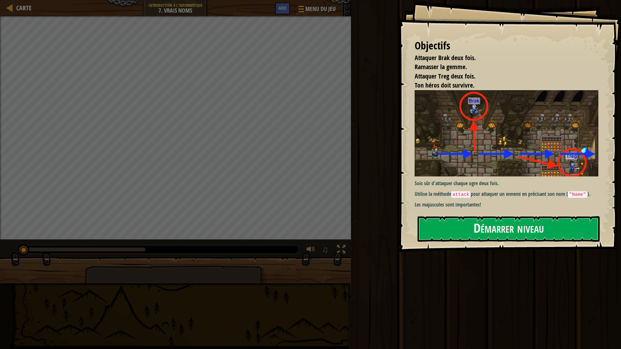
click at [489, 212] on div "Objectifs Attaquer Brak deux fois. Ramasser la gemme. Attaquer Treg deux fois. …" at bounding box center [509, 126] width 222 height 252
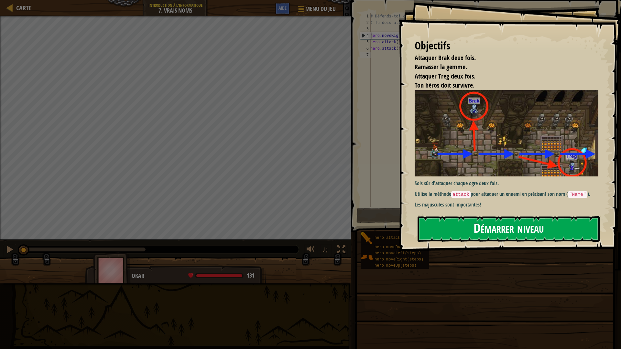
click at [488, 224] on button "Démarrer niveau" at bounding box center [508, 229] width 182 height 26
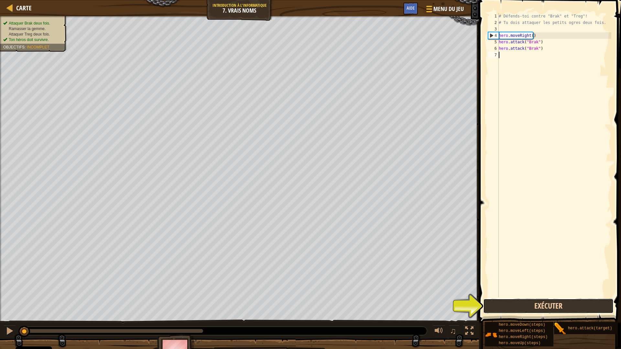
click at [529, 305] on button "Exécuter" at bounding box center [548, 306] width 130 height 15
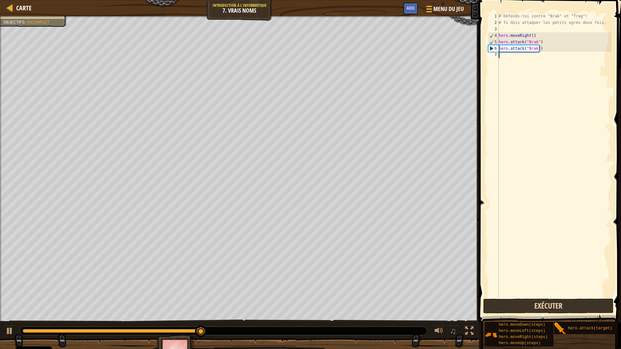
type textarea "r"
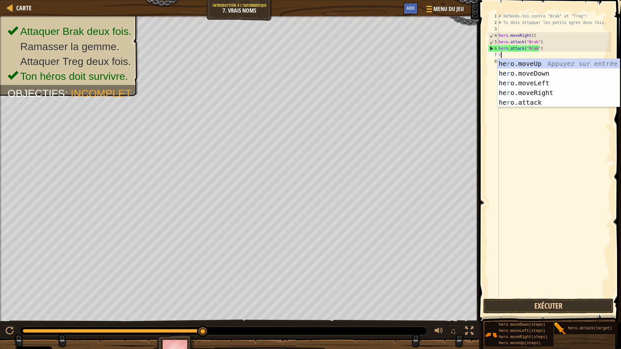
scroll to position [3, 0]
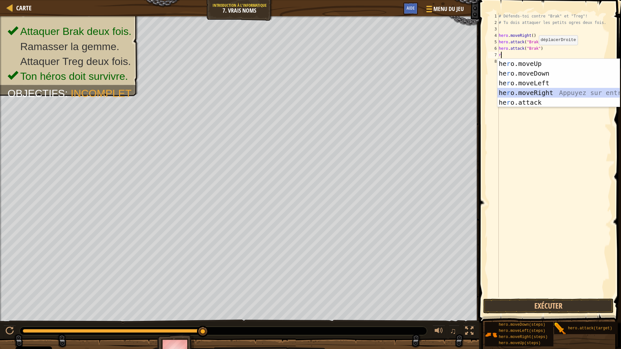
click at [520, 90] on div "he r o.moveUp Appuyez sur entrée he r o.moveDown Appuyez sur entrée he r o.move…" at bounding box center [558, 93] width 122 height 68
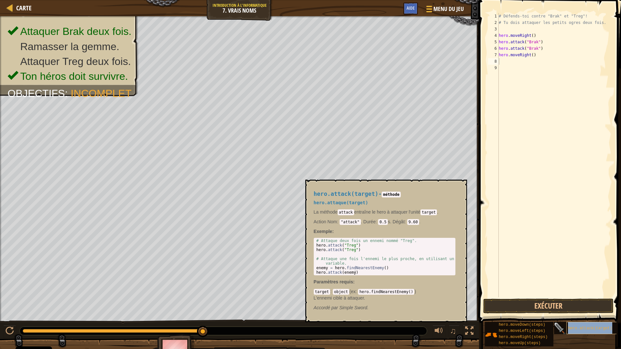
click at [577, 305] on span "hero.attack(target)" at bounding box center [590, 328] width 44 height 5
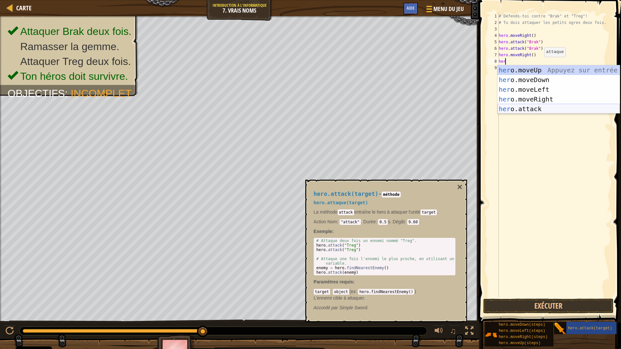
drag, startPoint x: 532, startPoint y: 107, endPoint x: 532, endPoint y: 112, distance: 5.2
click at [532, 107] on div "her o.moveUp Appuyez sur entrée her o.moveDown Appuyez sur entrée her o.moveLef…" at bounding box center [558, 99] width 122 height 68
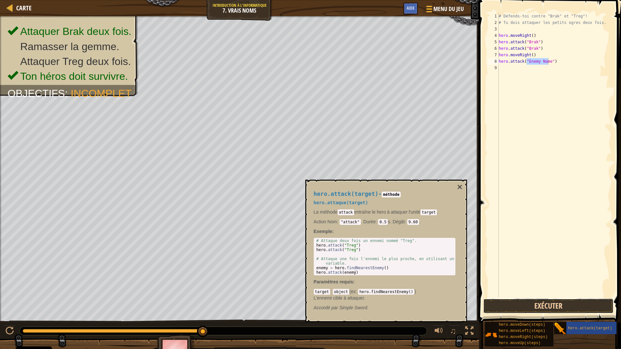
click at [550, 300] on button "Exécuter" at bounding box center [548, 306] width 130 height 15
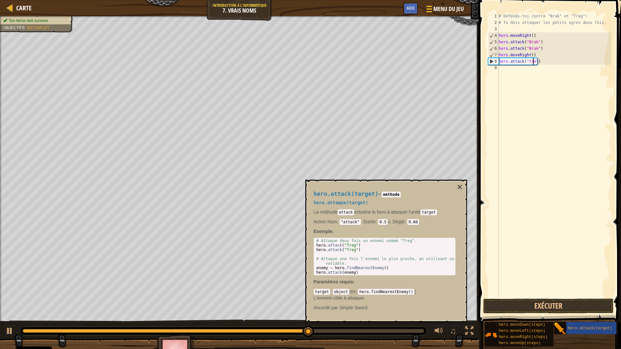
scroll to position [3, 3]
click at [570, 305] on button "Exécuter" at bounding box center [548, 306] width 130 height 15
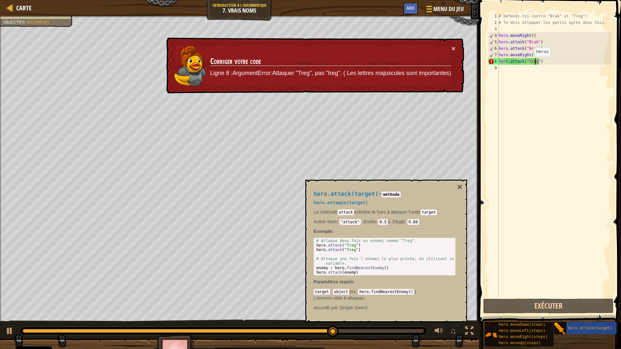
click at [528, 63] on div "# Défends-toi contre "Brak" et "Treg"! # Tu dois attaquer les petits ogres deux…" at bounding box center [554, 161] width 114 height 297
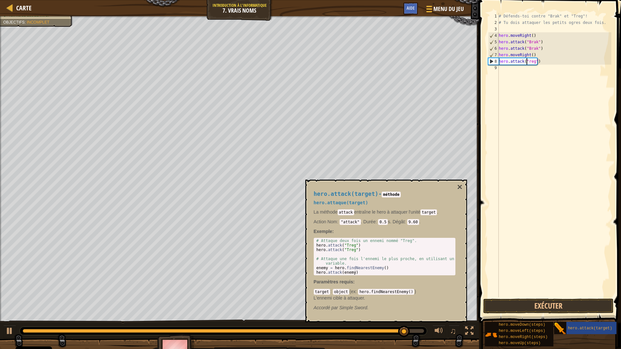
scroll to position [3, 2]
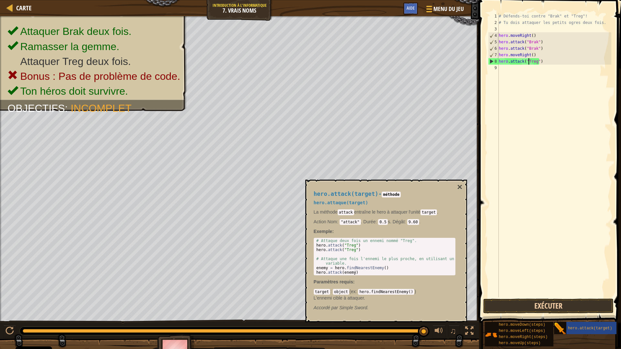
type textarea "hero.attack("Treg")"
click at [551, 305] on button "Exécuter" at bounding box center [548, 306] width 130 height 15
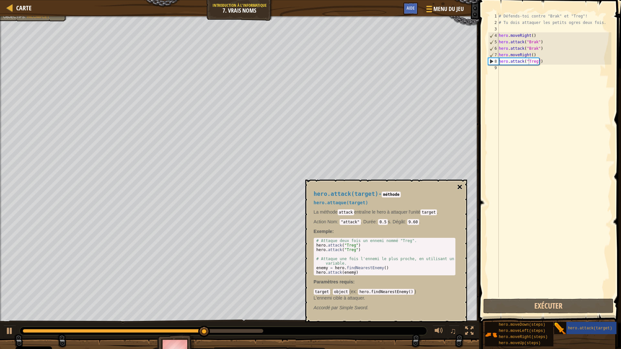
click at [458, 187] on button "×" at bounding box center [459, 187] width 5 height 9
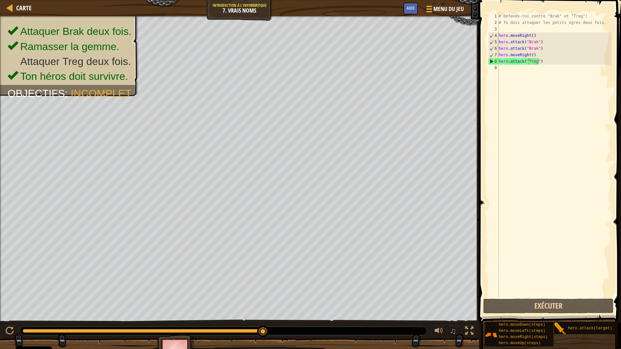
scroll to position [3, 0]
click at [520, 71] on div "# Défends-toi contre "Brak" et "Treg"! # Tu dois attaquer les petits ogres deux…" at bounding box center [554, 161] width 114 height 297
drag, startPoint x: 539, startPoint y: 62, endPoint x: 508, endPoint y: 63, distance: 31.0
click at [499, 65] on div "# Défends-toi contre "Brak" et "Treg"! # Tu dois attaquer les petits ogres deux…" at bounding box center [554, 161] width 114 height 297
drag, startPoint x: 537, startPoint y: 63, endPoint x: 506, endPoint y: 59, distance: 31.3
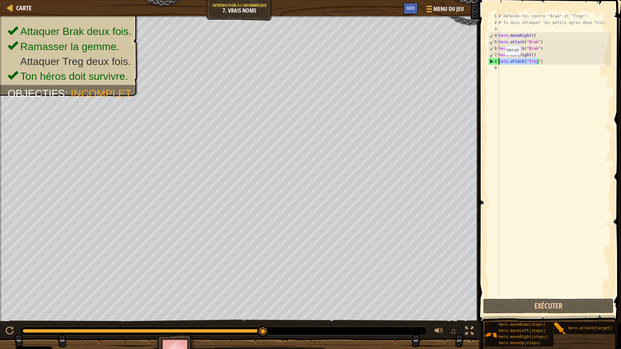
click at [500, 60] on div "# Défends-toi contre "Brak" et "Treg"! # Tu dois attaquer les petits ogres deux…" at bounding box center [554, 161] width 114 height 297
drag, startPoint x: 539, startPoint y: 60, endPoint x: 495, endPoint y: 65, distance: 44.5
click at [495, 65] on div "hero.attack("Treg") 1 2 3 4 5 6 7 8 9 # Défends-toi contre "Brak" et "Treg"! # …" at bounding box center [548, 155] width 124 height 284
click at [498, 61] on div "8" at bounding box center [493, 61] width 10 height 6
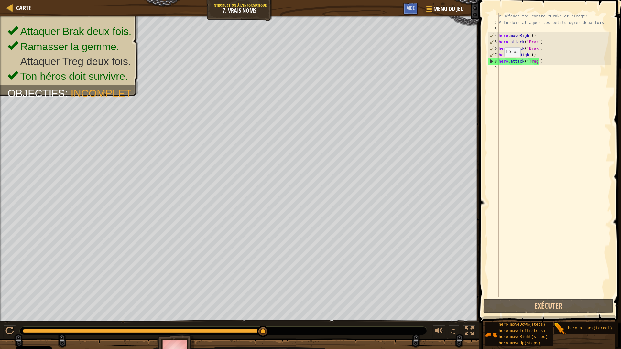
type textarea "hero.attack("Treg")"
click at [498, 61] on div "8" at bounding box center [493, 61] width 10 height 6
drag, startPoint x: 497, startPoint y: 62, endPoint x: 544, endPoint y: 62, distance: 46.2
click at [544, 62] on div "1 2 3 4 5 6 7 8 9 # Défends-toi contre "Brak" et "Treg"! # Tu dois attaquer les…" at bounding box center [548, 155] width 124 height 284
type textarea "hero.attack("Treg")"
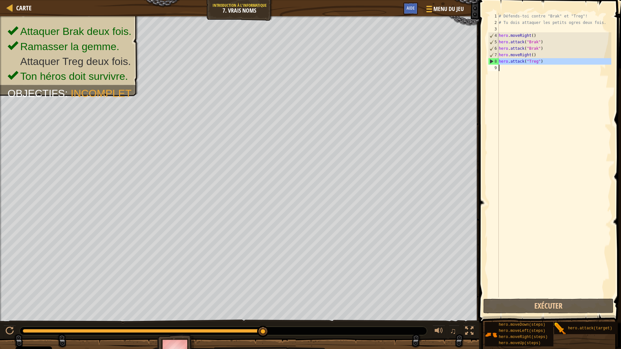
click at [525, 70] on div "# Défends-toi contre "Brak" et "Treg"! # Tu dois attaquer les petits ogres deux…" at bounding box center [554, 155] width 114 height 284
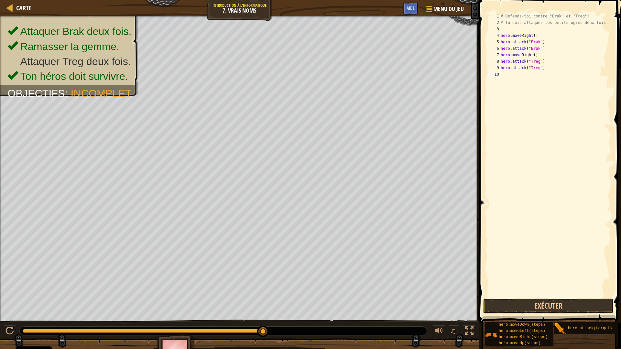
click at [535, 298] on span at bounding box center [550, 152] width 147 height 342
click at [554, 303] on button "Exécuter" at bounding box center [548, 306] width 130 height 15
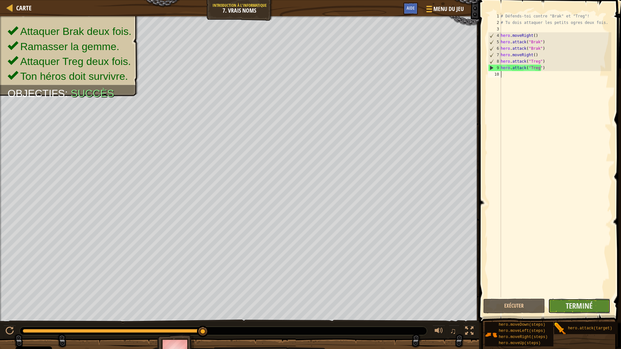
click at [554, 303] on button "Terminé" at bounding box center [579, 306] width 62 height 15
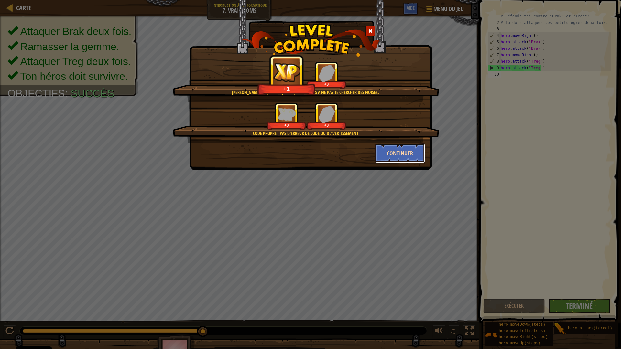
click at [398, 150] on button "Continuer" at bounding box center [400, 153] width 50 height 19
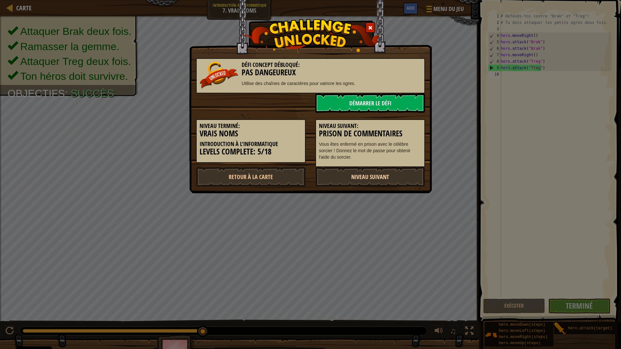
click at [346, 179] on link "Niveau Suivant" at bounding box center [370, 176] width 110 height 19
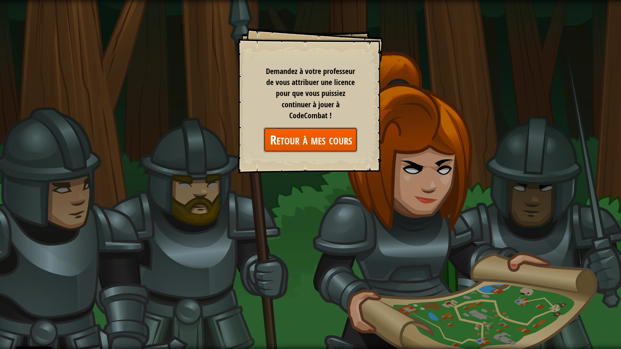
click at [316, 137] on link "Retour à mes cours" at bounding box center [310, 139] width 94 height 25
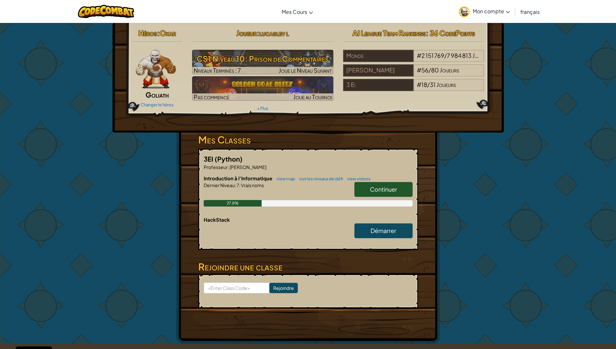
click at [378, 191] on span "Continuer" at bounding box center [383, 189] width 27 height 7
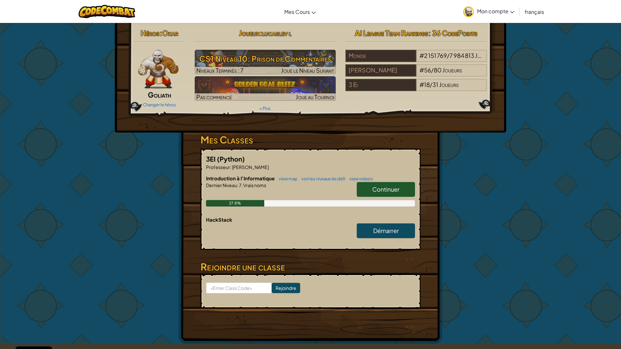
select select "fr"
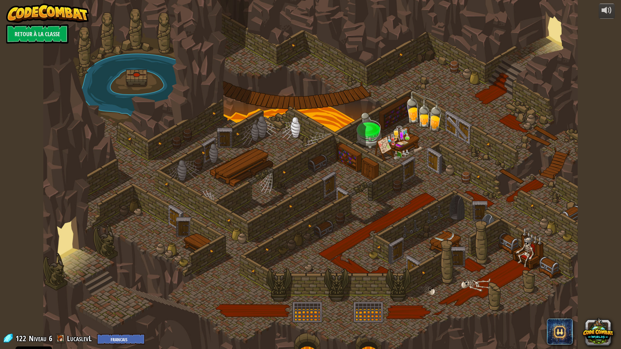
select select "fr"
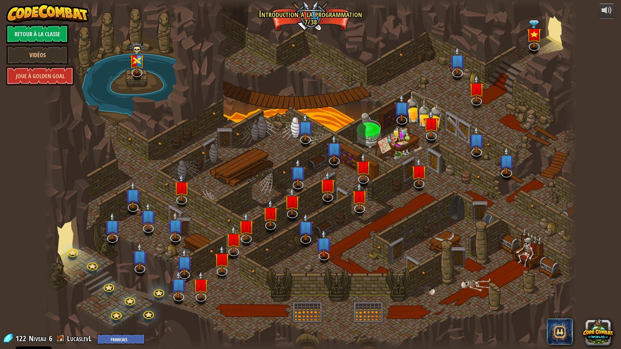
select select "fr"
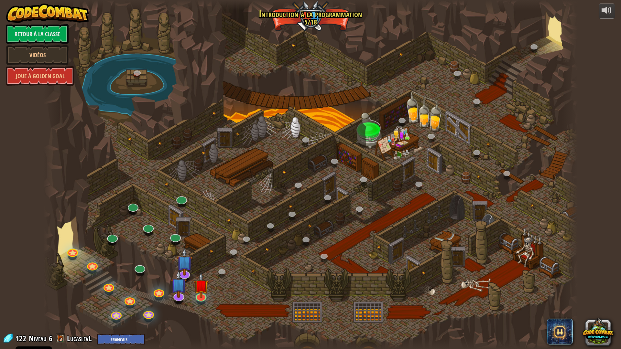
select select "fr"
click at [199, 295] on img at bounding box center [201, 279] width 15 height 34
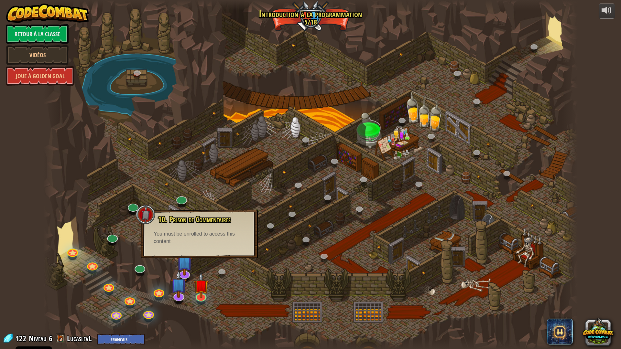
click at [199, 263] on div at bounding box center [310, 174] width 534 height 349
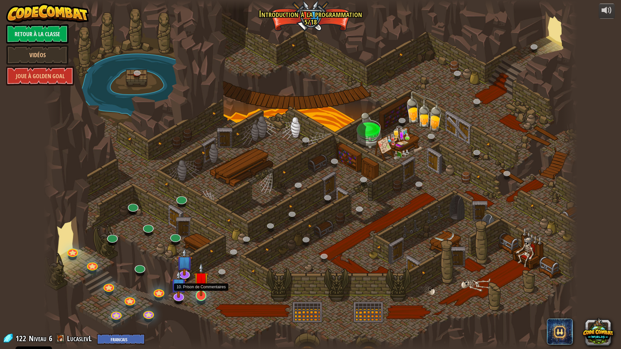
click at [204, 293] on img at bounding box center [201, 279] width 15 height 34
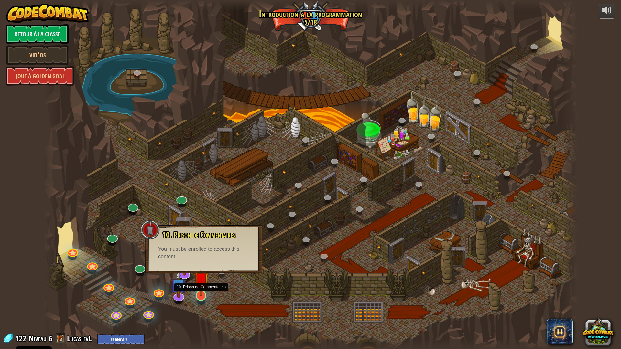
click at [199, 293] on img at bounding box center [201, 279] width 15 height 34
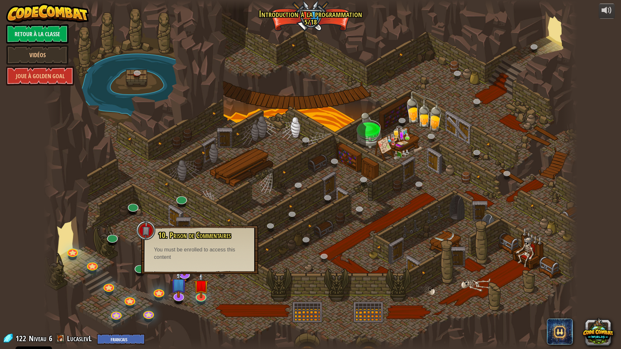
click at [205, 303] on div at bounding box center [310, 174] width 534 height 349
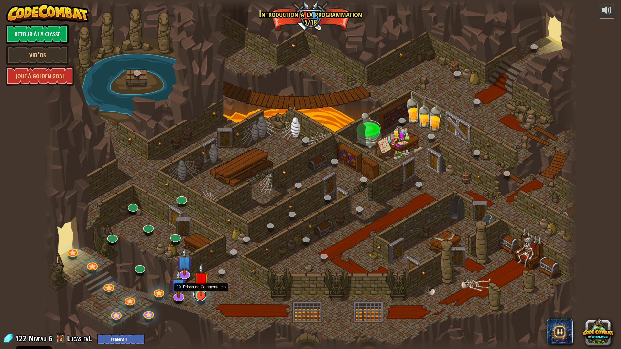
click at [201, 300] on link at bounding box center [199, 294] width 13 height 13
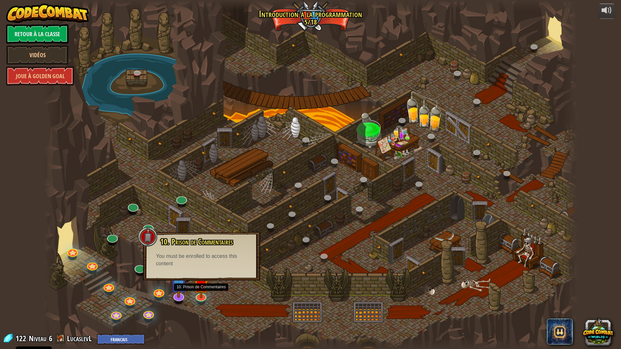
click at [188, 244] on span "10. Prison de Commentaires" at bounding box center [196, 241] width 73 height 11
click at [242, 295] on div at bounding box center [310, 174] width 534 height 349
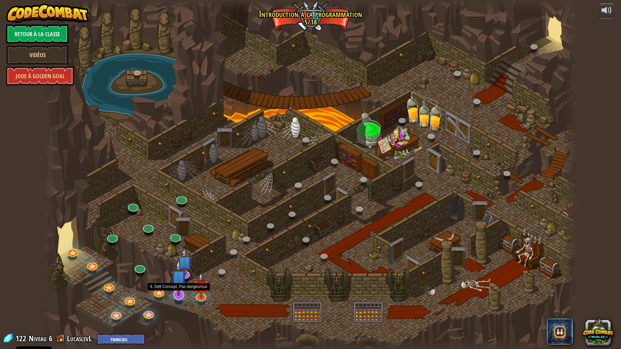
click at [186, 291] on img at bounding box center [179, 278] width 16 height 37
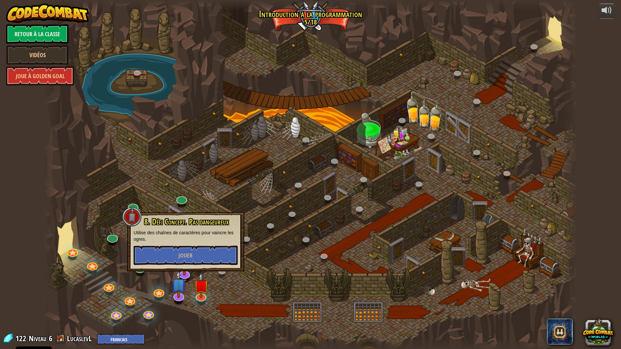
click at [217, 291] on div at bounding box center [310, 174] width 534 height 349
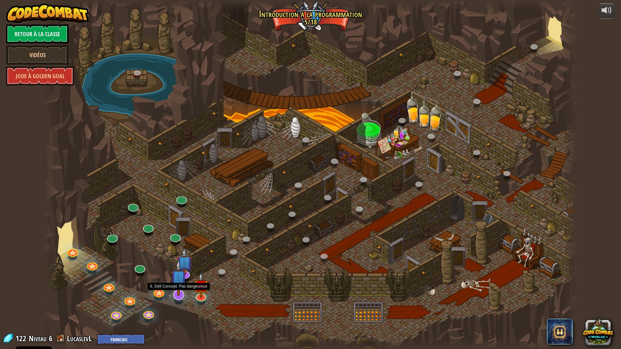
click at [186, 275] on img at bounding box center [179, 278] width 16 height 37
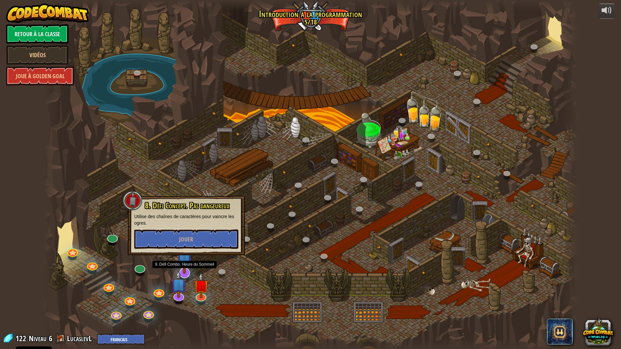
click at [187, 273] on img at bounding box center [184, 255] width 16 height 37
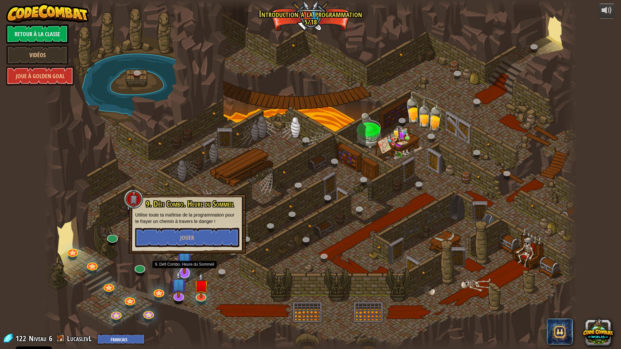
click at [187, 273] on img at bounding box center [184, 255] width 16 height 37
click at [199, 288] on img at bounding box center [201, 279] width 15 height 34
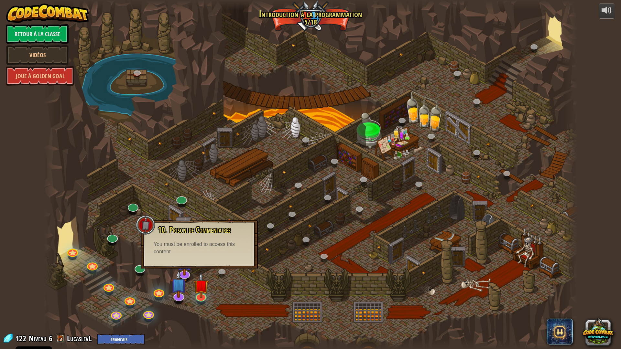
click at [200, 261] on div "10. Prison de Commentaires Vous êtes enfermé en prison avec le célèbre sorcier …" at bounding box center [199, 244] width 117 height 48
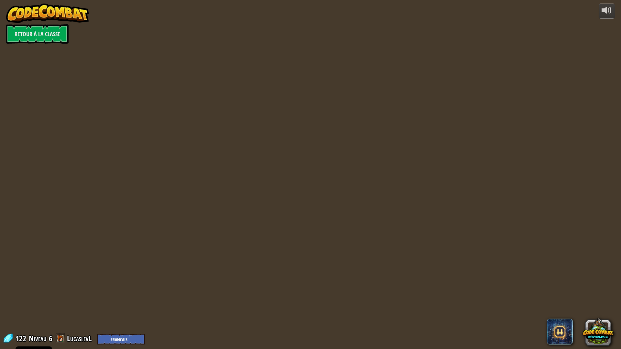
select select "fr"
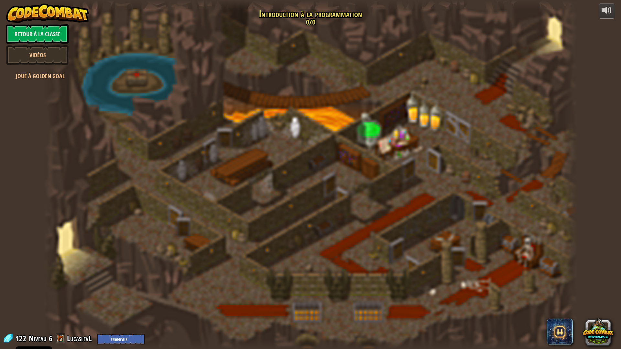
select select "fr"
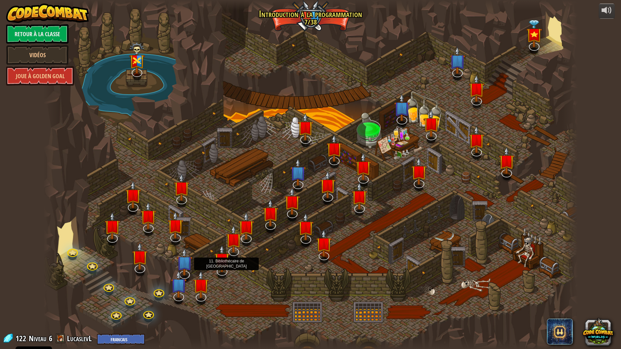
select select "fr"
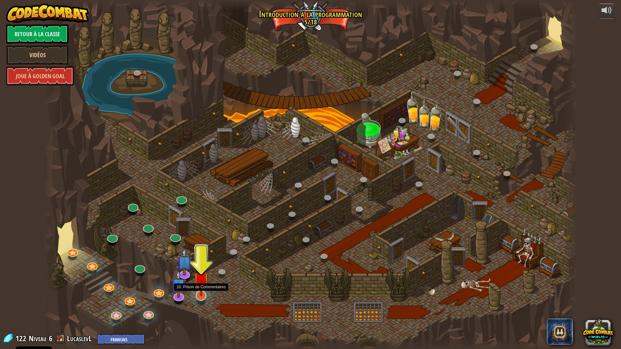
click at [200, 290] on img at bounding box center [201, 279] width 15 height 34
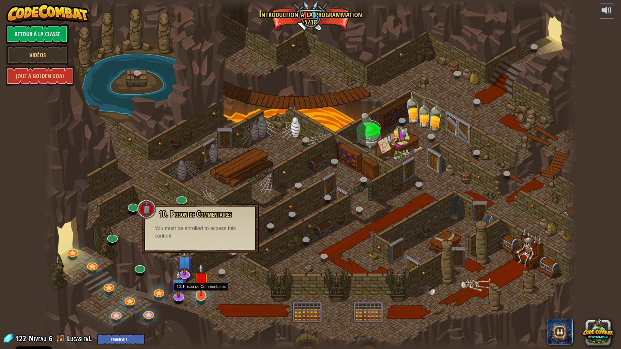
click at [203, 295] on img at bounding box center [201, 279] width 15 height 34
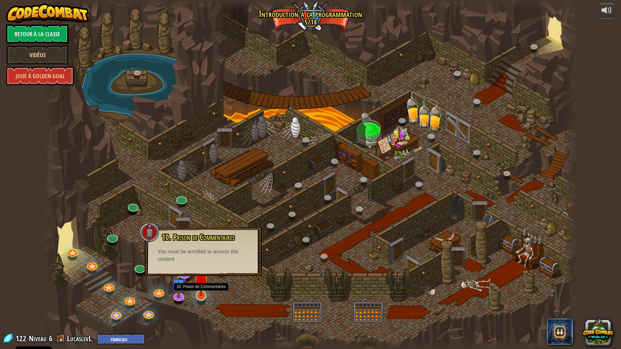
click at [203, 295] on img at bounding box center [201, 279] width 15 height 34
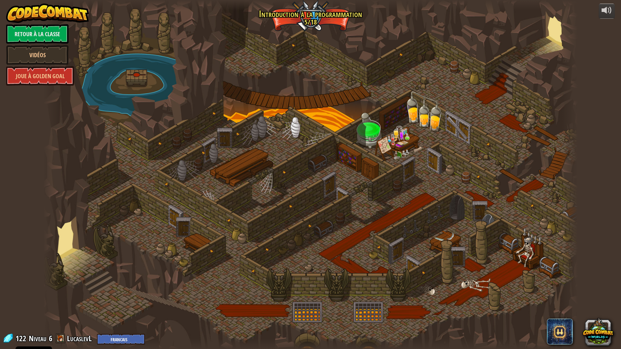
select select "fr"
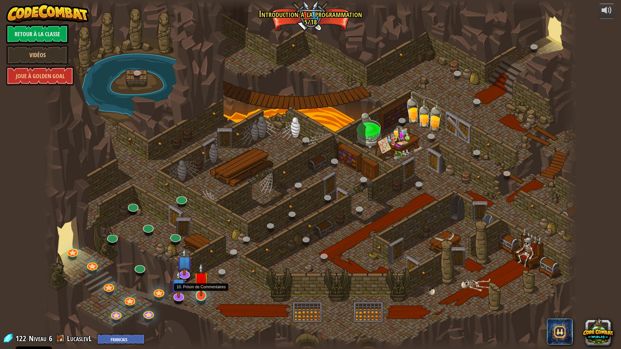
click at [201, 296] on img at bounding box center [201, 279] width 15 height 34
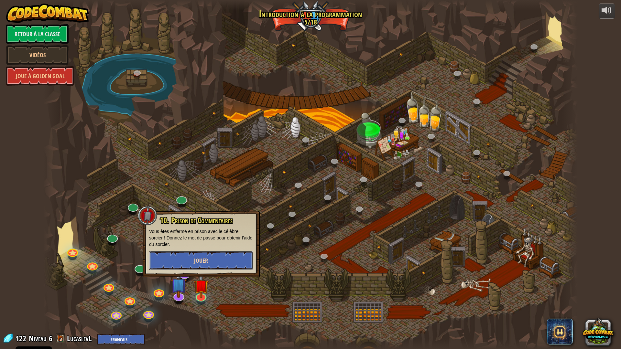
click at [208, 256] on button "Jouer" at bounding box center [201, 260] width 104 height 19
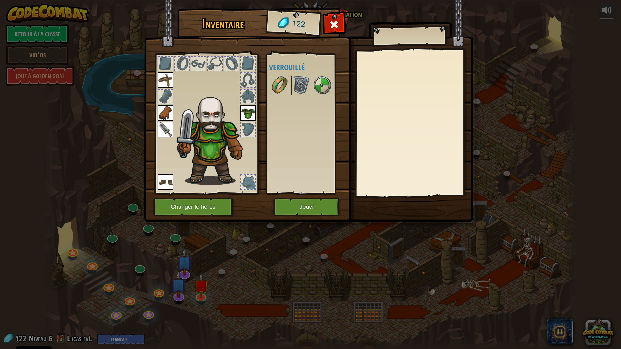
click at [289, 78] on div at bounding box center [279, 85] width 19 height 19
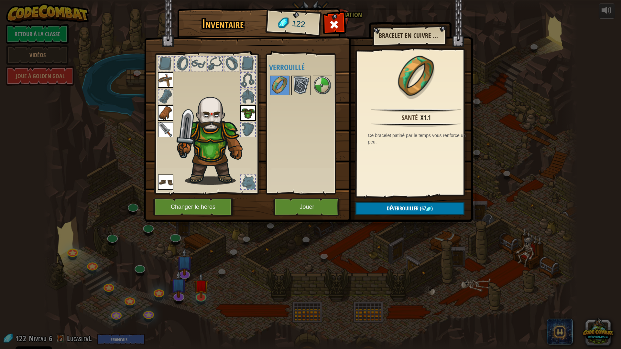
click at [297, 81] on img at bounding box center [301, 85] width 18 height 18
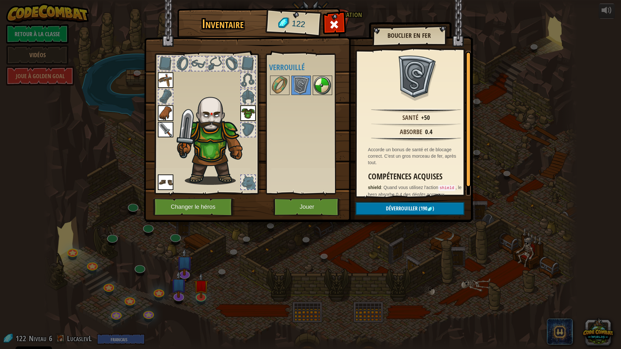
click at [316, 84] on img at bounding box center [322, 85] width 18 height 18
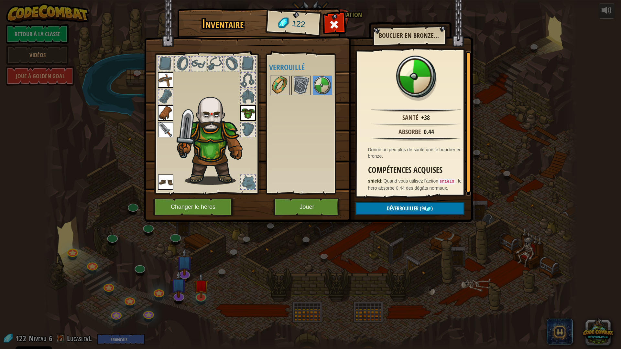
click at [288, 87] on div "Disponible Equiper Equiper Equiper Equiper Equiper (double-clic pour s'équiper)…" at bounding box center [309, 124] width 81 height 135
click at [286, 86] on img at bounding box center [280, 85] width 18 height 18
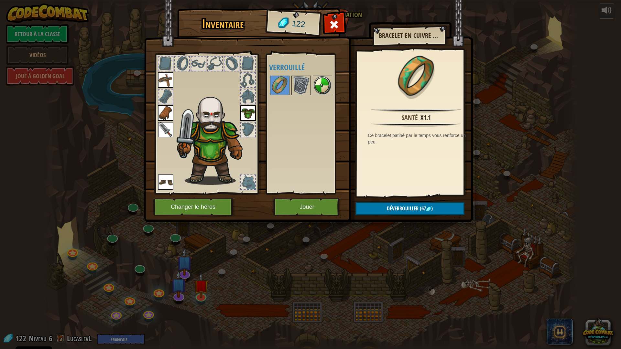
click at [313, 85] on img at bounding box center [322, 85] width 18 height 18
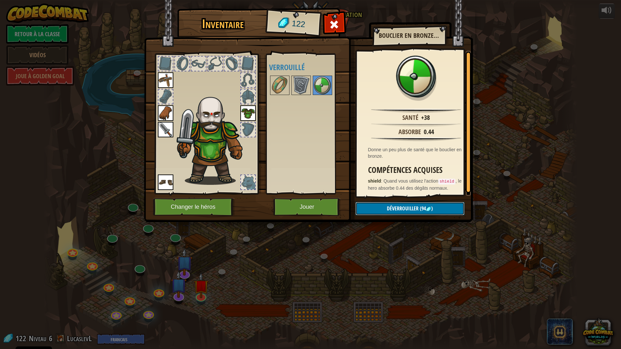
click at [392, 213] on button "Déverrouiller (94 )" at bounding box center [409, 208] width 109 height 13
click at [390, 206] on button "Confirmer" at bounding box center [409, 208] width 109 height 13
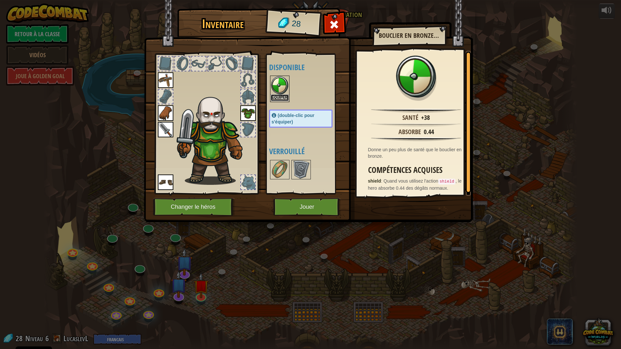
click at [279, 95] on button "Equiper" at bounding box center [280, 97] width 18 height 7
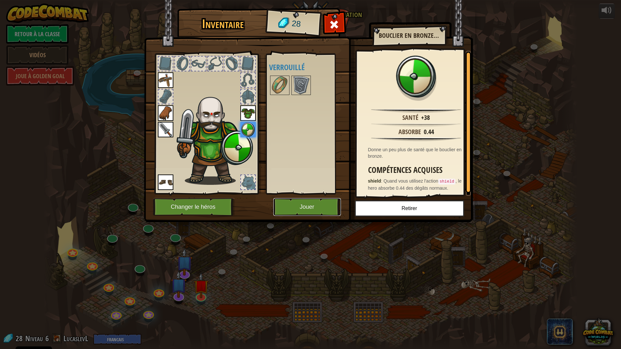
click at [293, 205] on button "Jouer" at bounding box center [307, 207] width 68 height 18
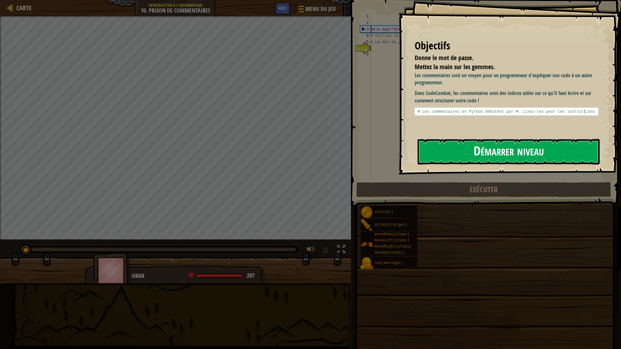
click at [466, 143] on button "Démarrer niveau" at bounding box center [508, 152] width 182 height 26
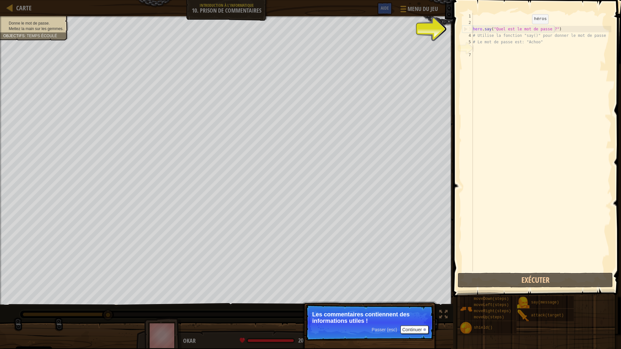
click at [526, 30] on div "hero . say ( "Quel est le mot de passe ?" ) # Utilise la fonction "say()" pour …" at bounding box center [541, 149] width 140 height 272
type textarea "hero.say("Quel est le mot de passe ?")"
click at [509, 270] on div "hero . say ( "Quel est le mot de passe ?" ) # Utilise la fonction "say()" pour …" at bounding box center [541, 149] width 140 height 272
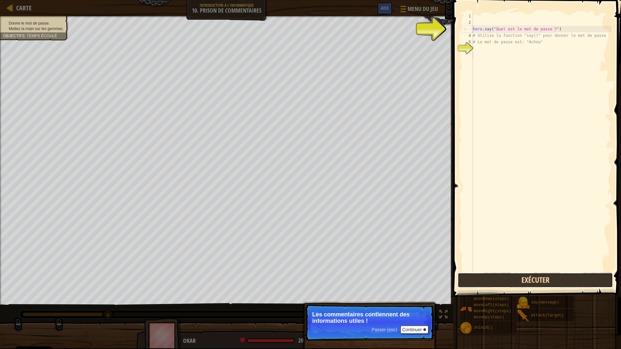
click at [509, 278] on button "Exécuter" at bounding box center [534, 280] width 155 height 15
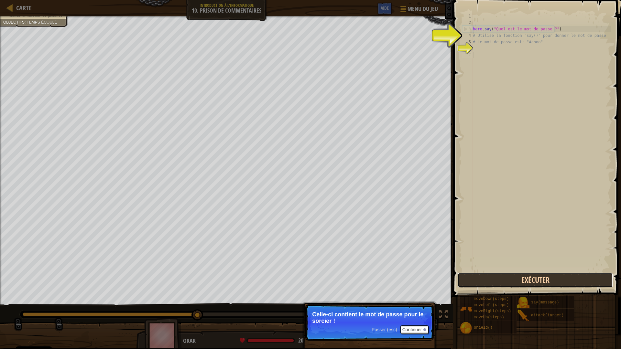
click at [507, 279] on button "Exécuter" at bounding box center [534, 280] width 155 height 15
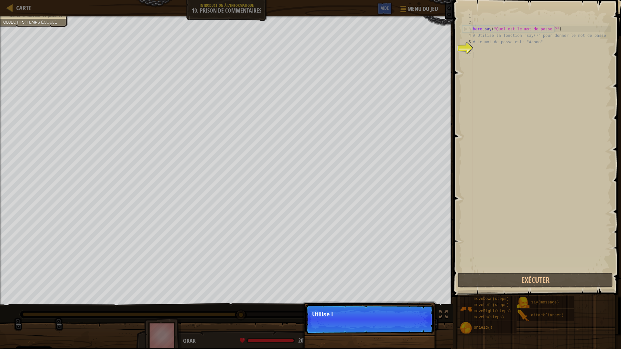
click at [416, 328] on p "Passer (esc) Continuer Utilise l" at bounding box center [369, 319] width 128 height 30
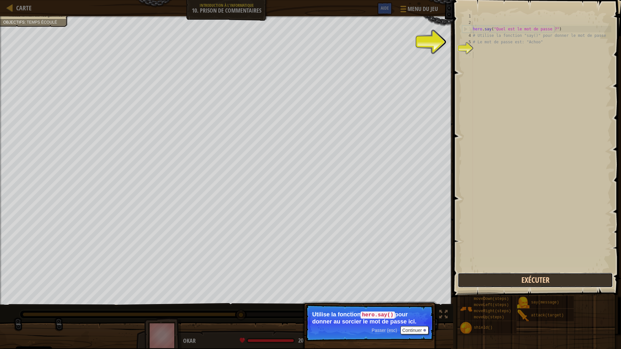
click at [509, 278] on button "Exécuter" at bounding box center [534, 280] width 155 height 15
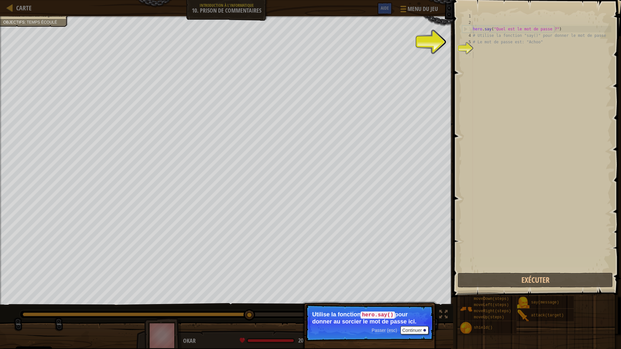
type textarea "# Le mot de passe est: "Achoo""
click at [480, 44] on div "hero . say ( "Quel est le mot de passe ?" ) # Utilise la fonction "say()" pour …" at bounding box center [541, 149] width 140 height 272
click at [538, 45] on div "hero . say ( "Quel est le mot de passe ?" ) # Utilise la fonction "say()" pour …" at bounding box center [541, 149] width 140 height 272
click at [506, 58] on div "hero . say ( "Quel est le mot de passe ?" ) # Utilise la fonction "say()" pour …" at bounding box center [541, 149] width 140 height 272
click at [491, 51] on div "hero . say ( "Quel est le mot de passe ?" ) # Utilise la fonction "say()" pour …" at bounding box center [541, 149] width 140 height 272
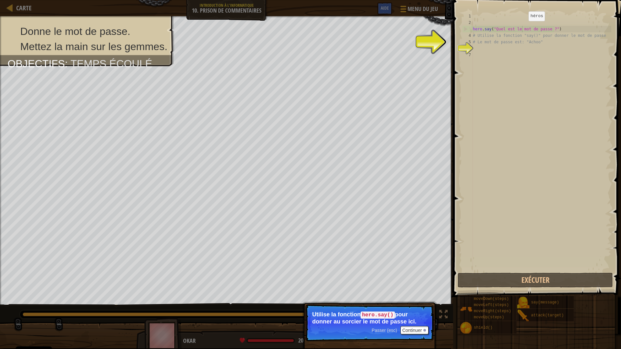
click at [523, 28] on div "hero . say ( "Quel est le mot de passe ?" ) # Utilise la fonction "say()" pour …" at bounding box center [541, 149] width 140 height 272
type textarea "hero.say("Quel est le mot de passe ?")"
click at [482, 55] on div "hero . say ( "Quel est le mot de passe ?" ) # Utilise la fonction "say()" pour …" at bounding box center [541, 149] width 140 height 272
click at [480, 51] on div "hero . say ( "Quel est le mot de passe ?" ) # Utilise la fonction "say()" pour …" at bounding box center [541, 149] width 140 height 272
click at [412, 329] on button "Continuer" at bounding box center [414, 330] width 28 height 8
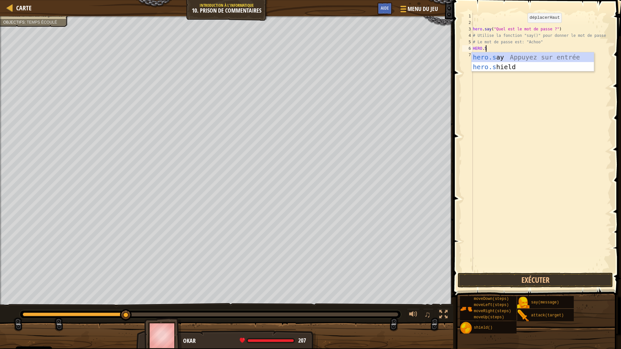
scroll to position [3, 1]
click at [501, 57] on div "[DOMAIN_NAME] y Appuyez sur entrée" at bounding box center [532, 66] width 122 height 29
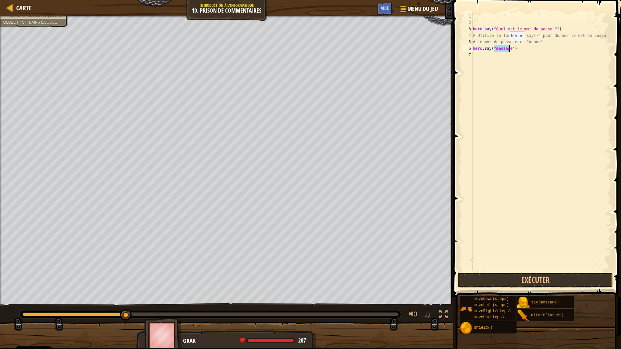
click at [503, 48] on div "hero . say ( "Quel est le mot de passe ?" ) # Utilise la fonction "say()" pour …" at bounding box center [541, 142] width 140 height 259
click at [507, 48] on div "hero . say ( "Quel est le mot de passe ?" ) # Utilise la fonction "say()" pour …" at bounding box center [541, 149] width 140 height 272
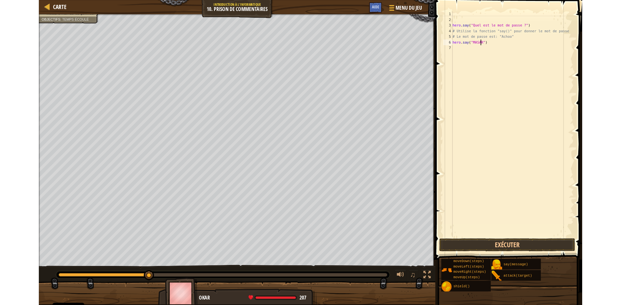
scroll to position [3, 3]
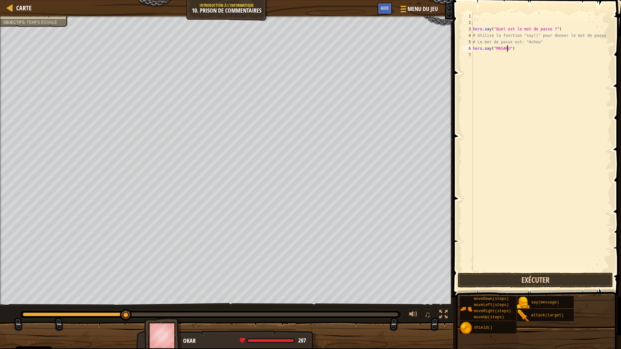
type textarea "hero.say("MASARU")"
click at [480, 274] on button "Exécuter" at bounding box center [534, 280] width 155 height 15
